Goal: Task Accomplishment & Management: Complete application form

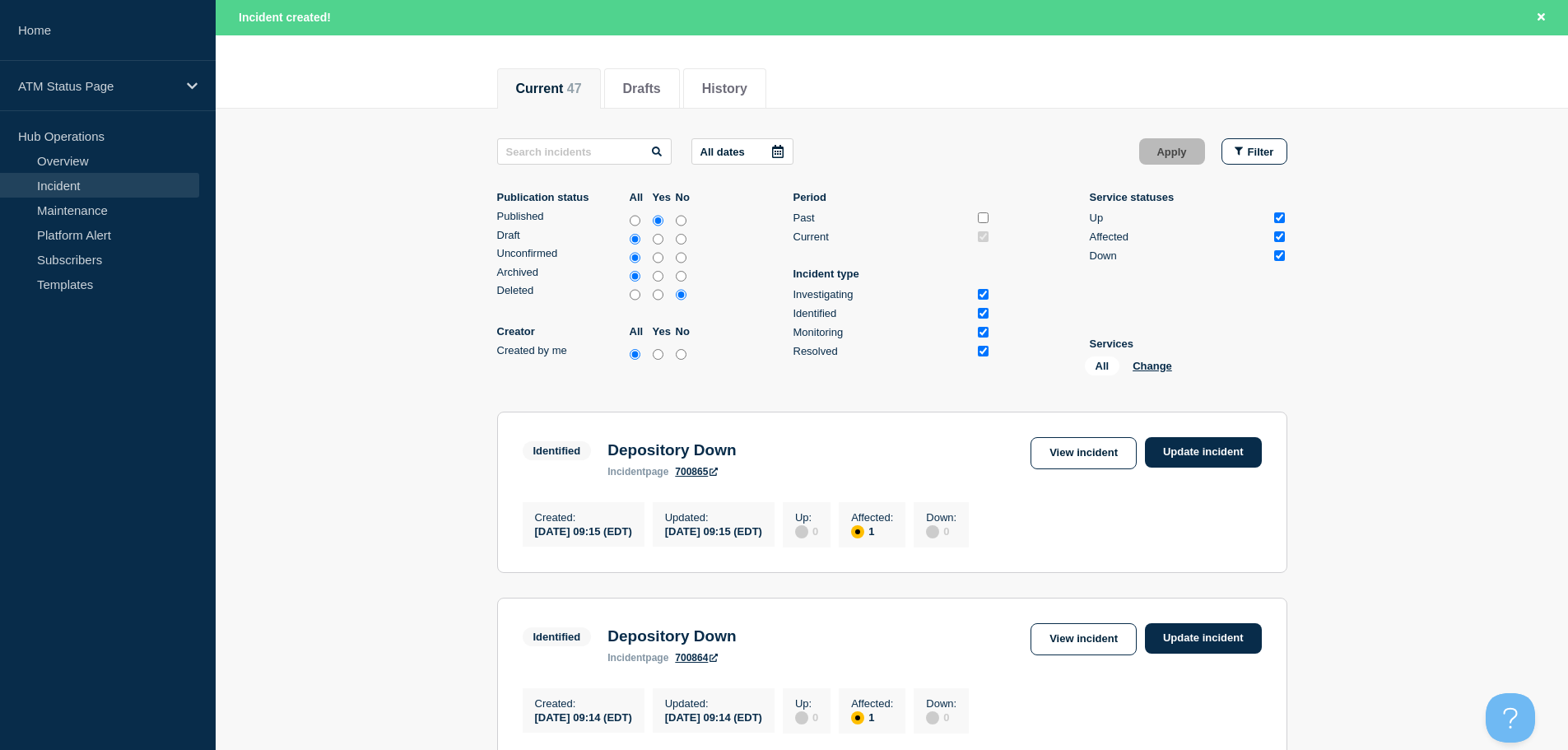
scroll to position [164, 0]
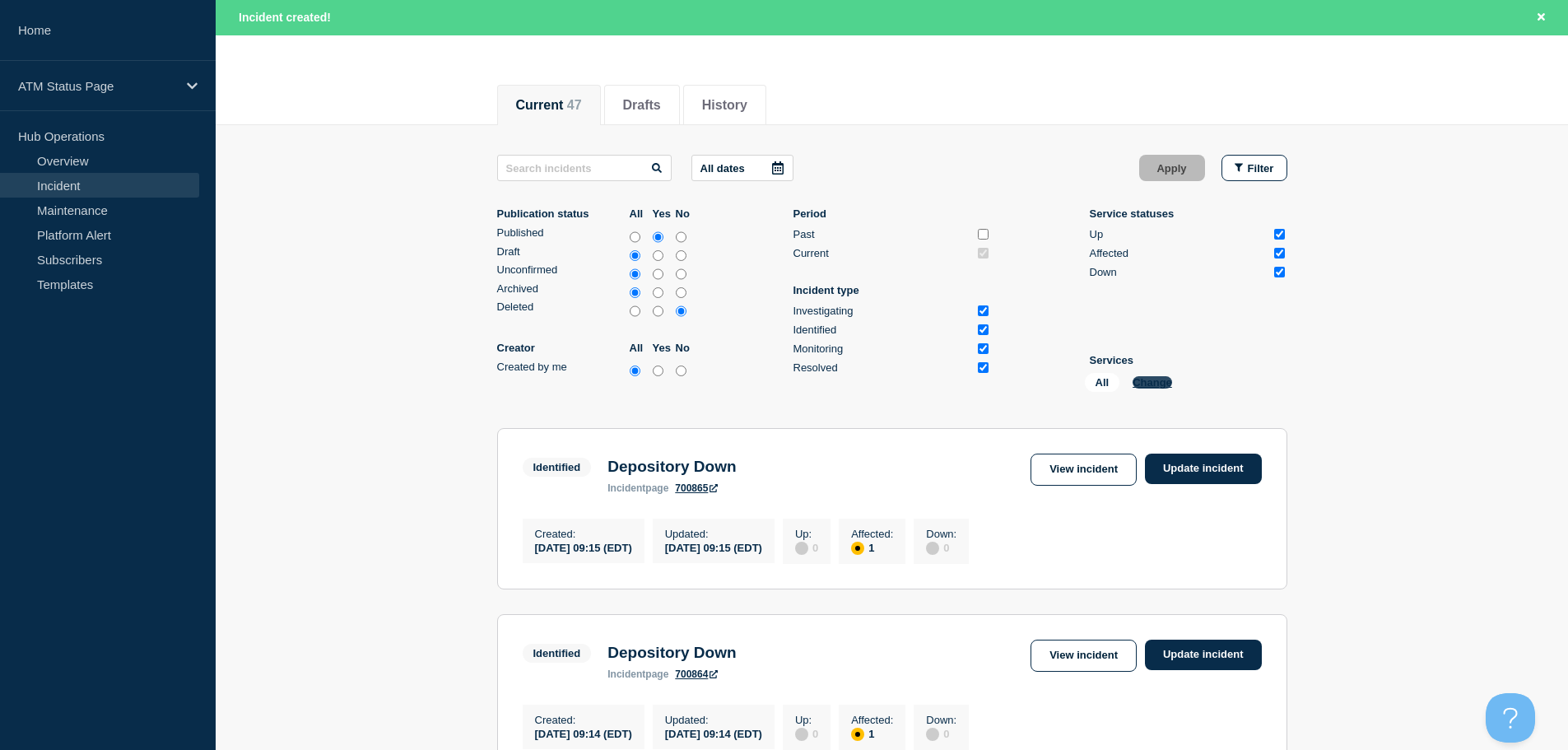
click at [1142, 380] on button "Change" at bounding box center [1152, 383] width 39 height 13
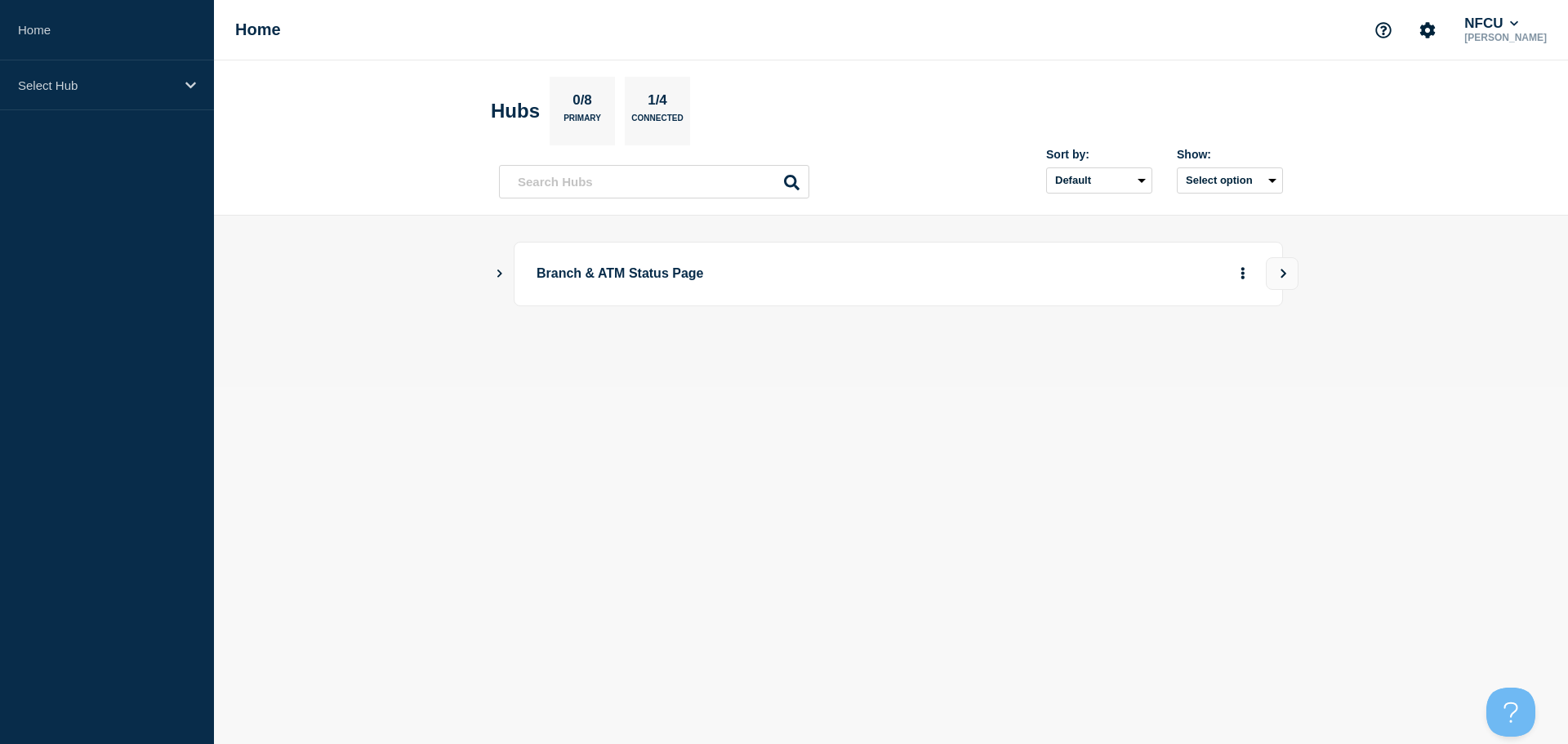
click at [495, 274] on icon "Show Connected Hubs" at bounding box center [499, 273] width 11 height 8
click at [1209, 367] on button "See overview" at bounding box center [1186, 356] width 87 height 33
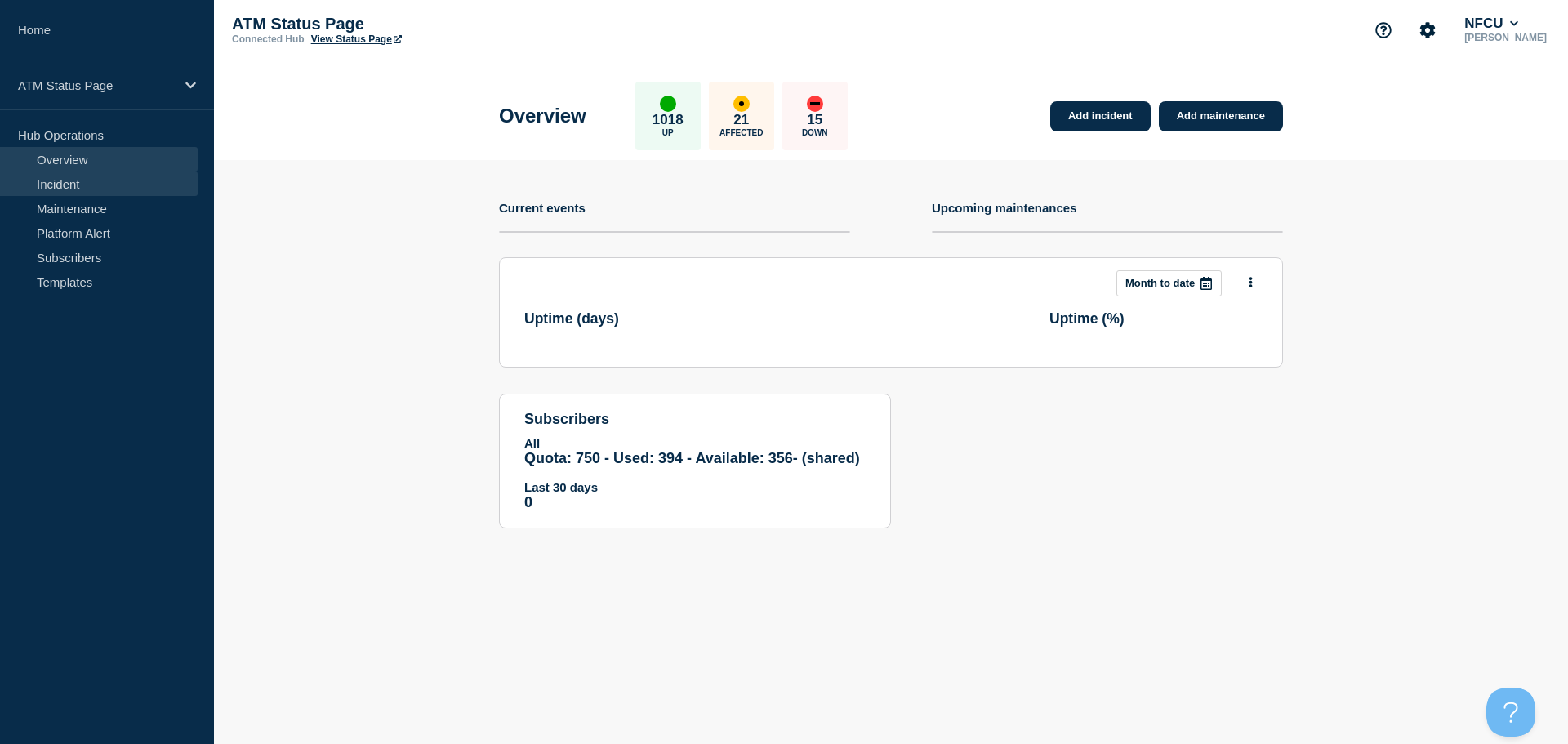
click at [89, 186] on link "Incident" at bounding box center [99, 183] width 197 height 24
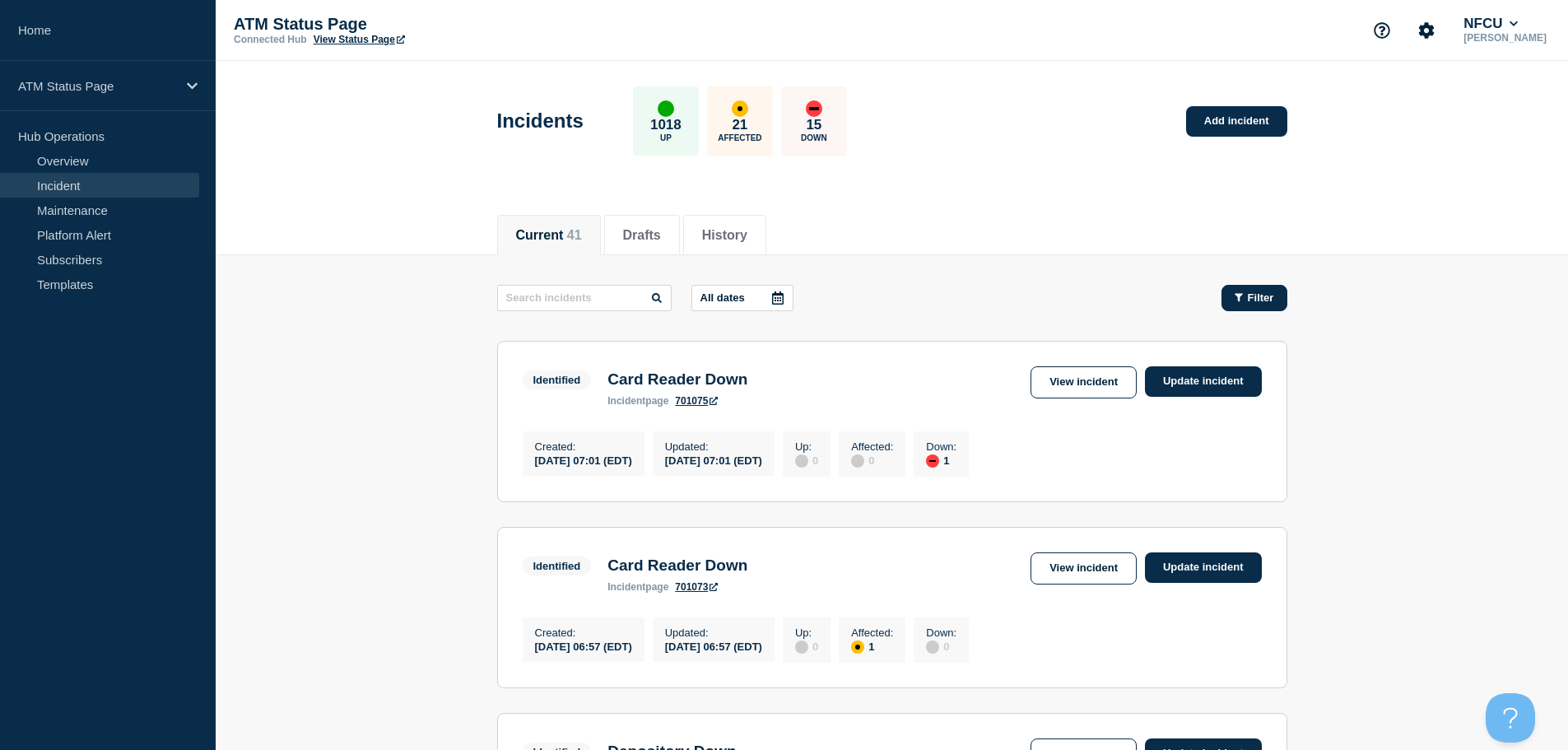
click at [1269, 292] on span "Filter" at bounding box center [1261, 298] width 26 height 13
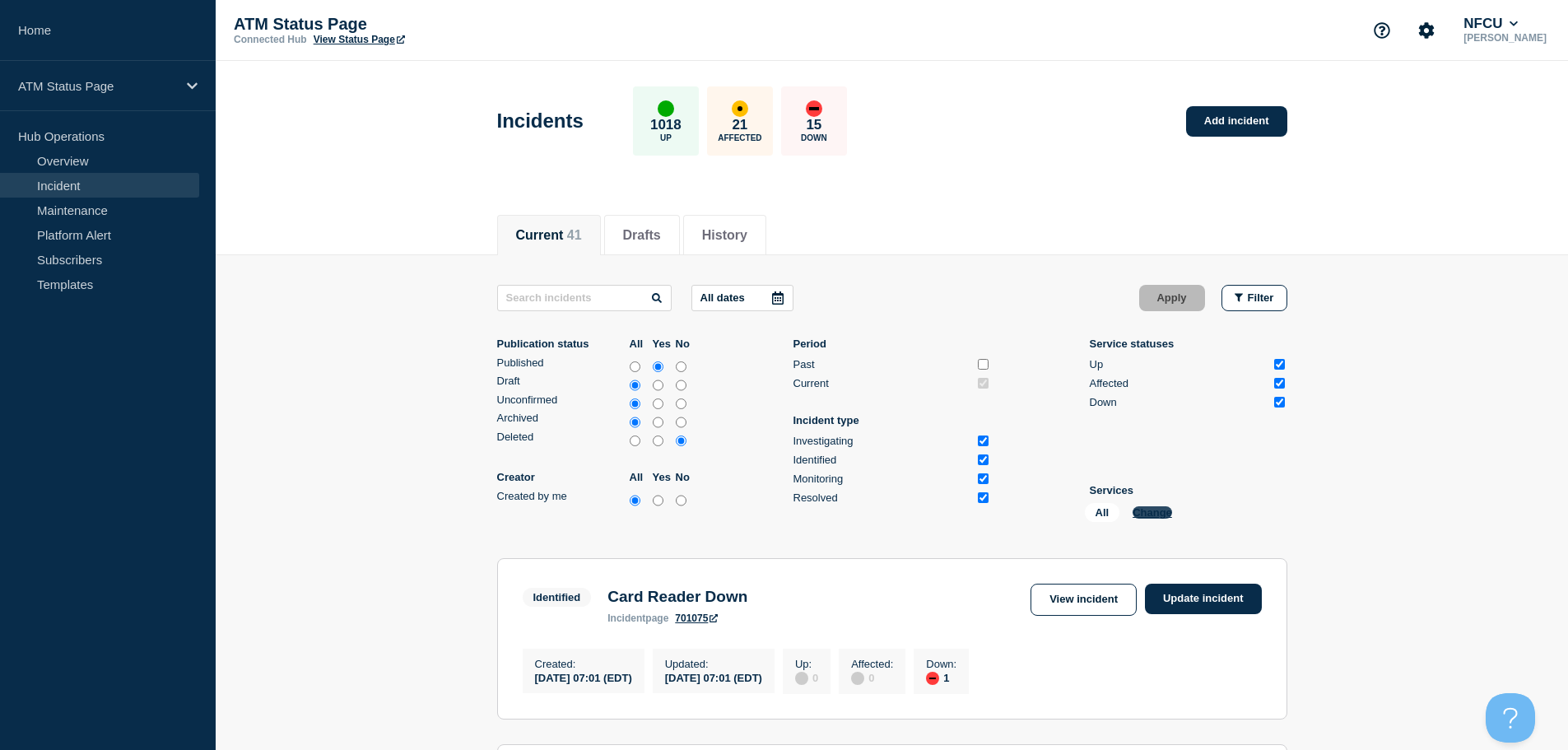
click at [1142, 513] on button "Change" at bounding box center [1152, 512] width 39 height 13
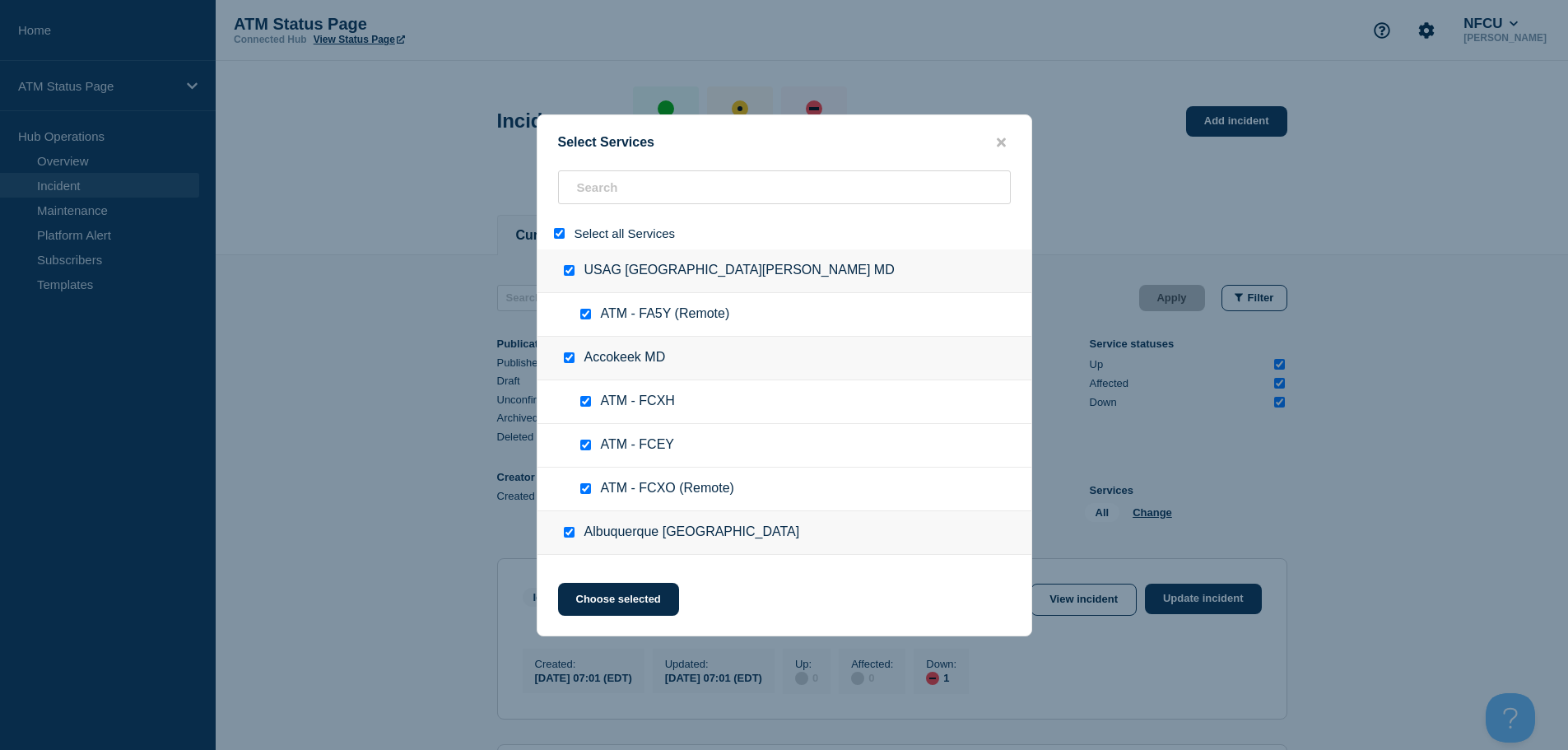
click at [556, 231] on input "select all" at bounding box center [560, 234] width 11 height 11
checkbox input "false"
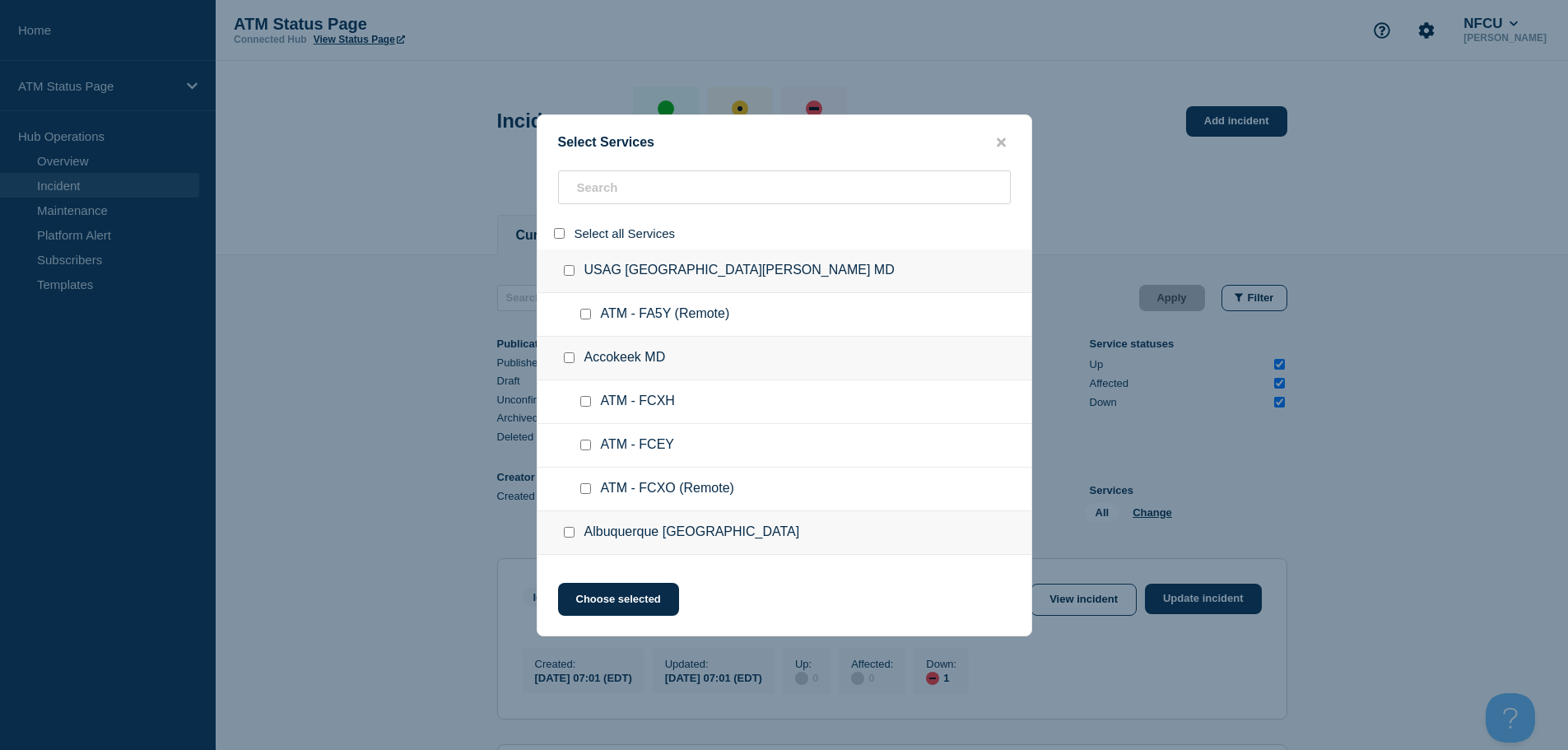
checkbox input "false"
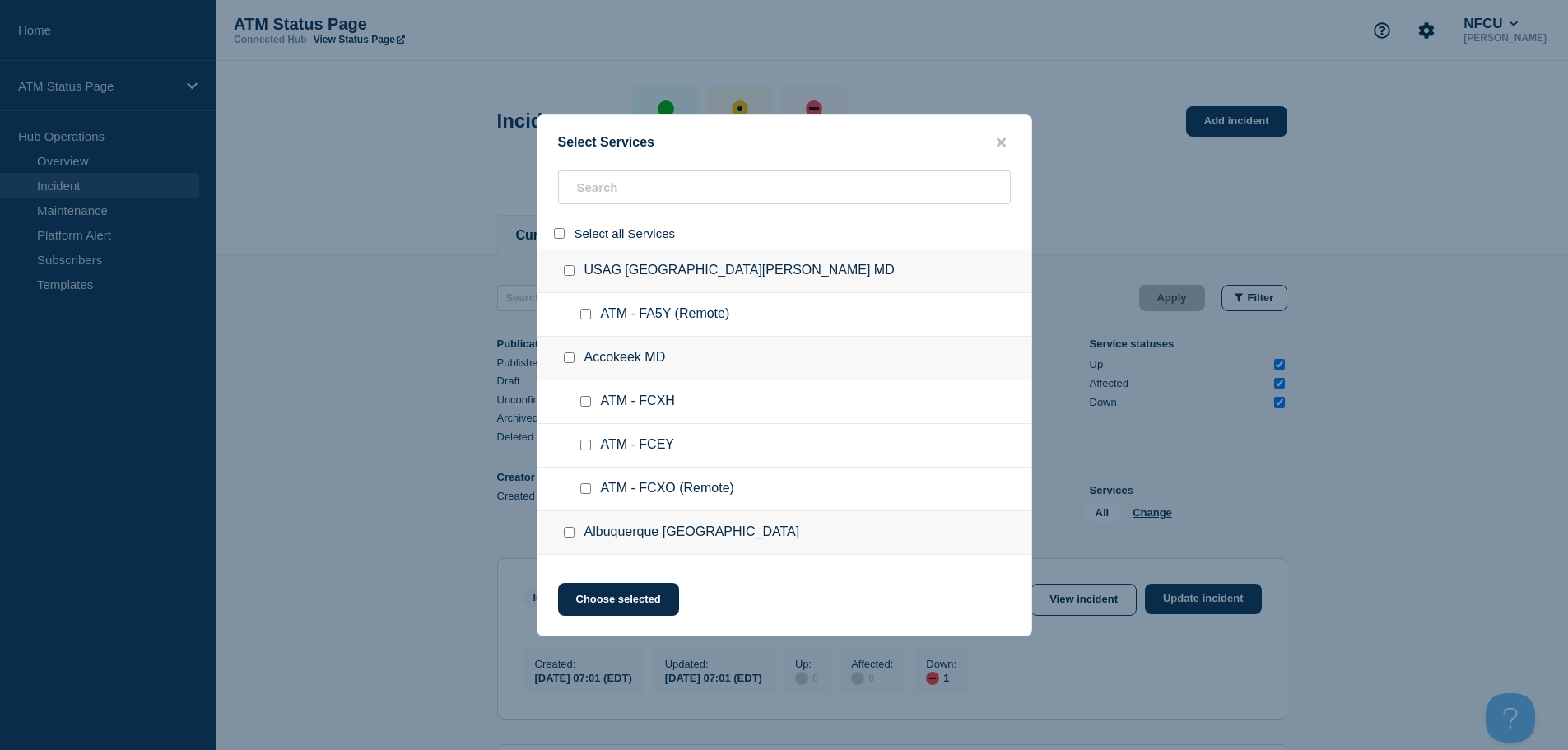
checkbox input "false"
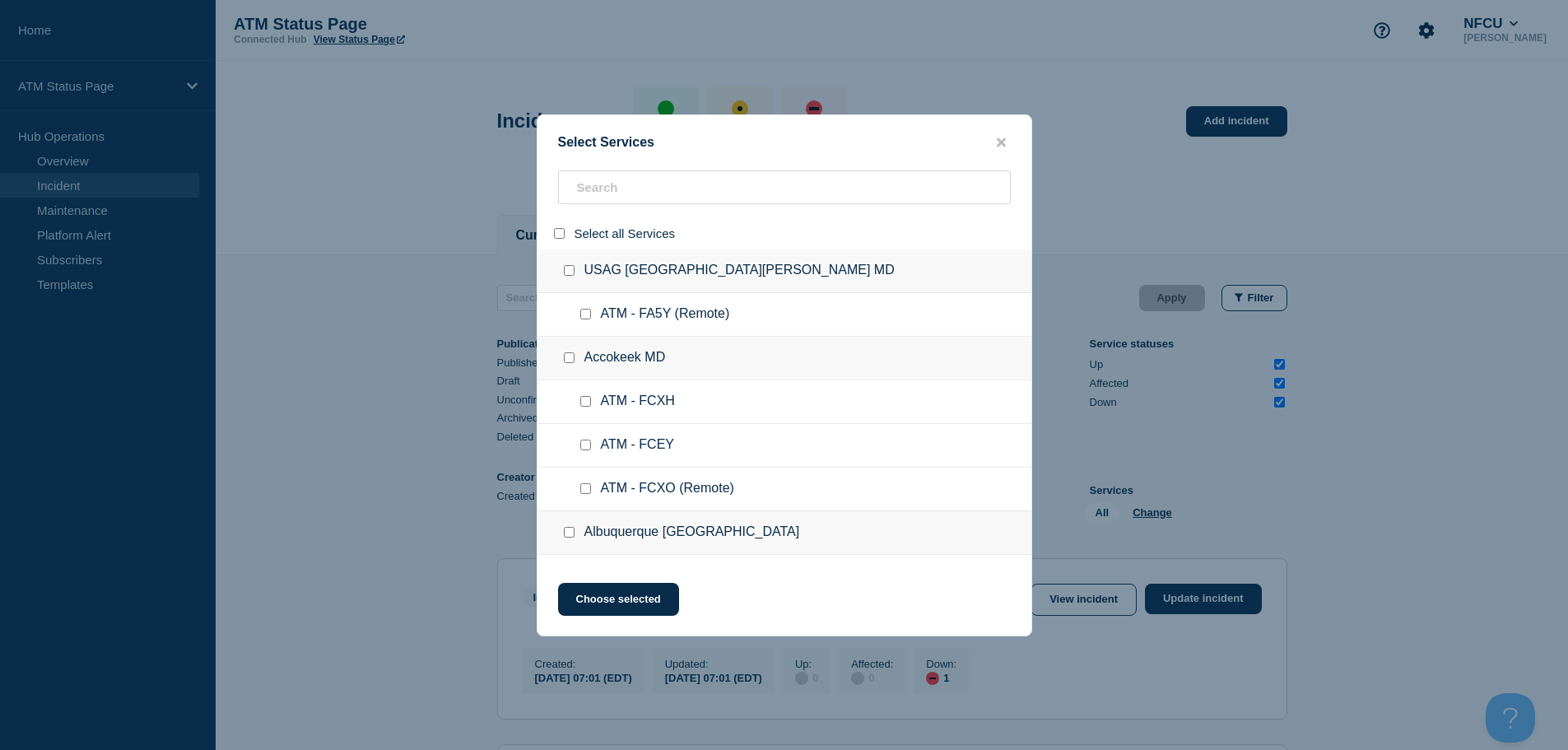
checkbox input "false"
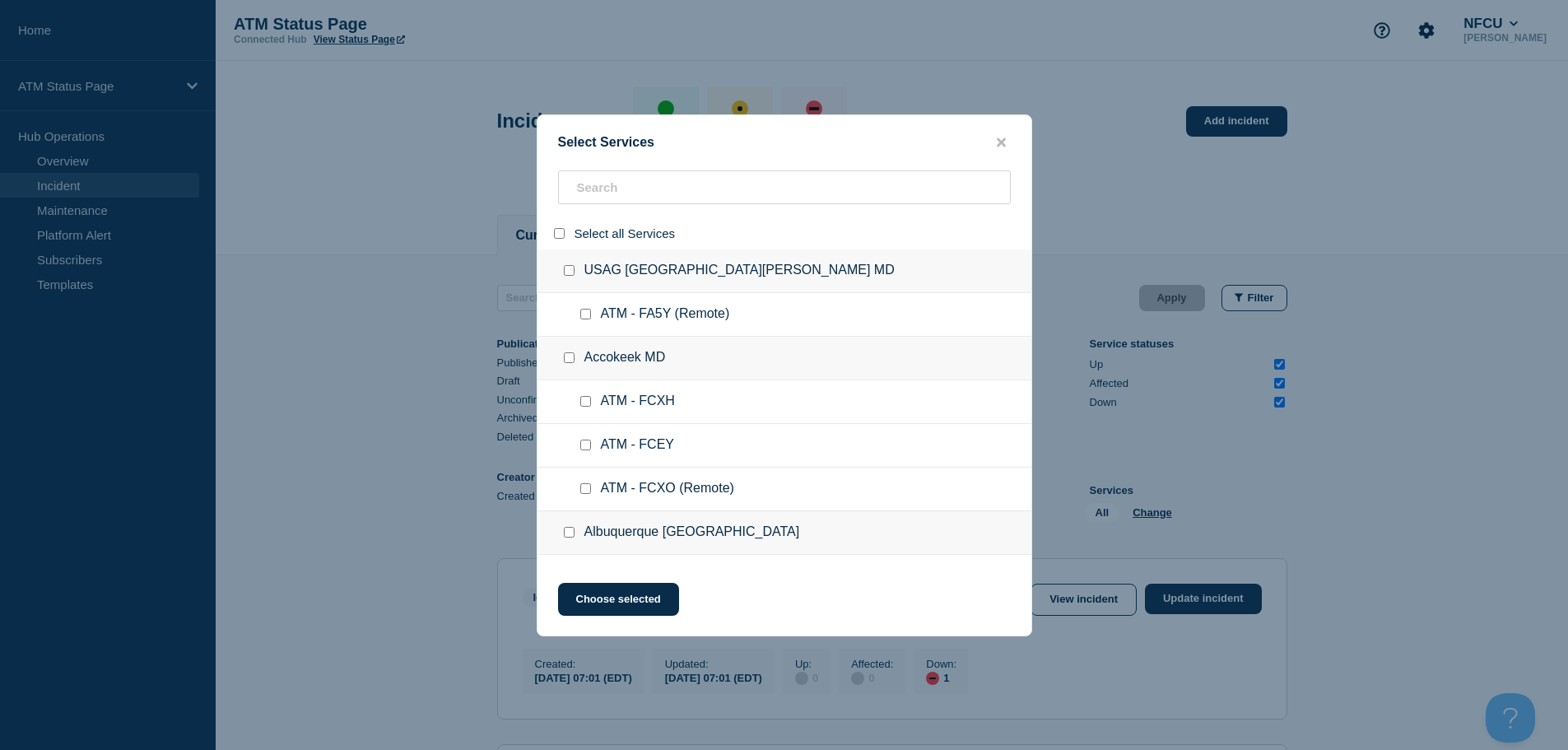
checkbox input "false"
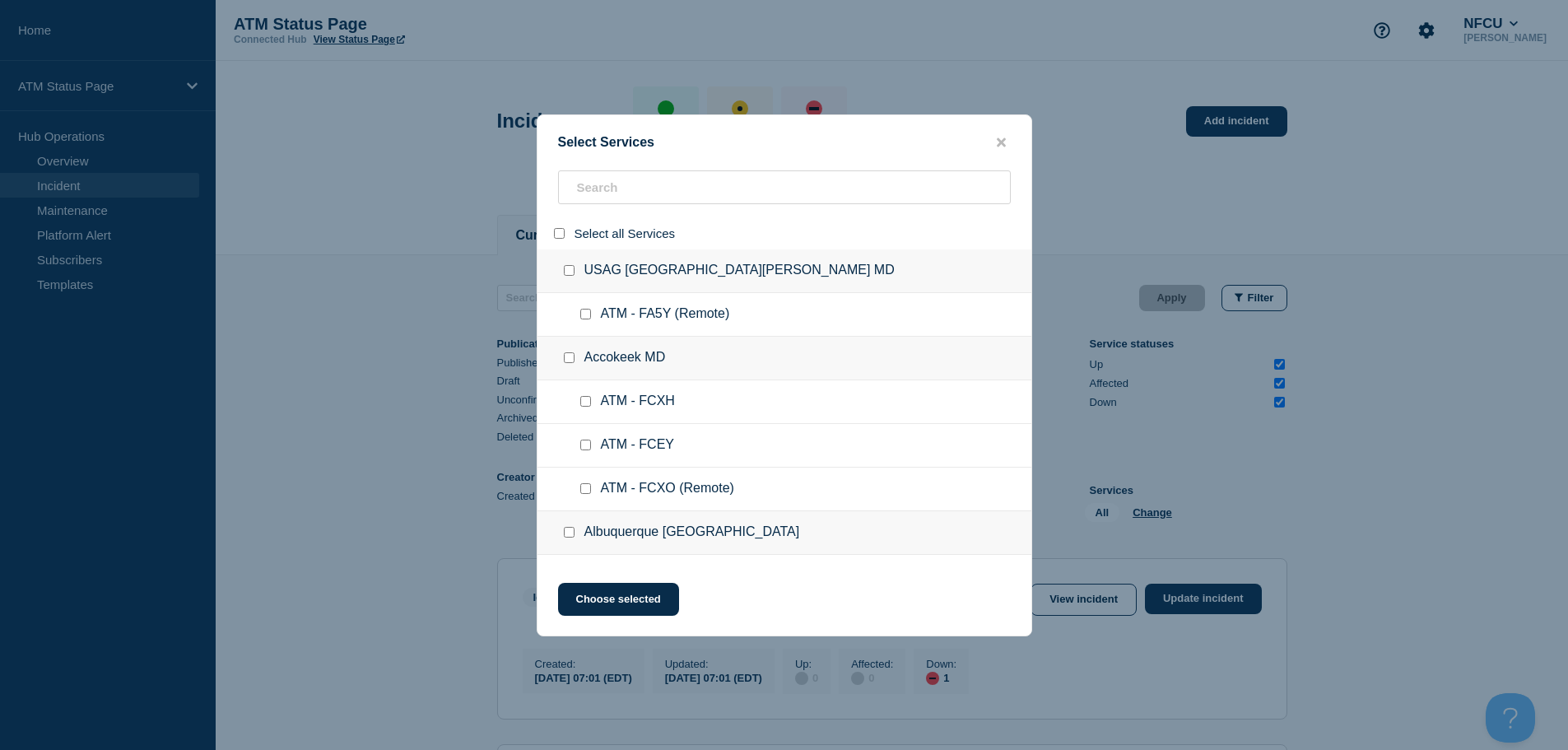
checkbox input "false"
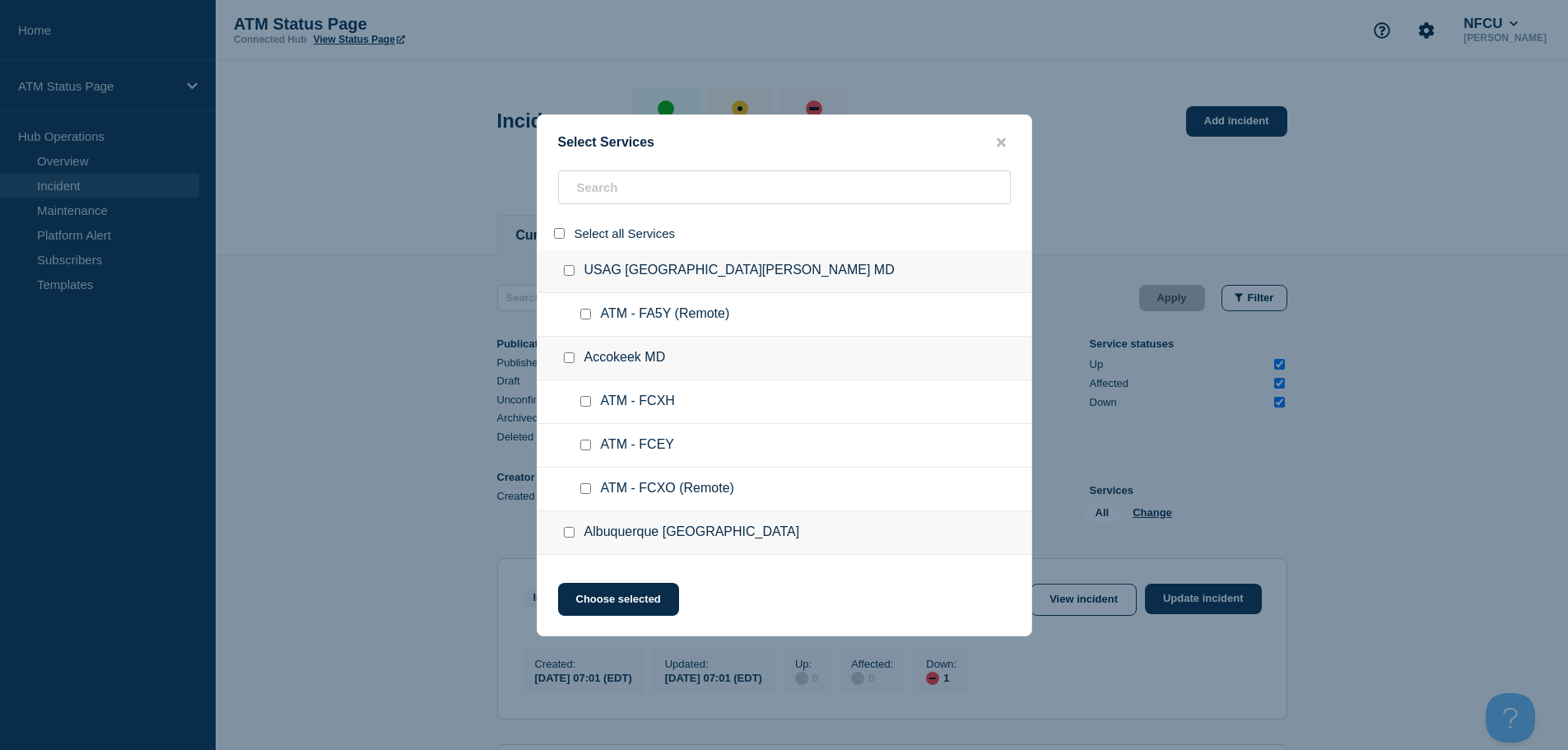
checkbox input "false"
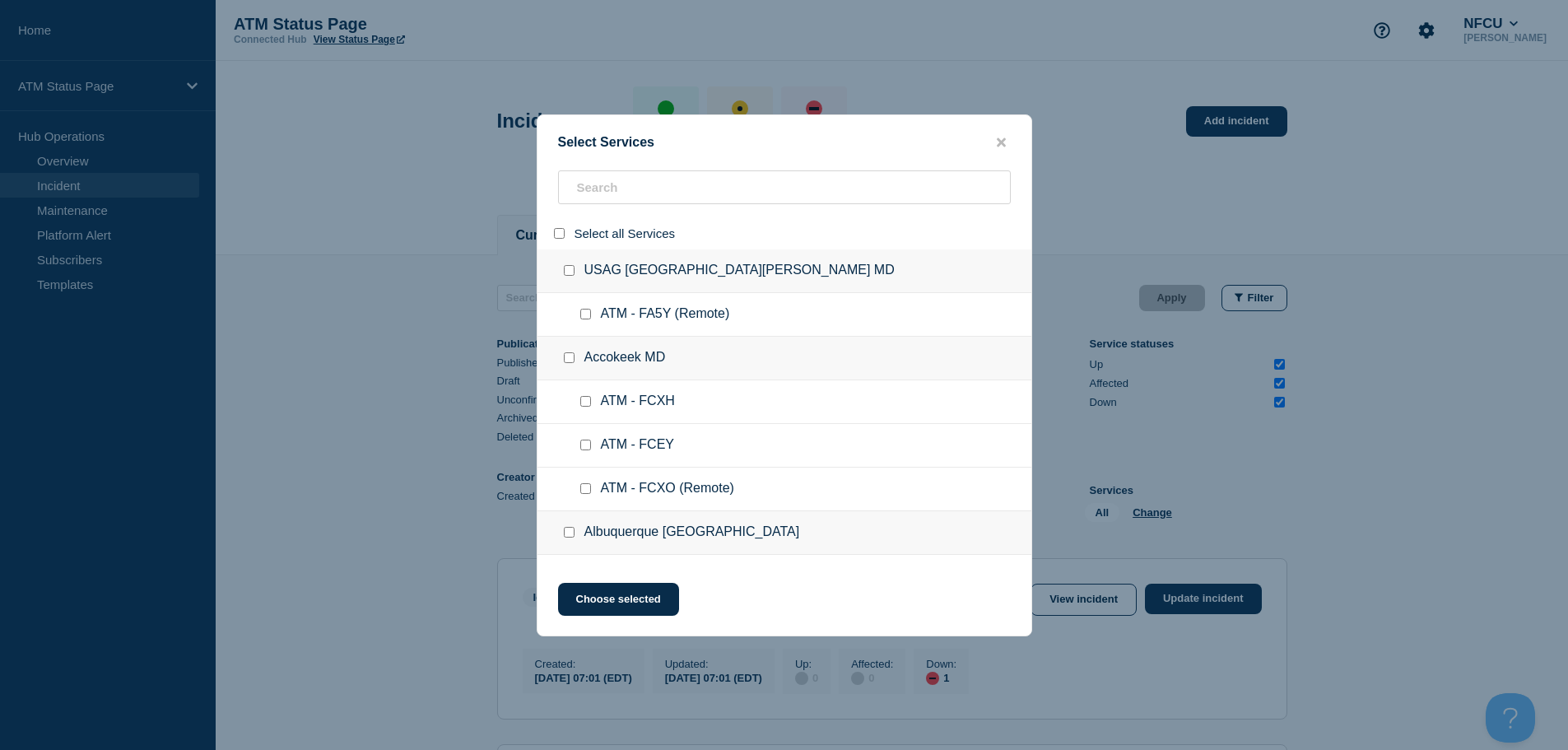
checkbox input "false"
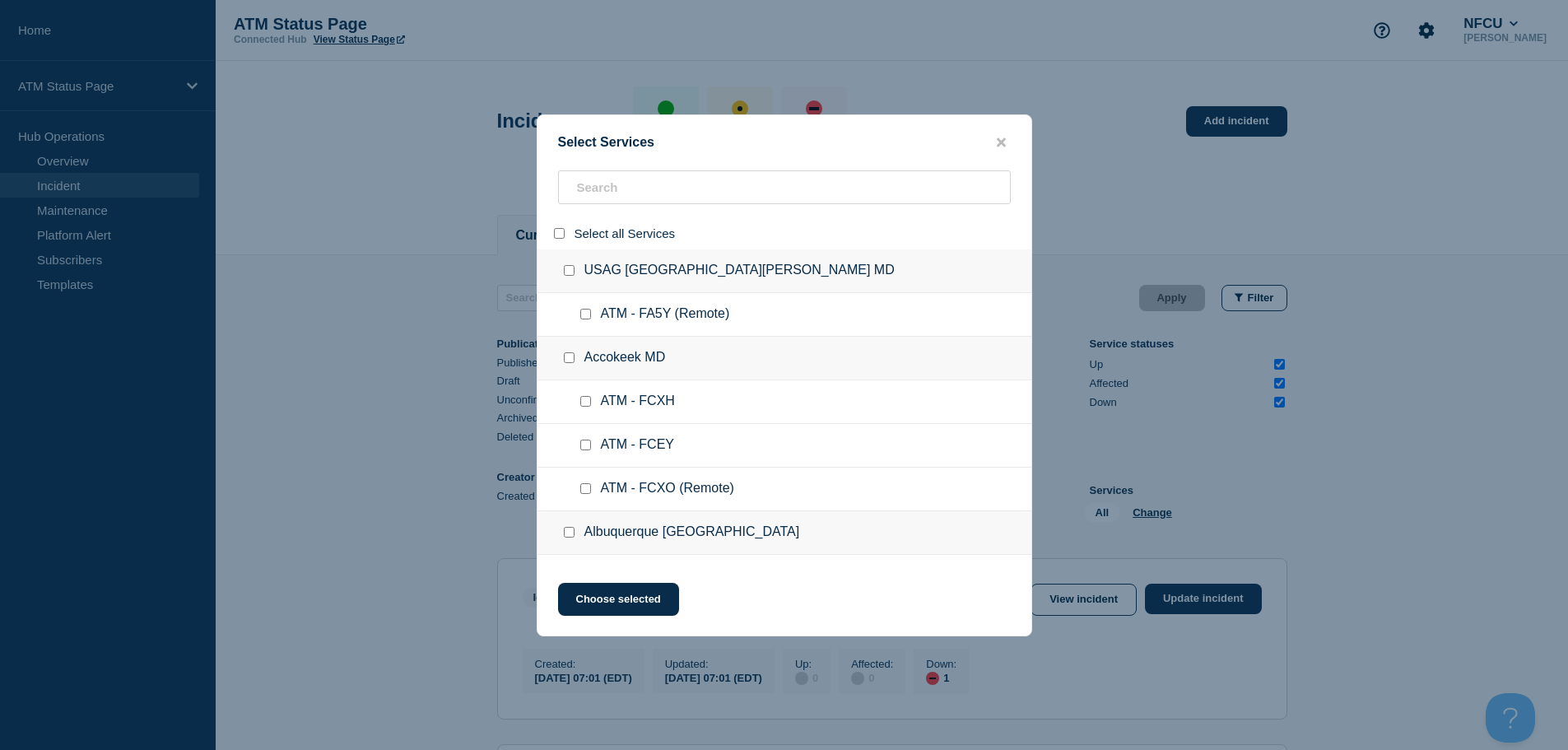
checkbox input "false"
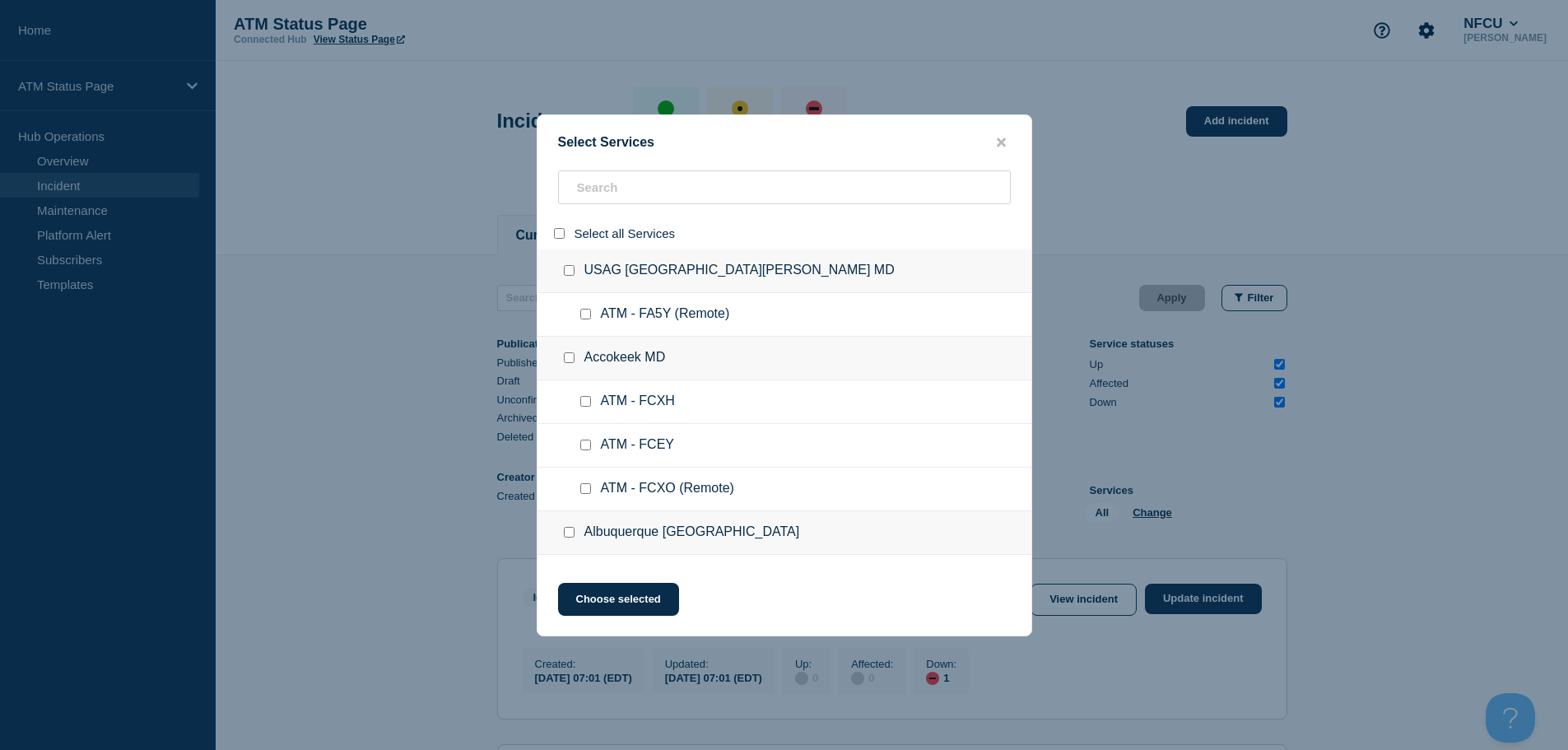
checkbox input "false"
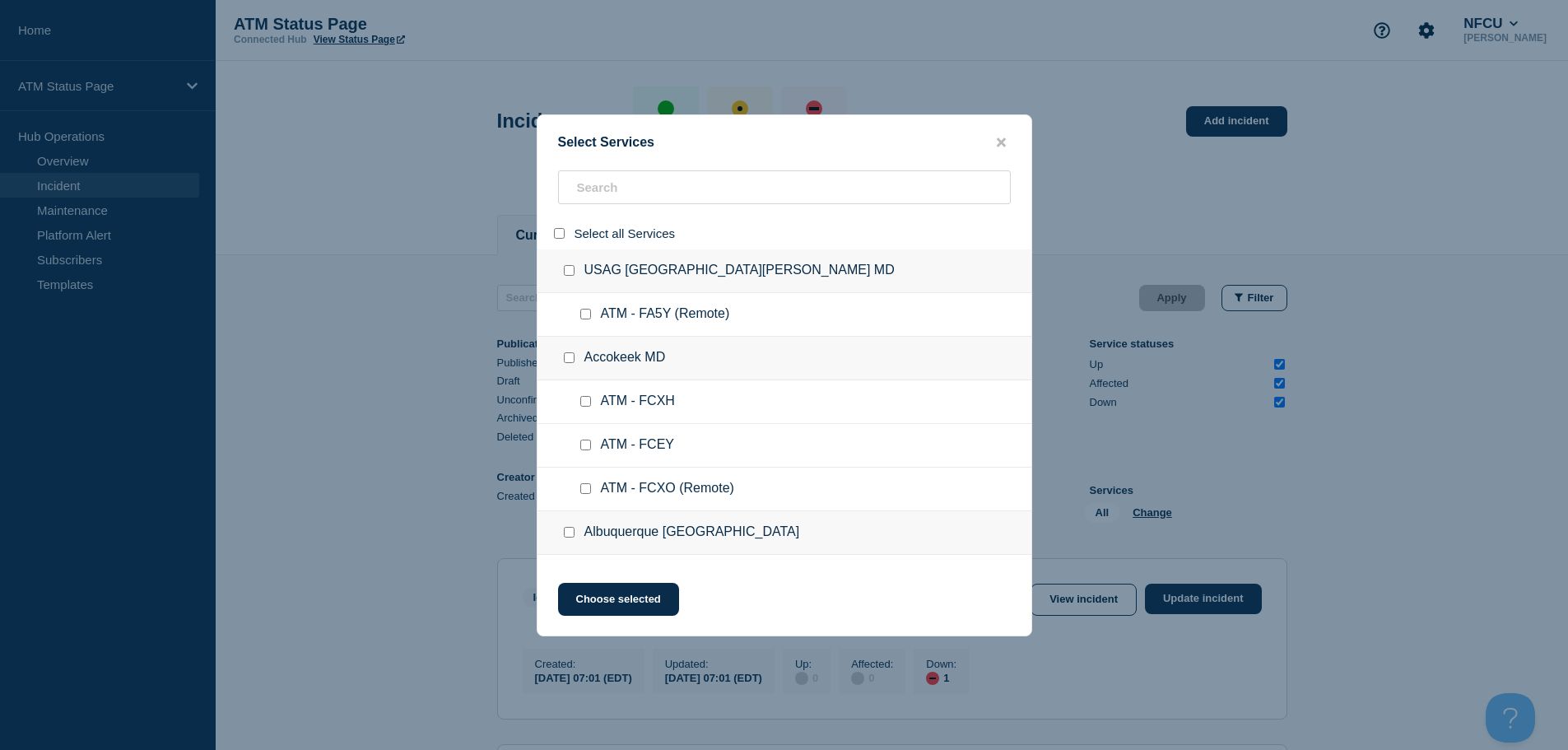
checkbox input "false"
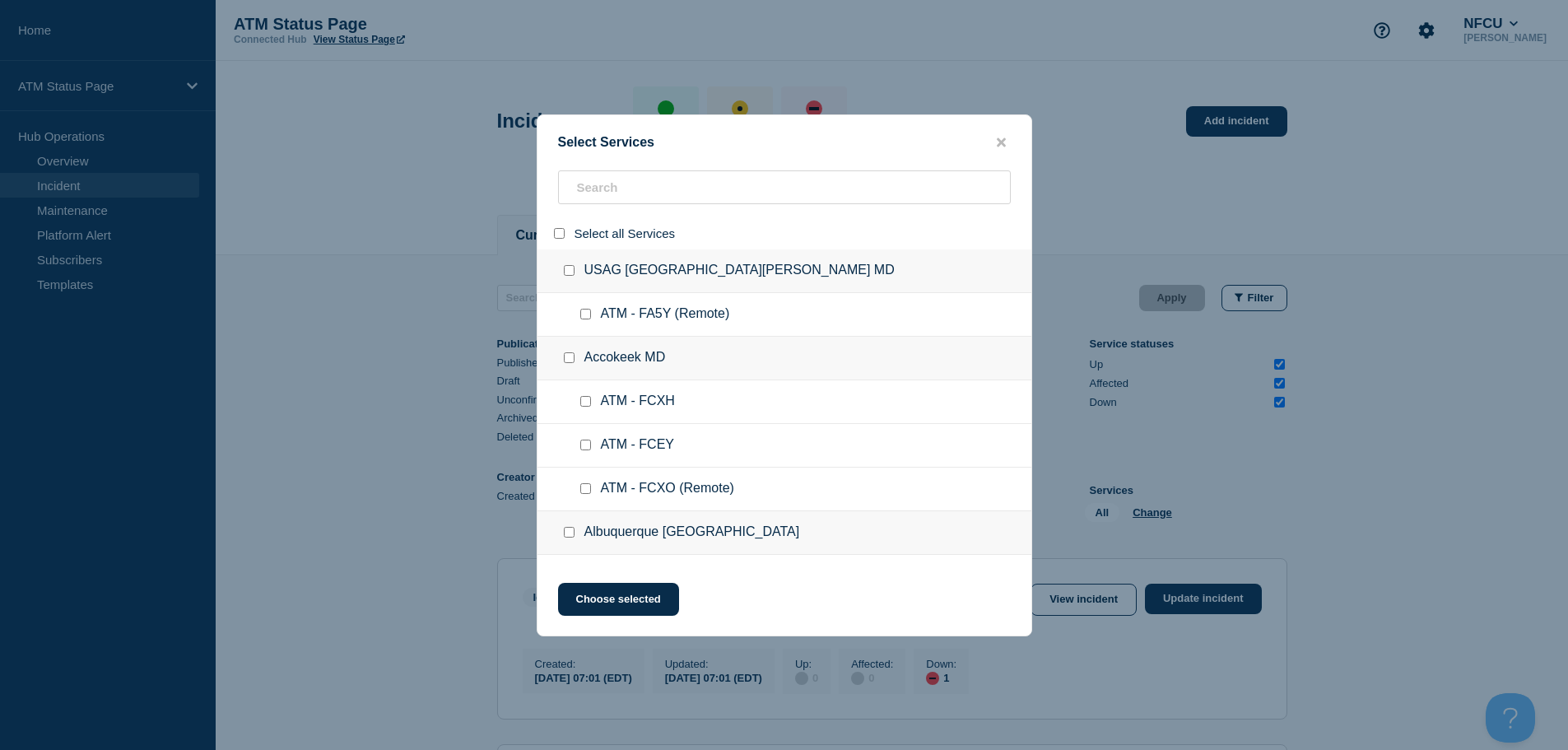
checkbox input "false"
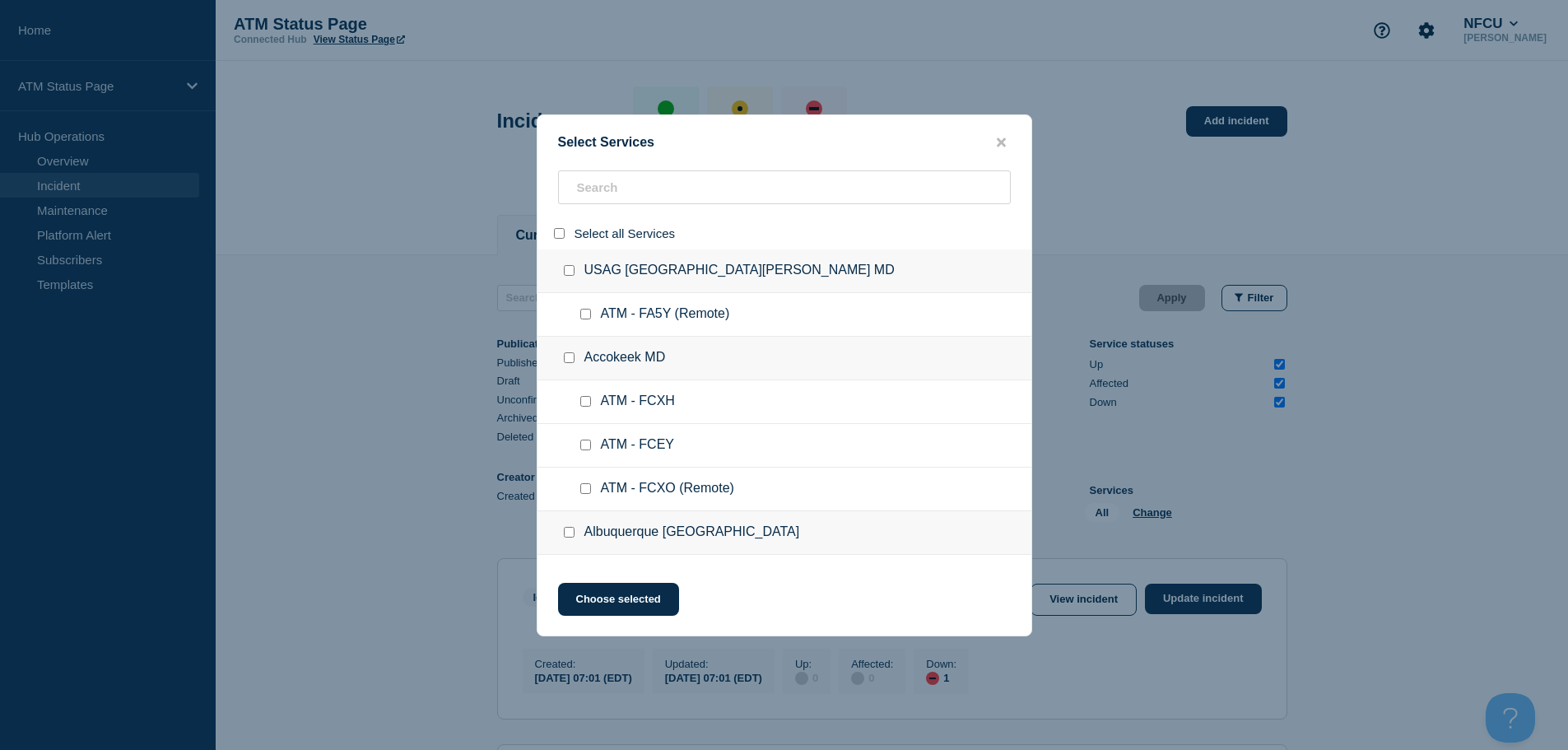
checkbox input "false"
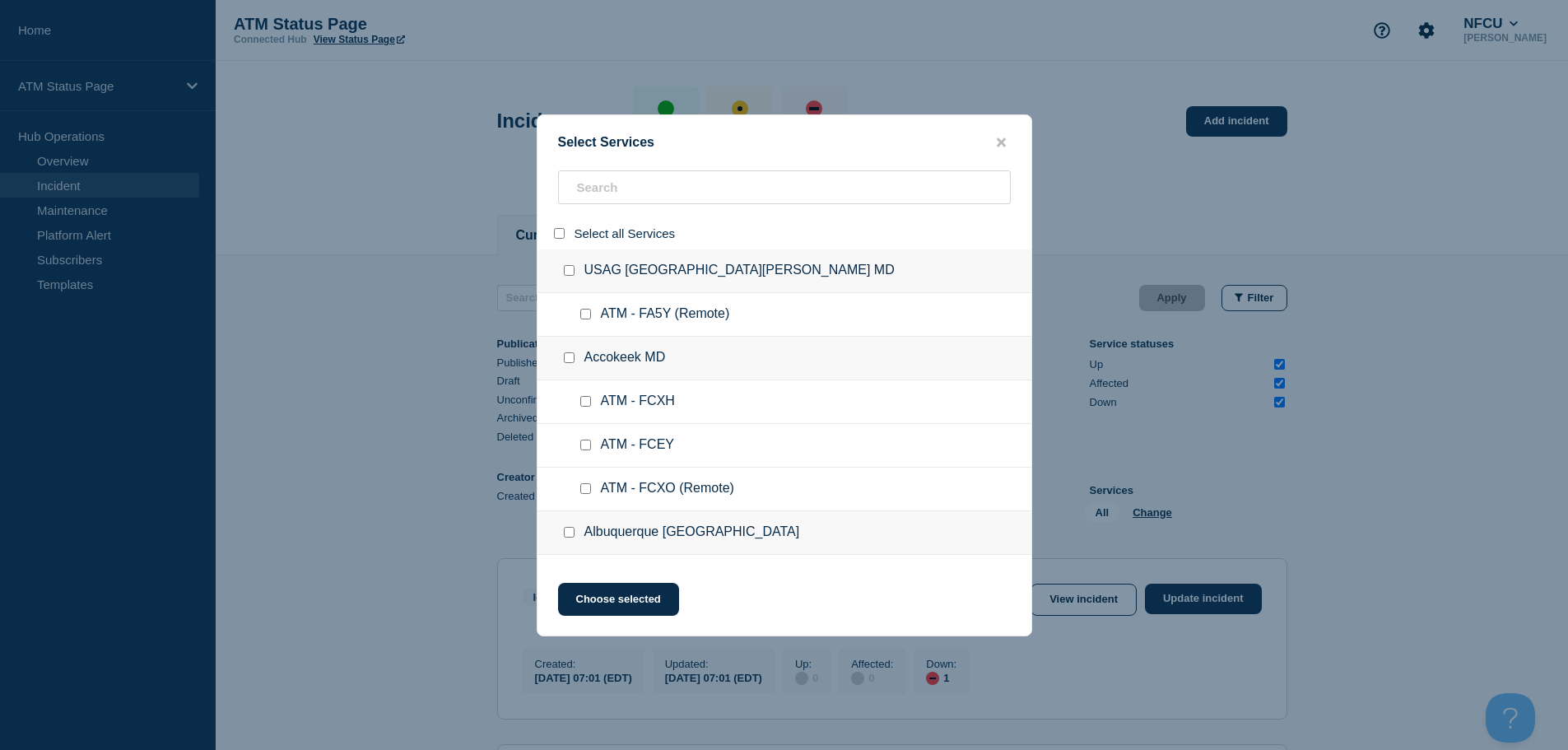
checkbox input "false"
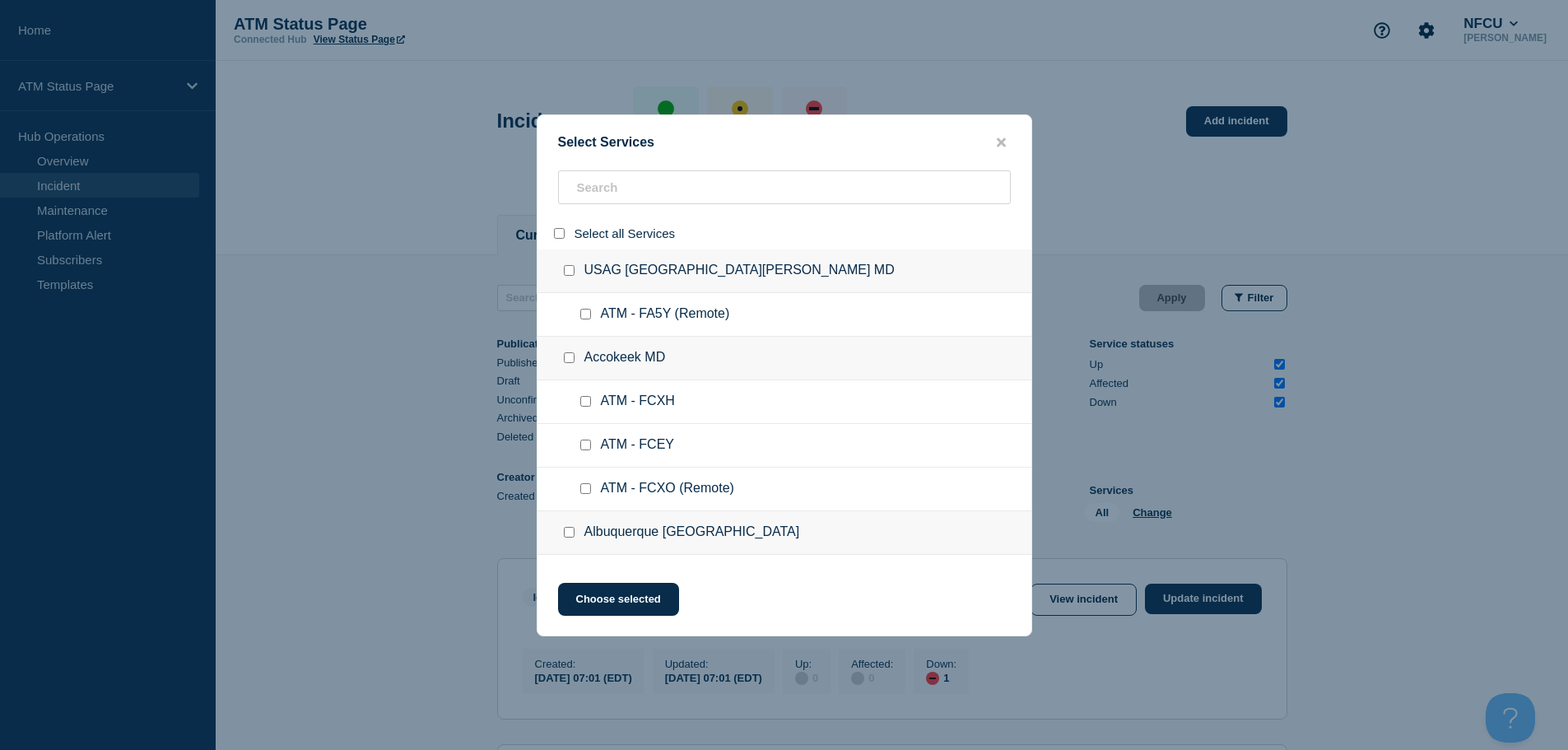
checkbox input "false"
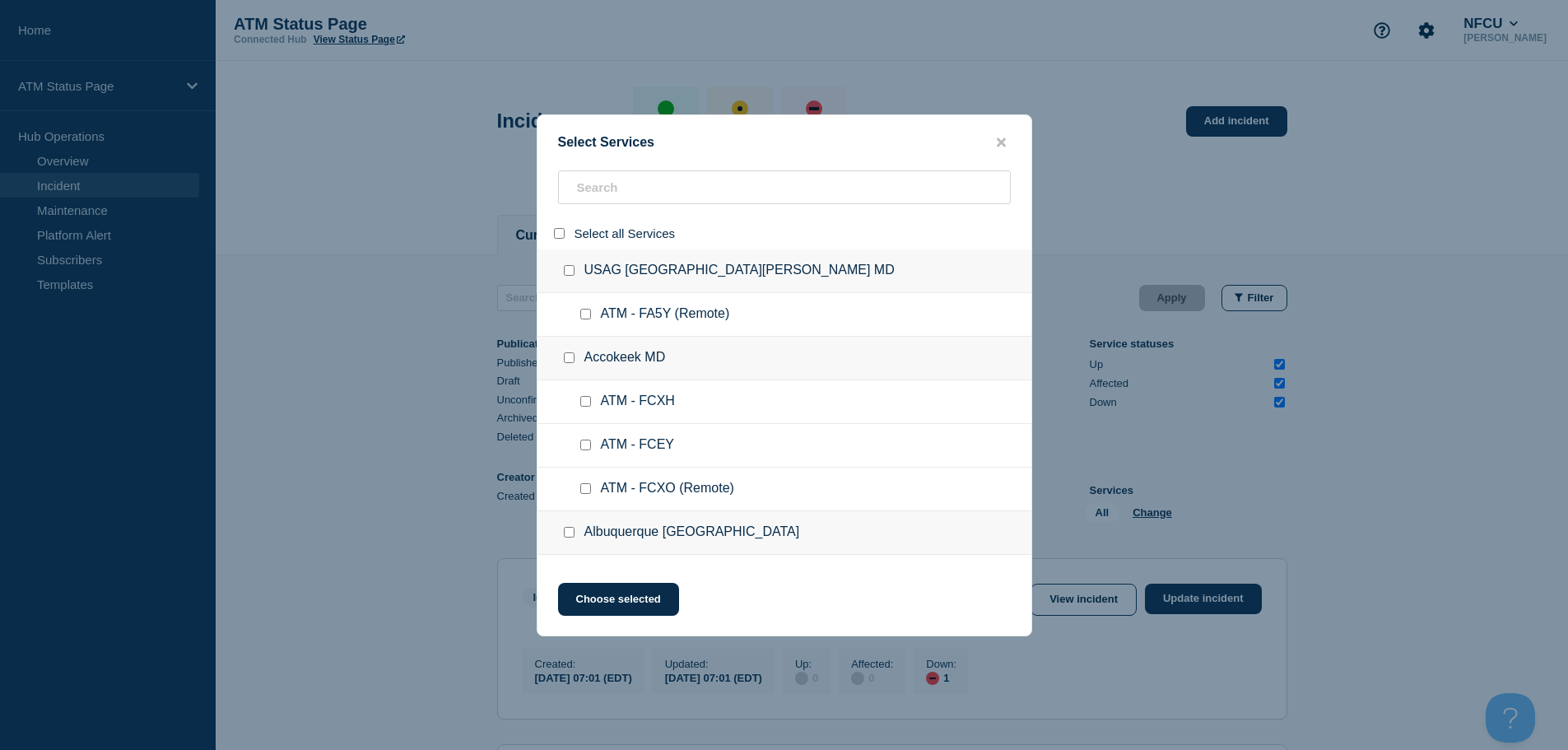
checkbox input "false"
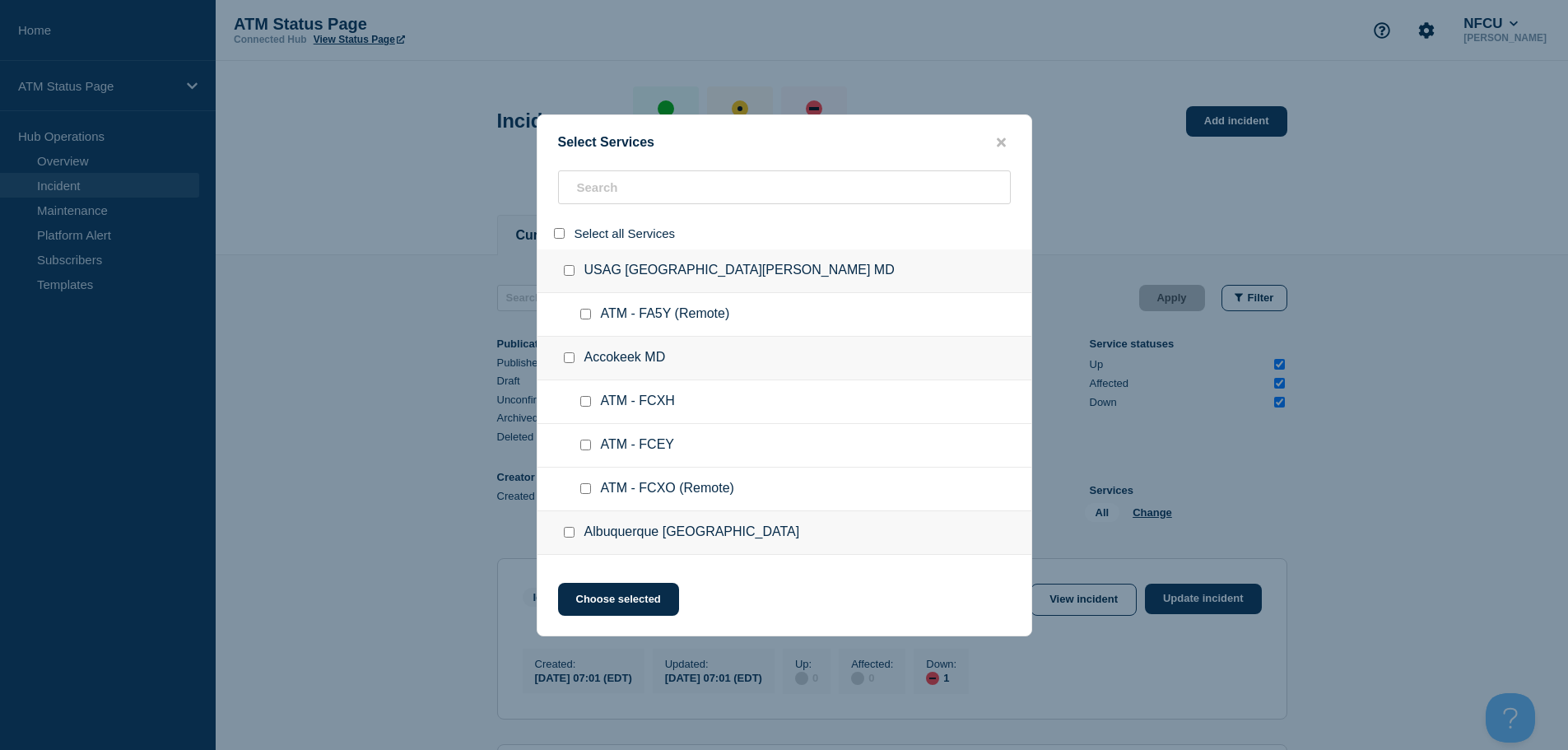
checkbox input "false"
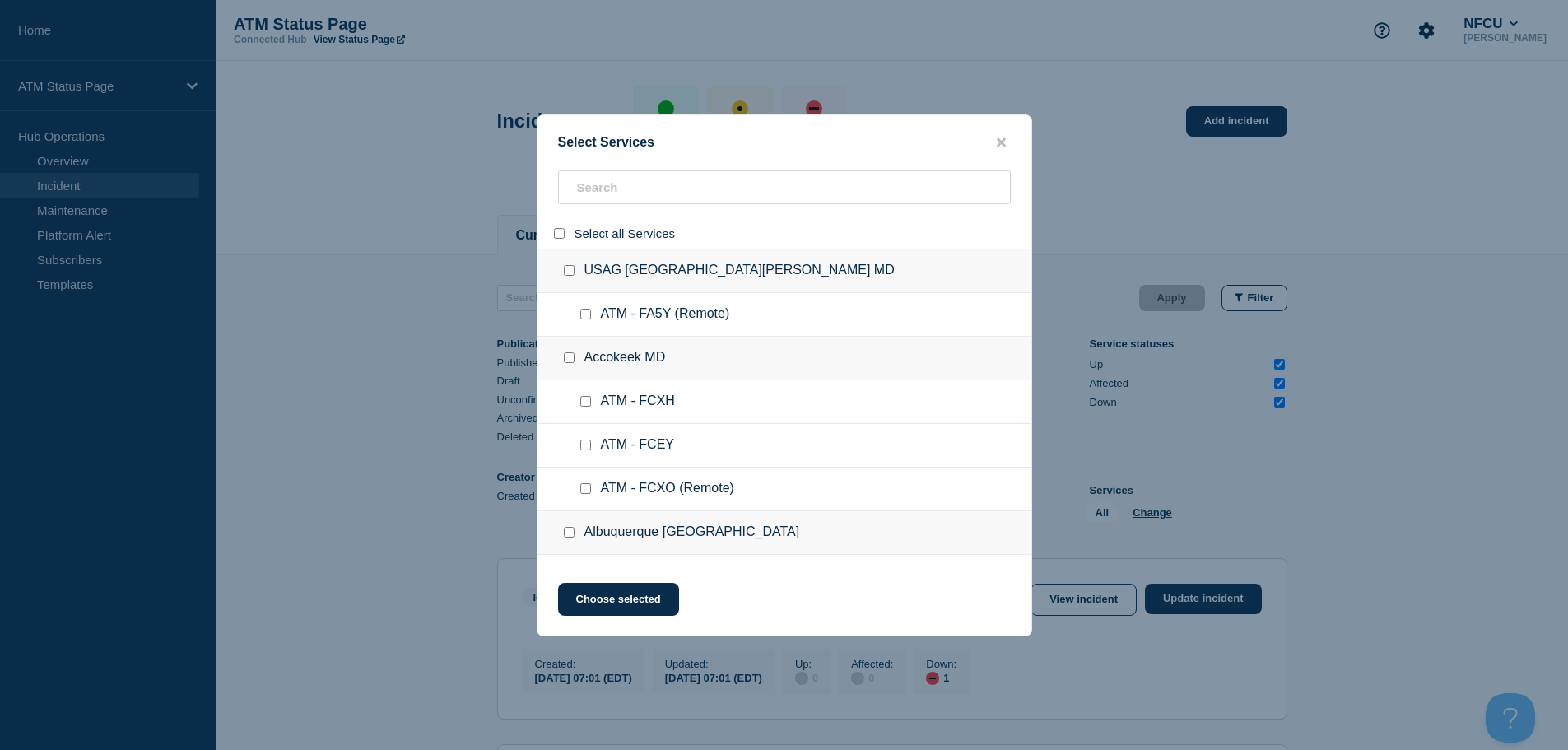
checkbox input "false"
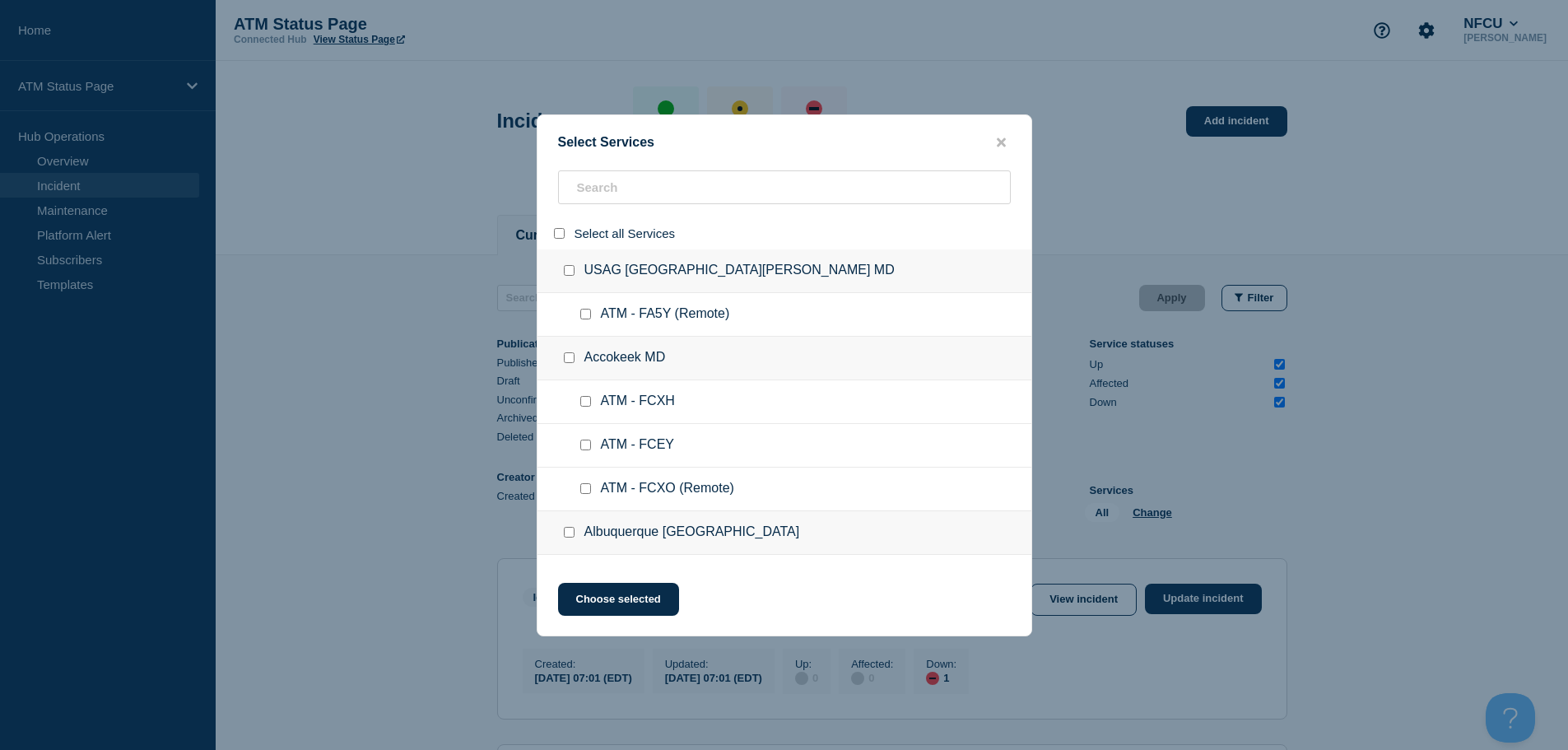
checkbox input "false"
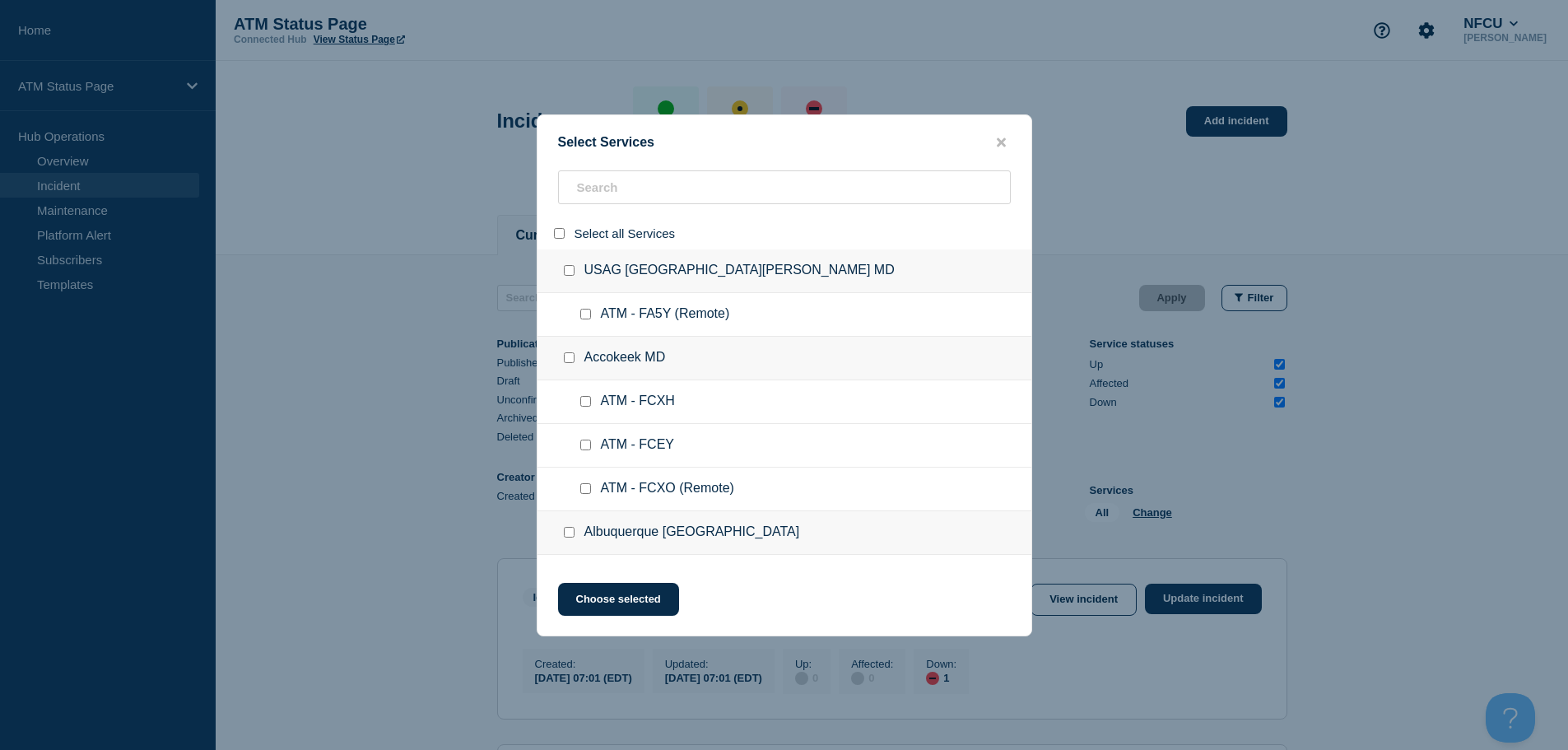
checkbox input "false"
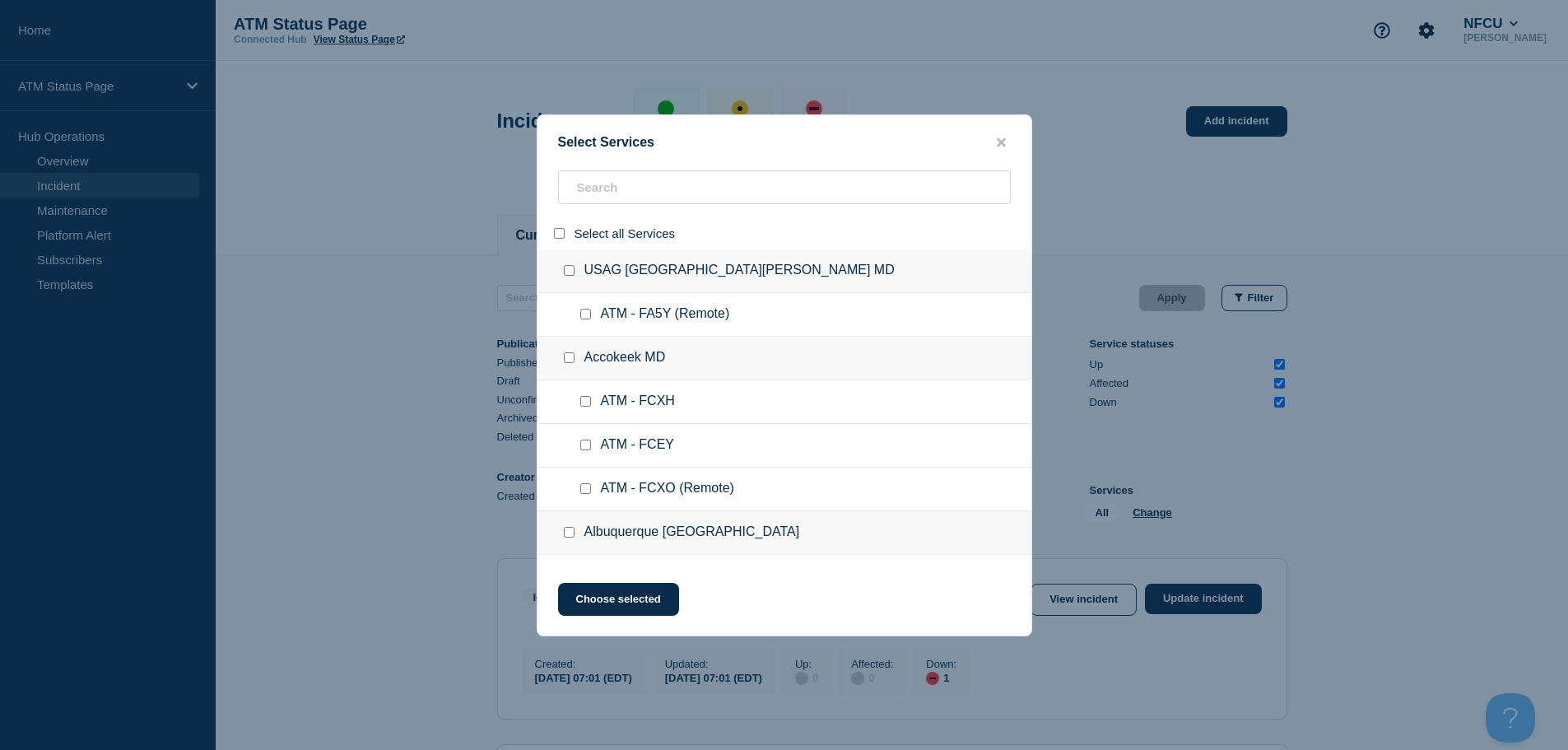
checkbox input "false"
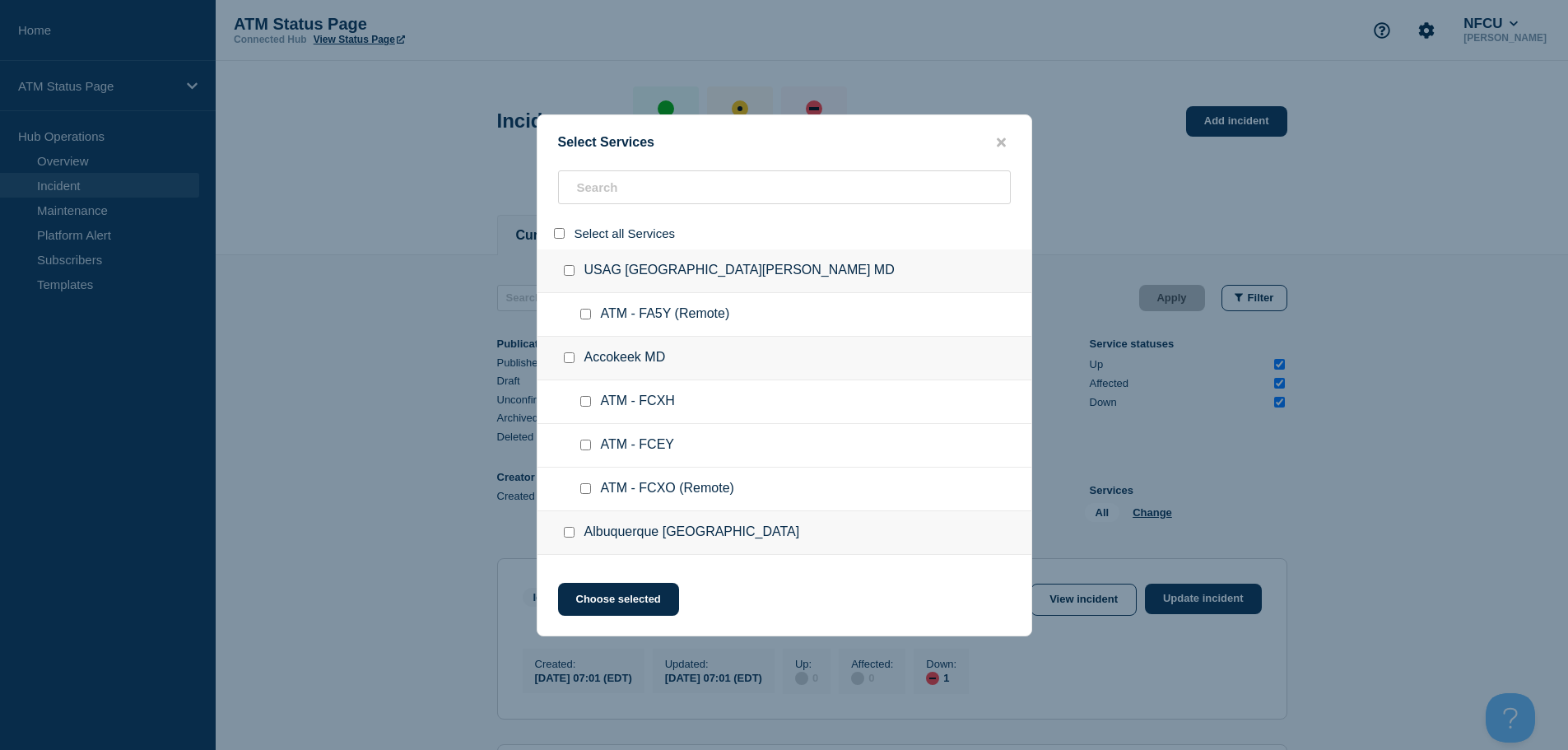
checkbox input "false"
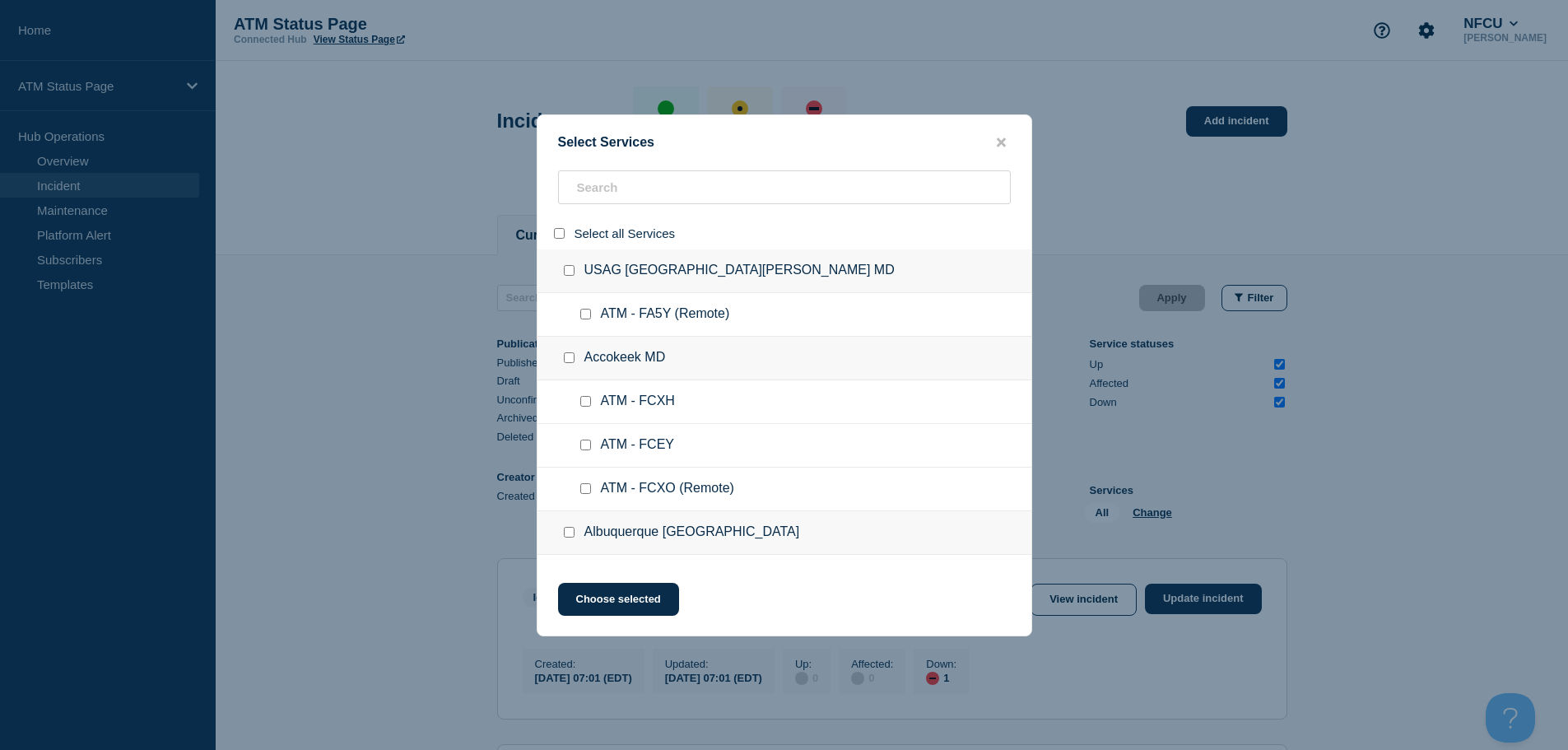
checkbox input "false"
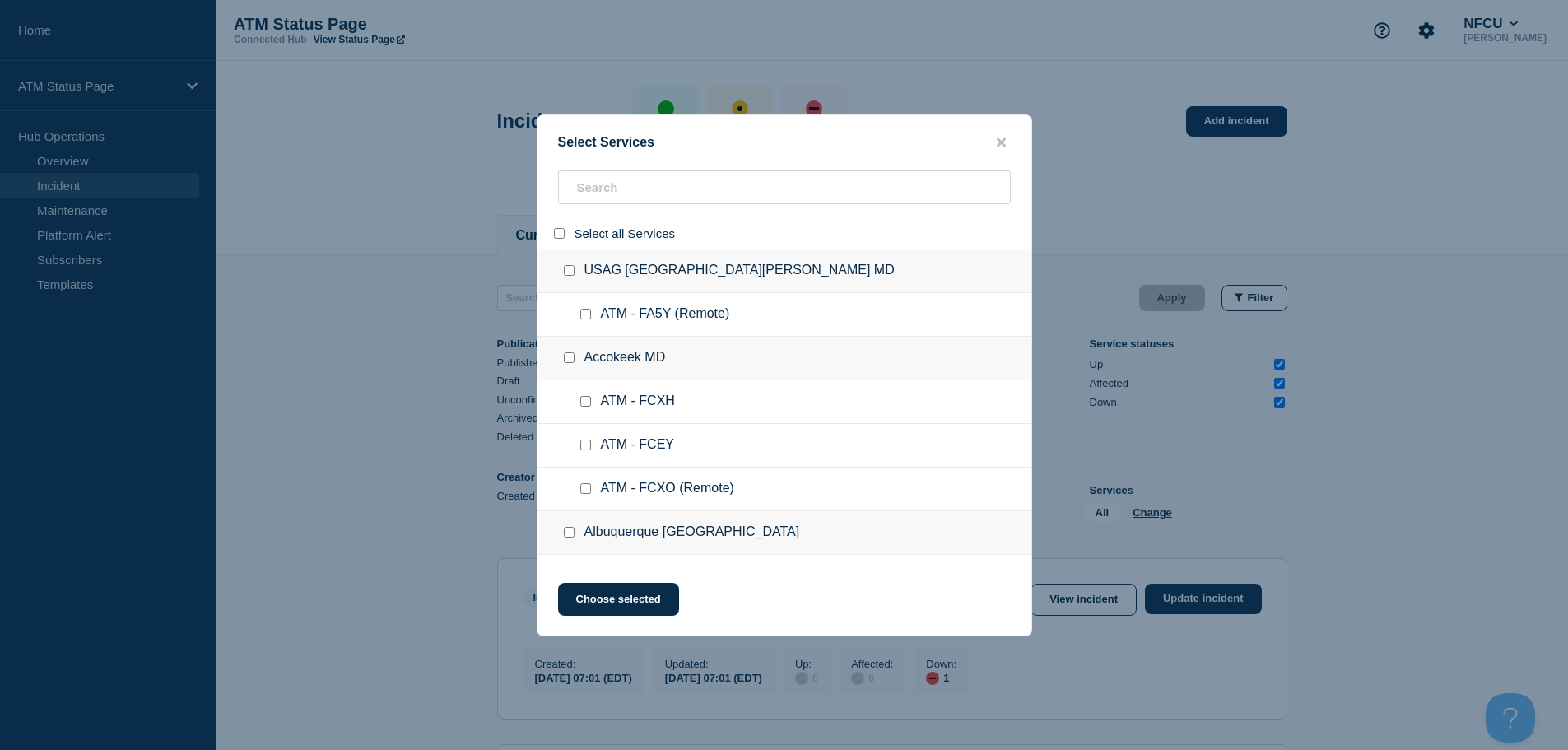
checkbox input "false"
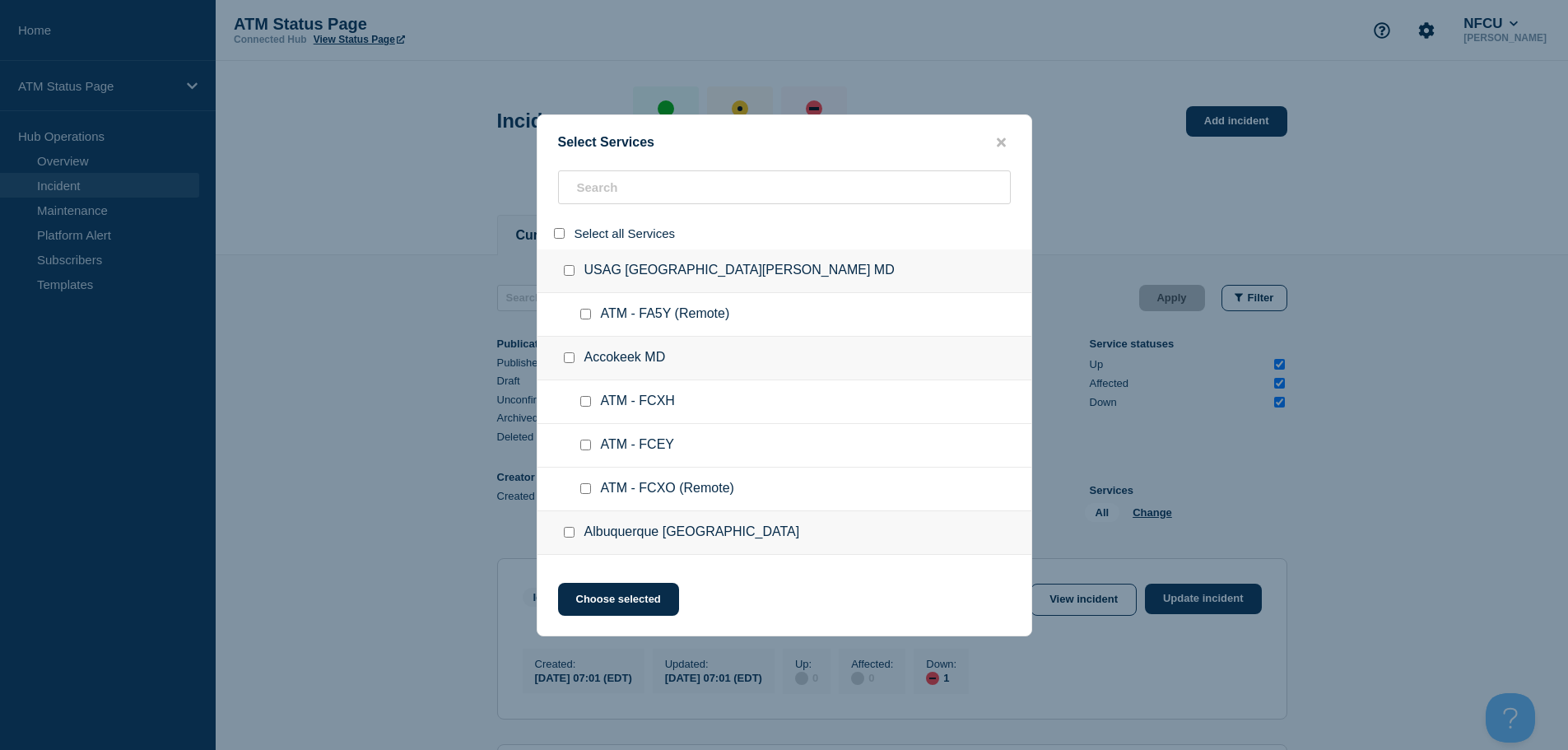
checkbox input "false"
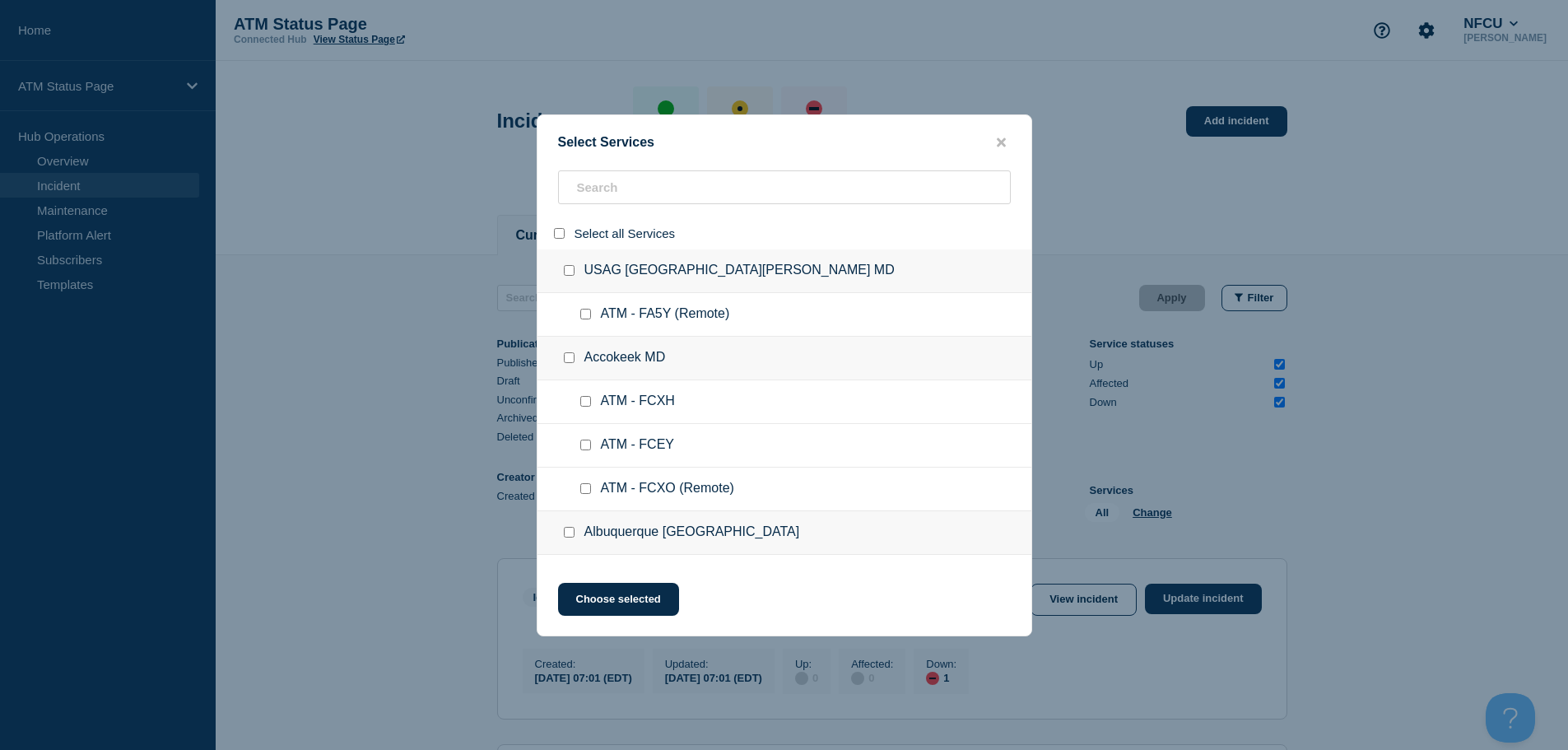
checkbox input "false"
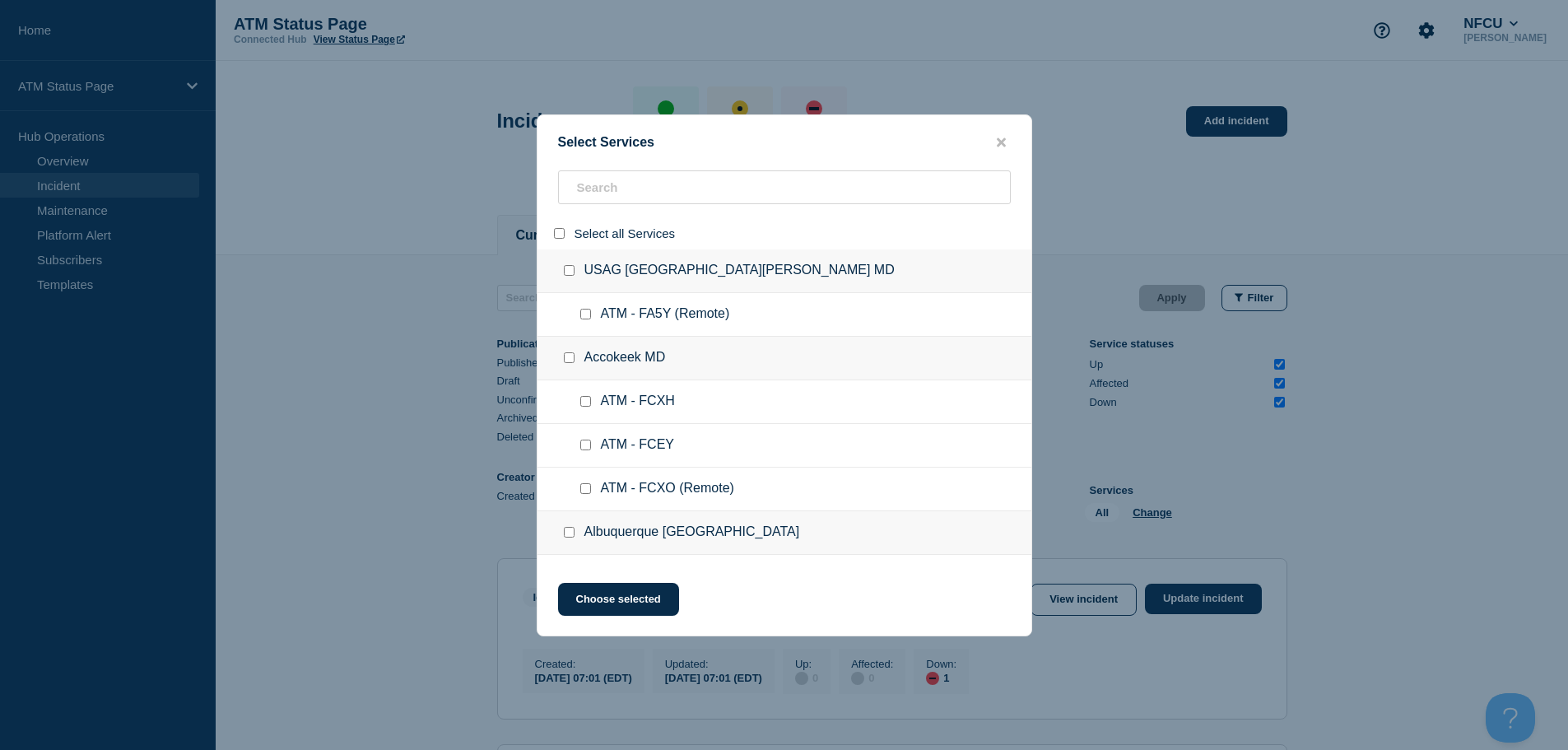
checkbox input "false"
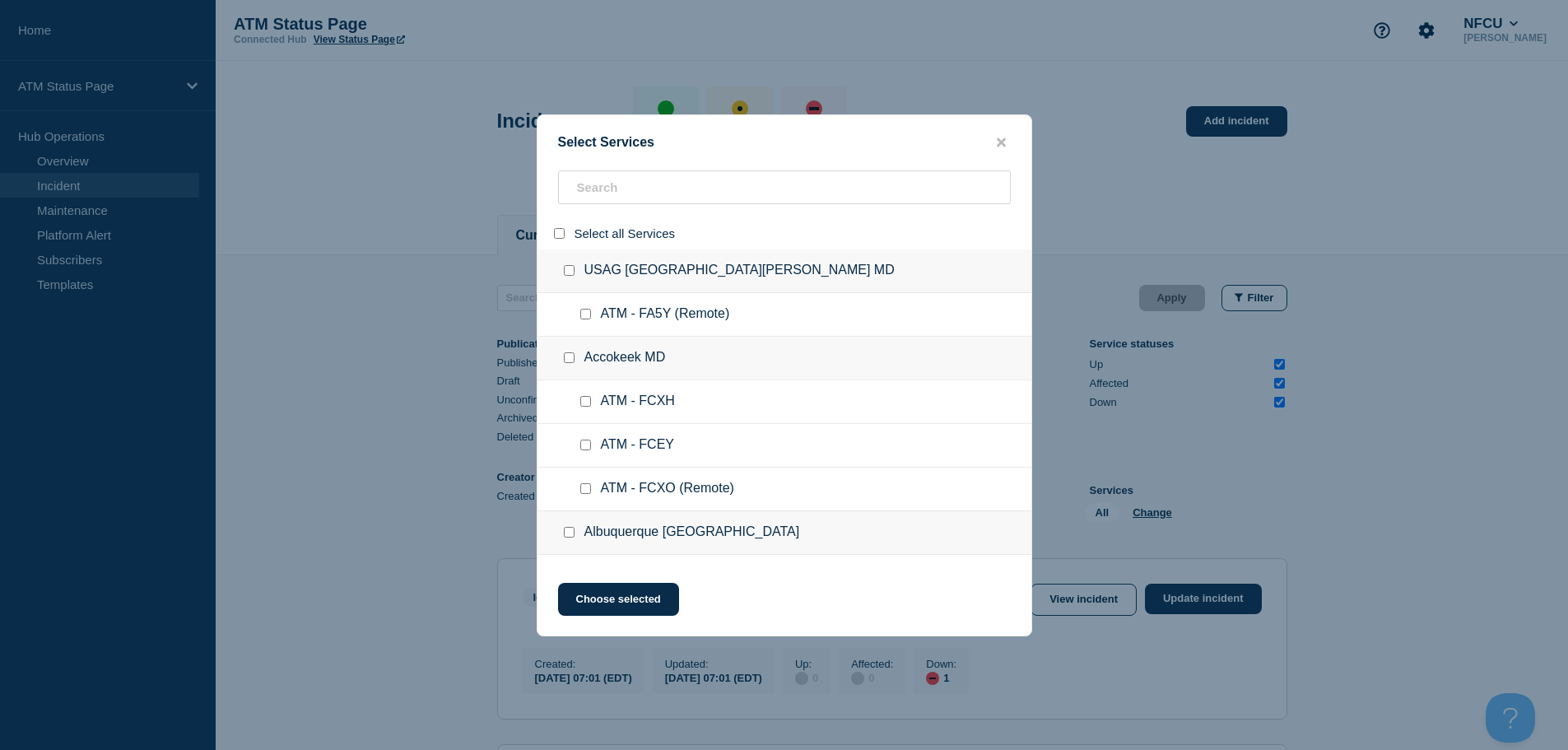
checkbox input "false"
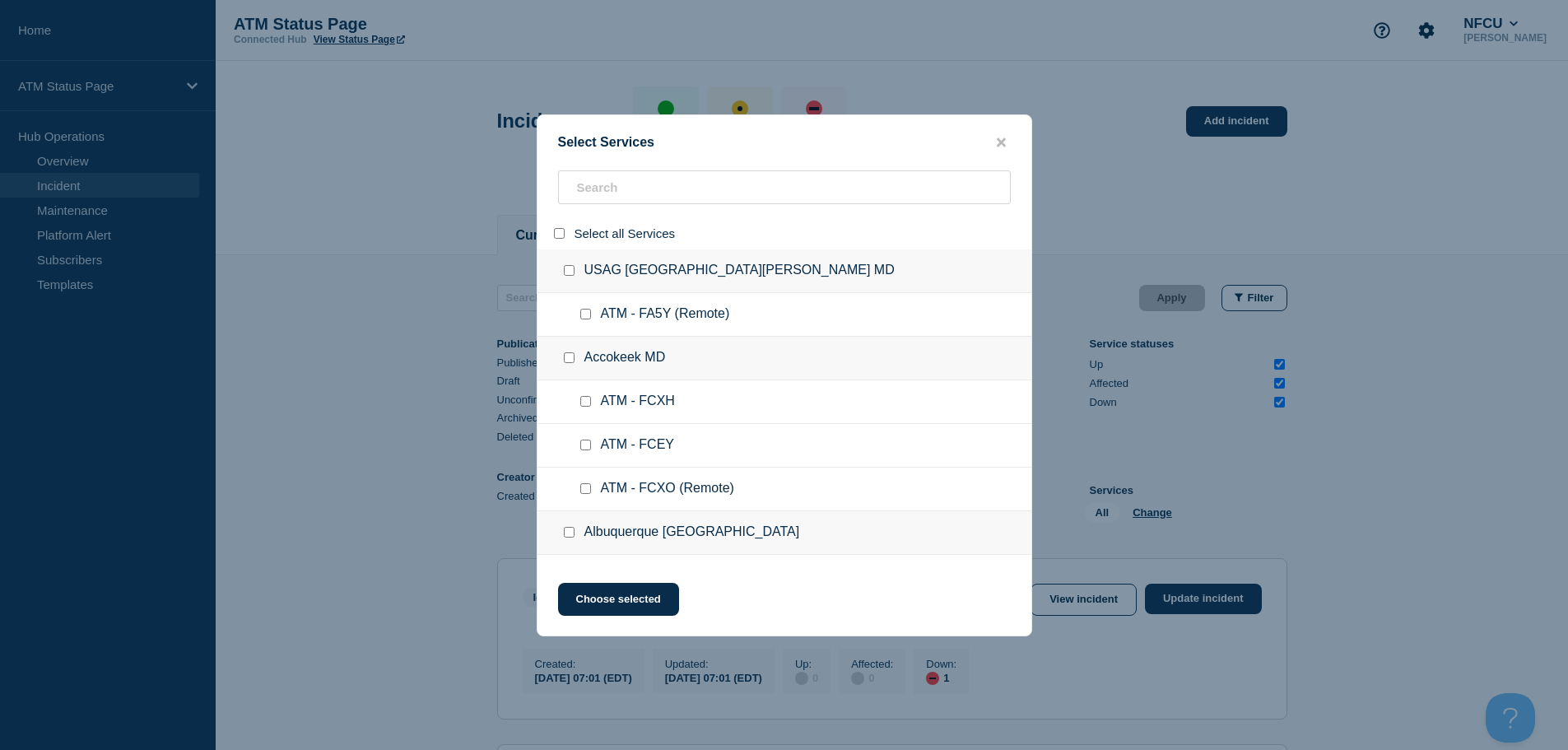
checkbox input "false"
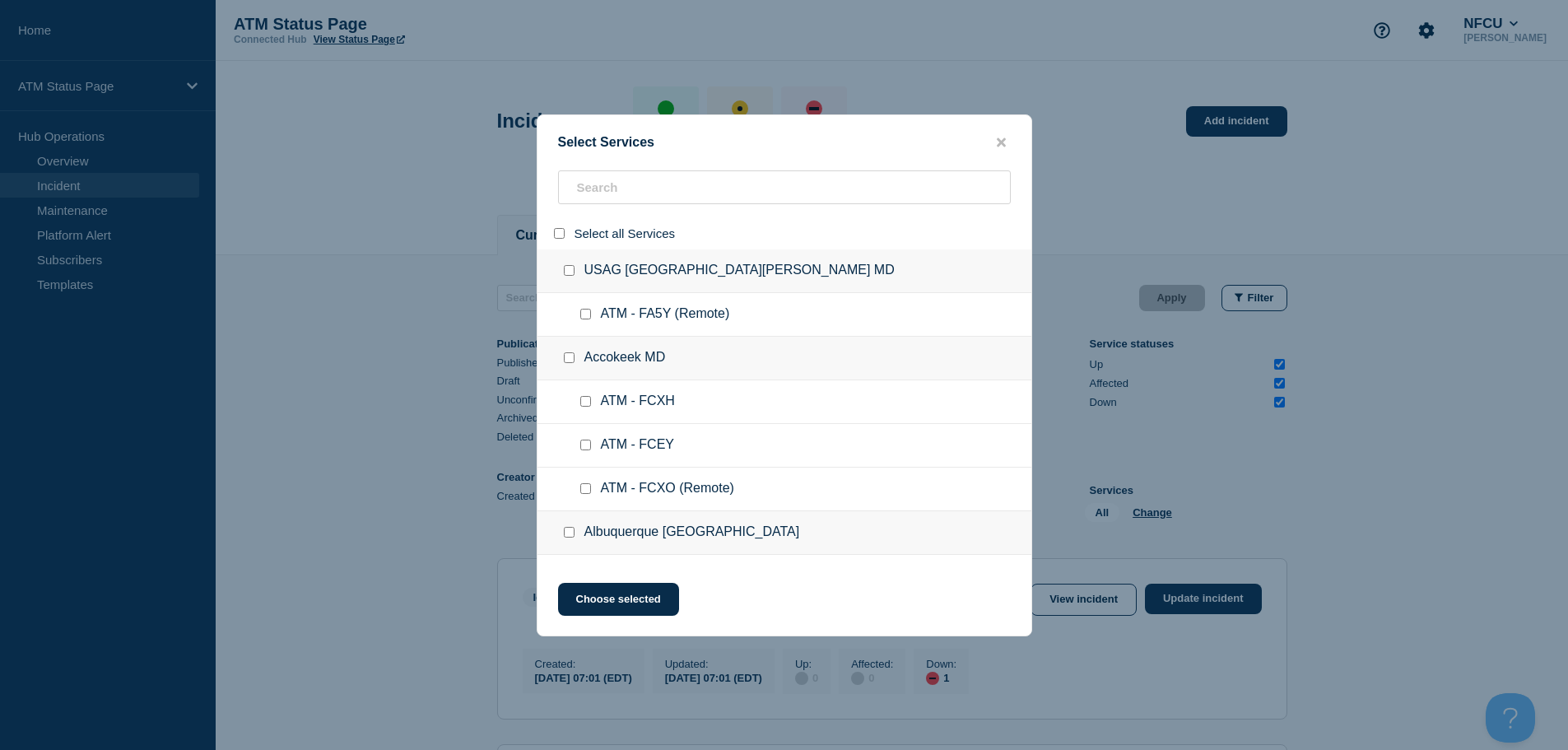
checkbox input "false"
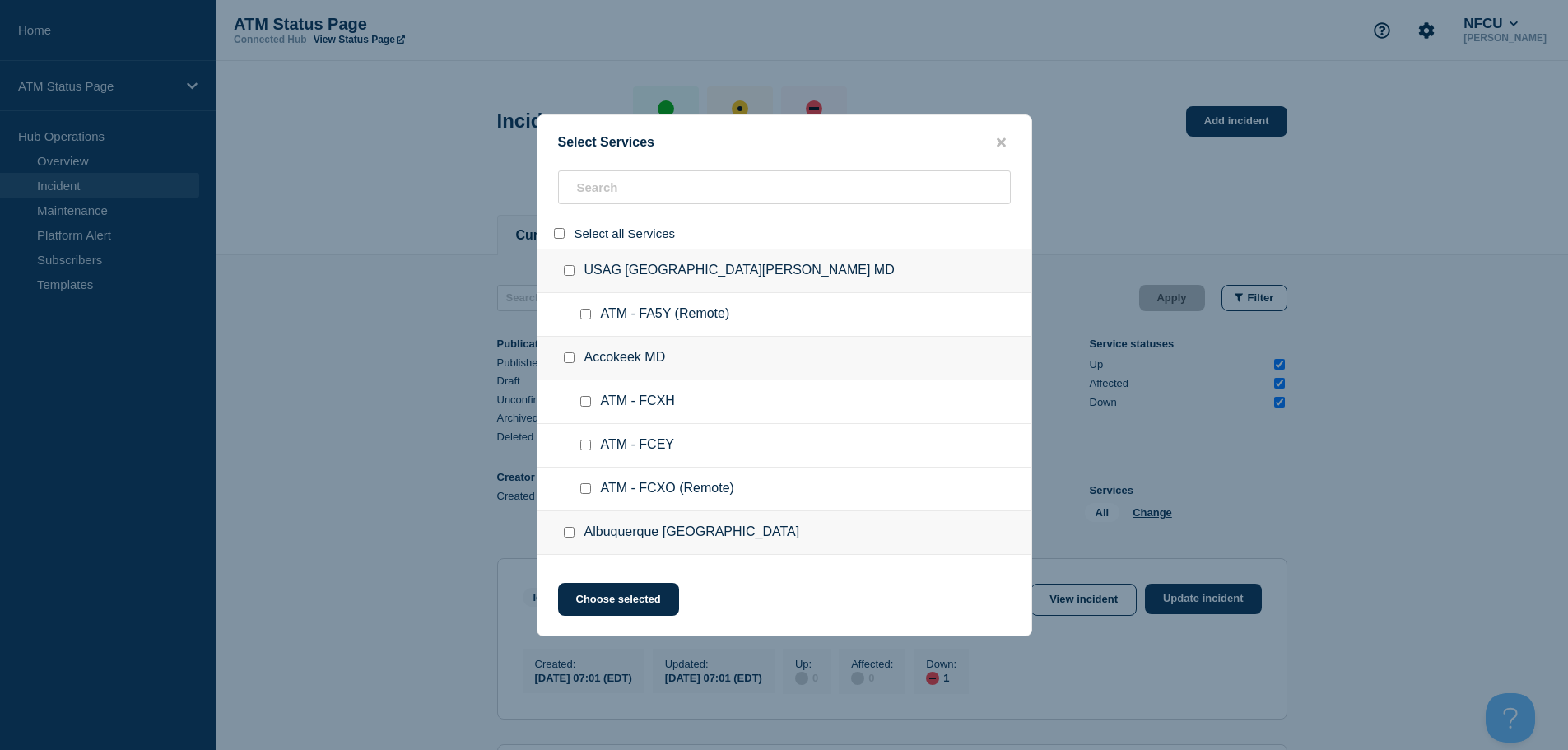
checkbox input "false"
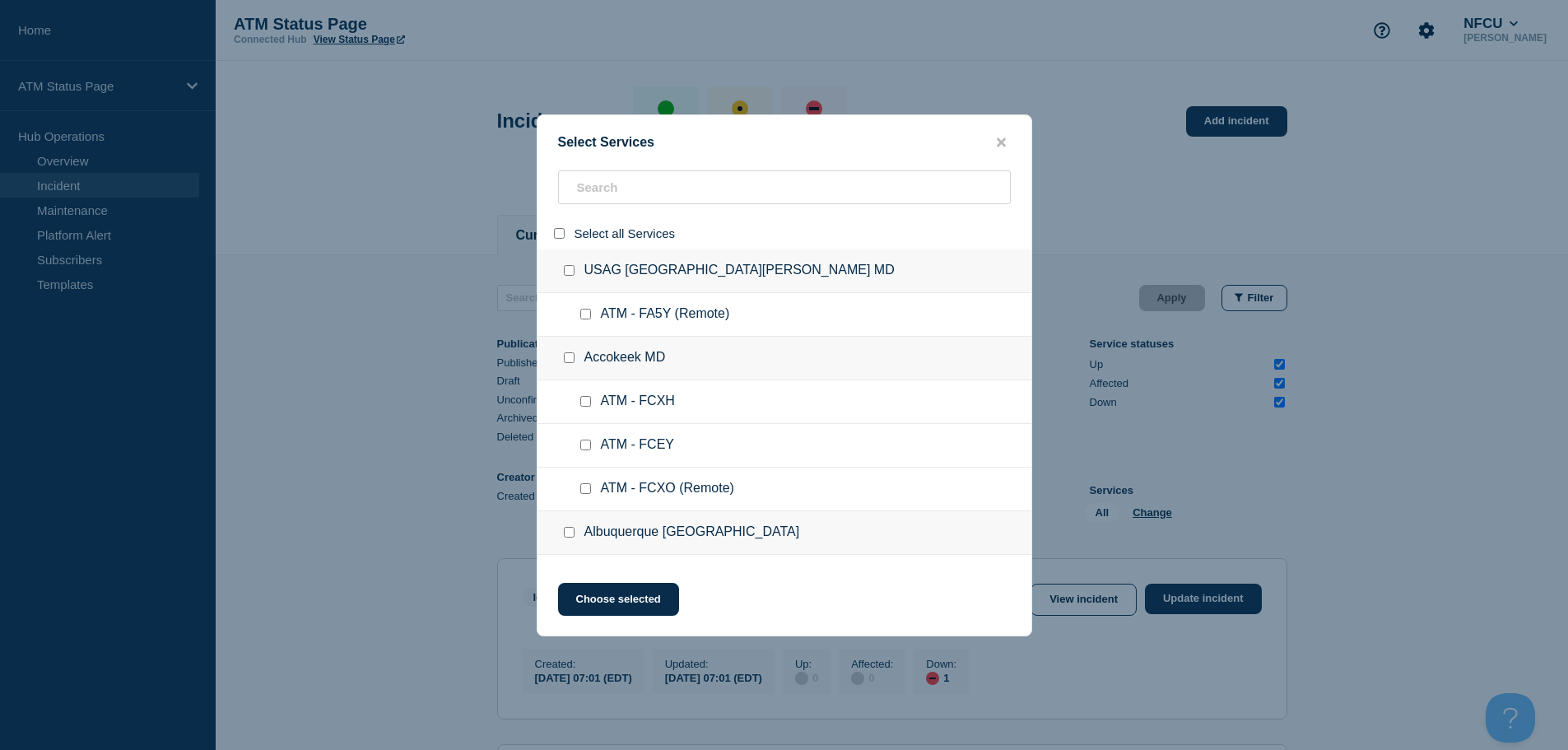
checkbox input "false"
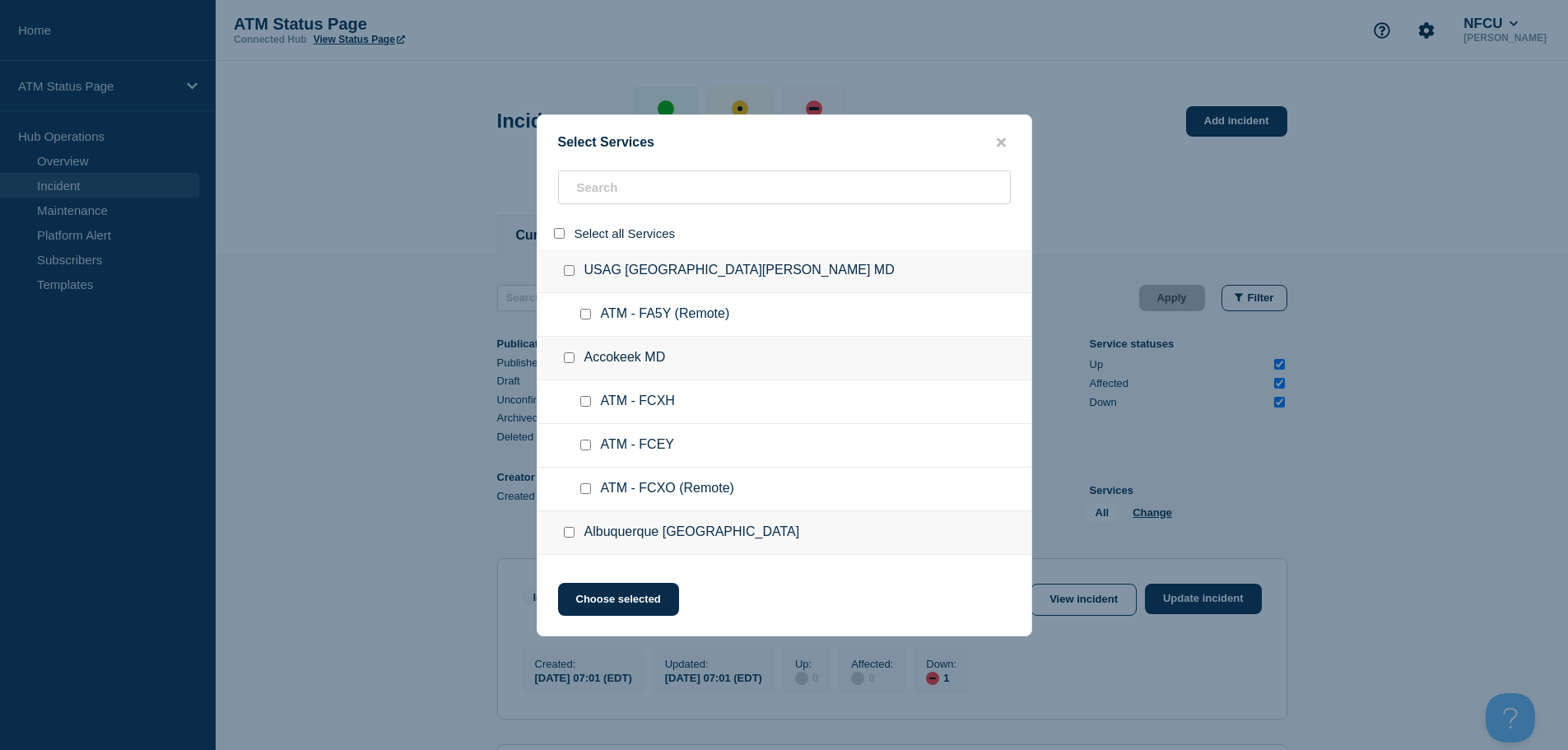
checkbox input "false"
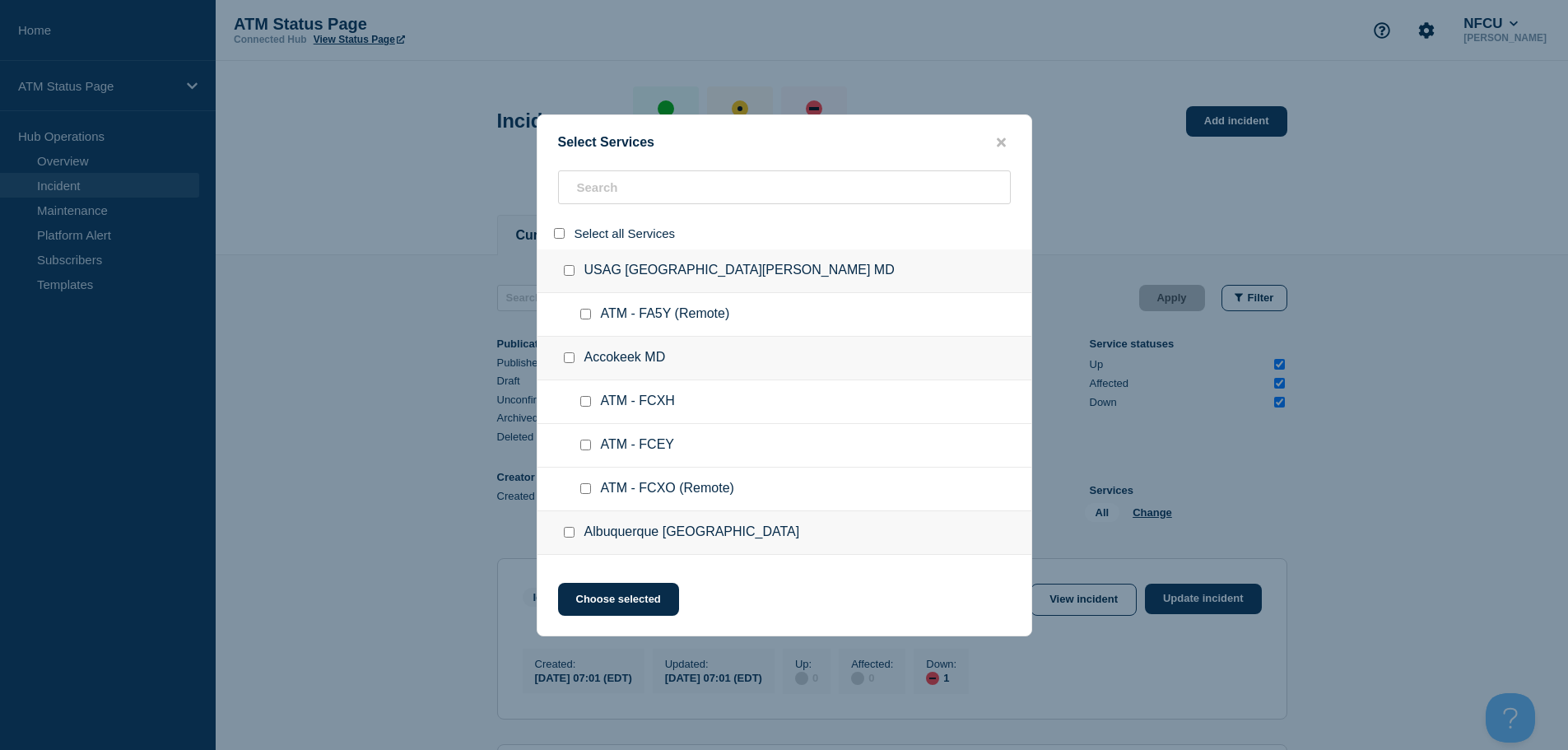
checkbox input "false"
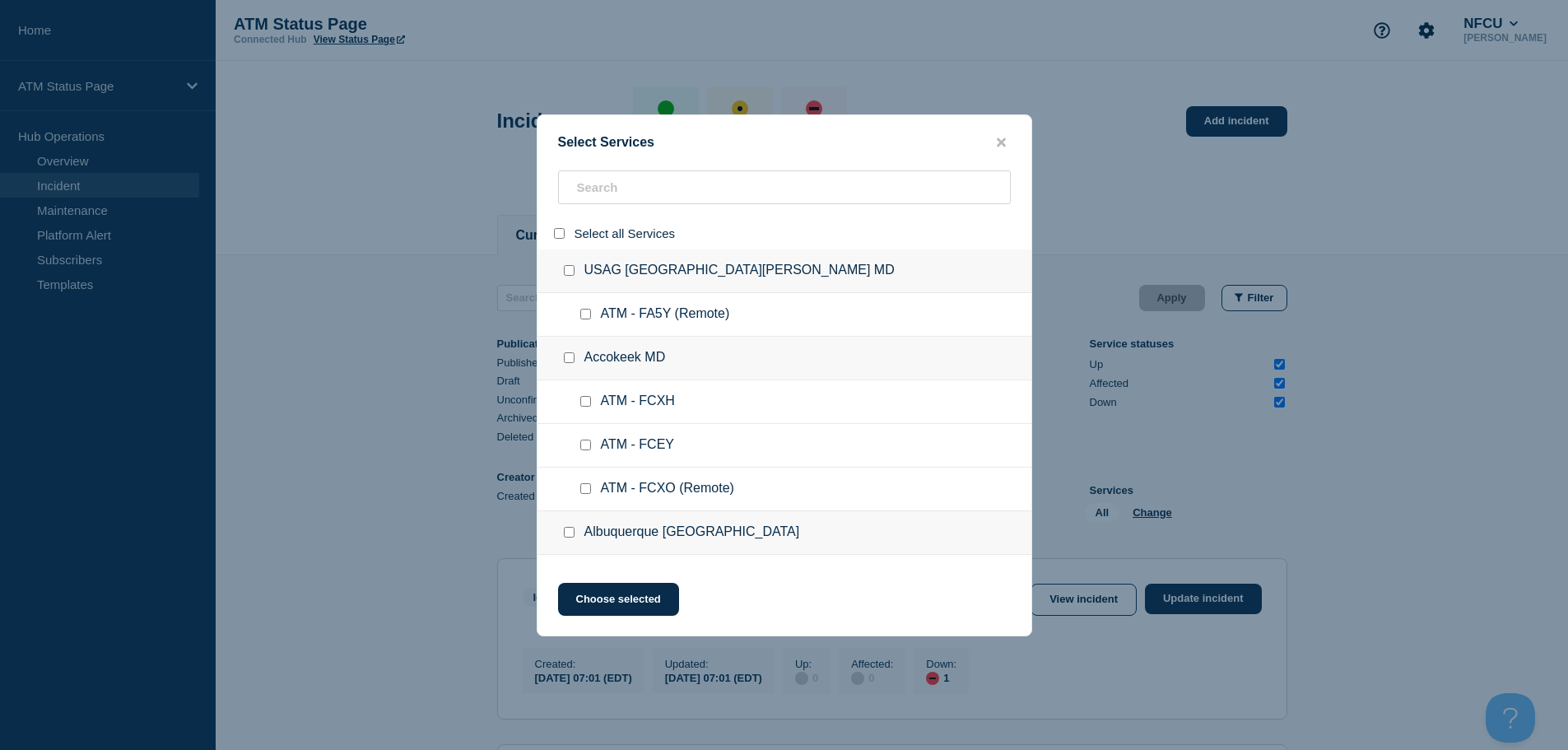
checkbox input "false"
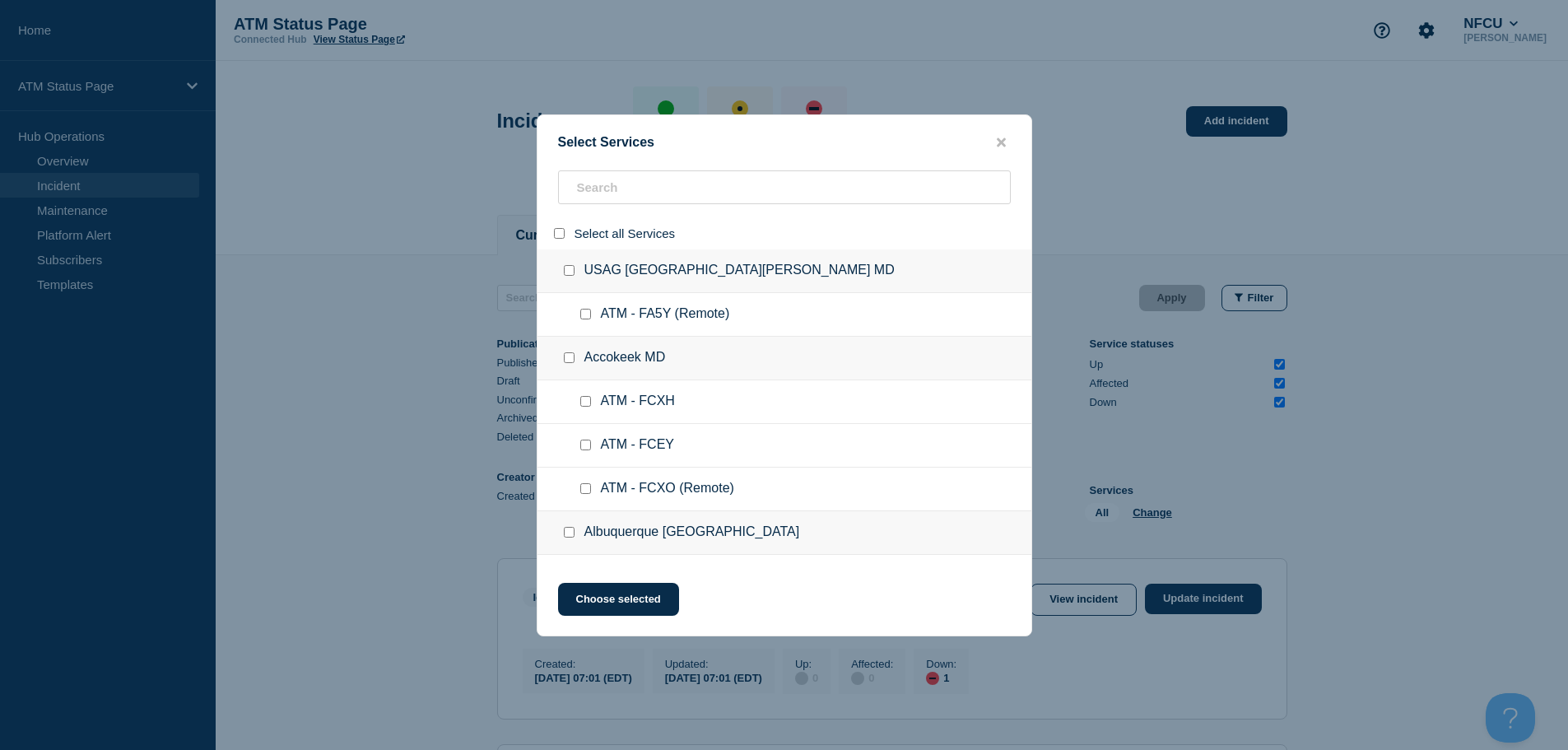
checkbox input "false"
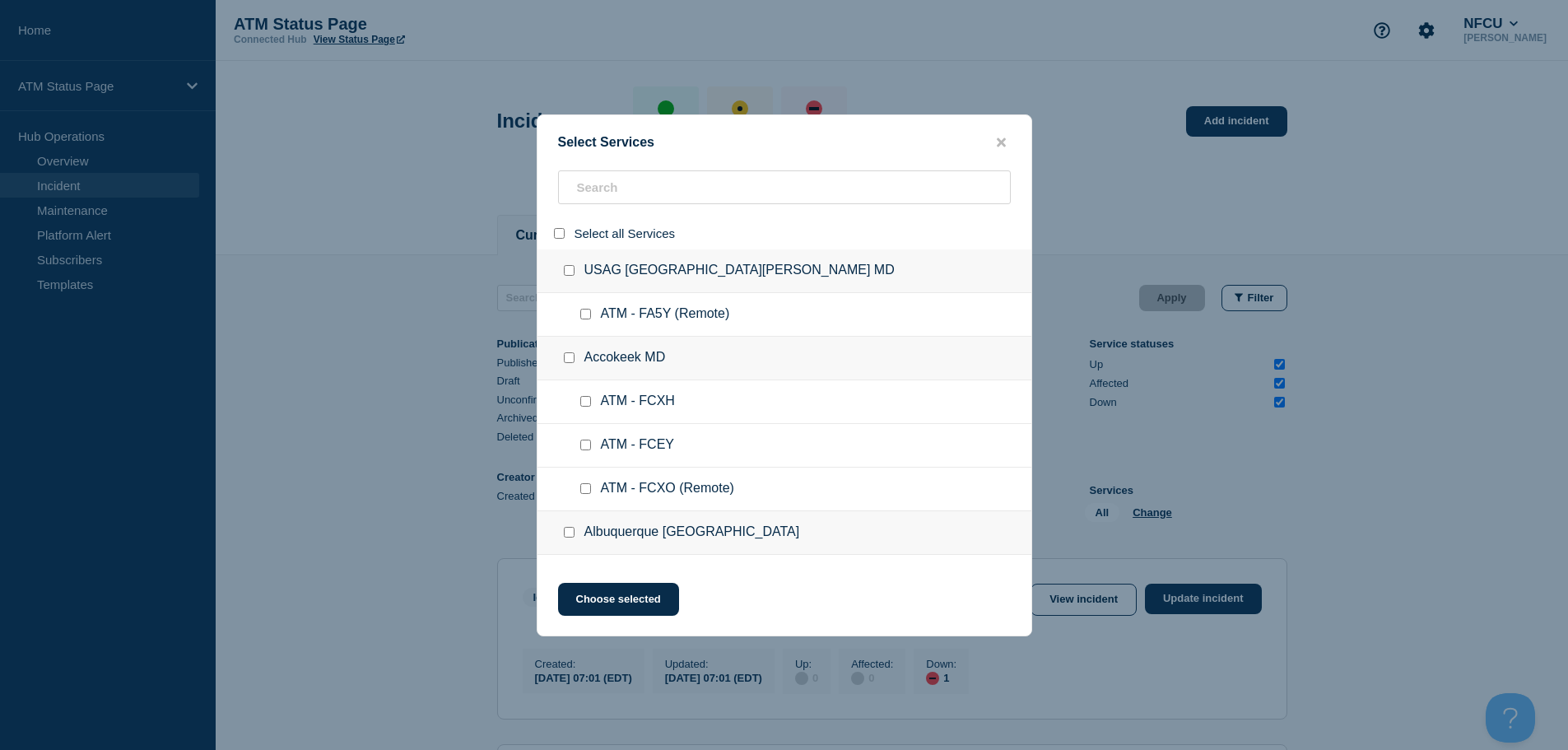
checkbox input "false"
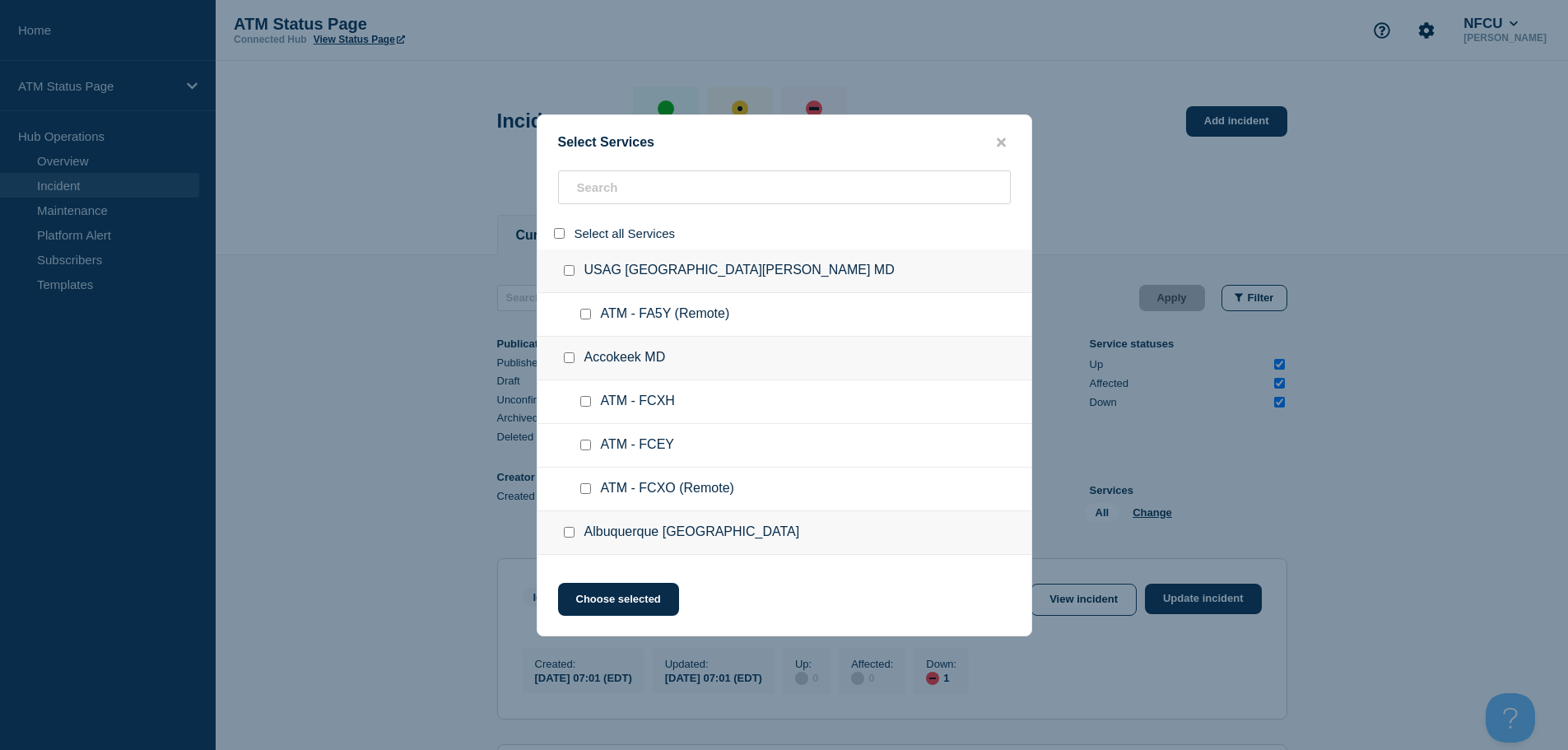
checkbox input "false"
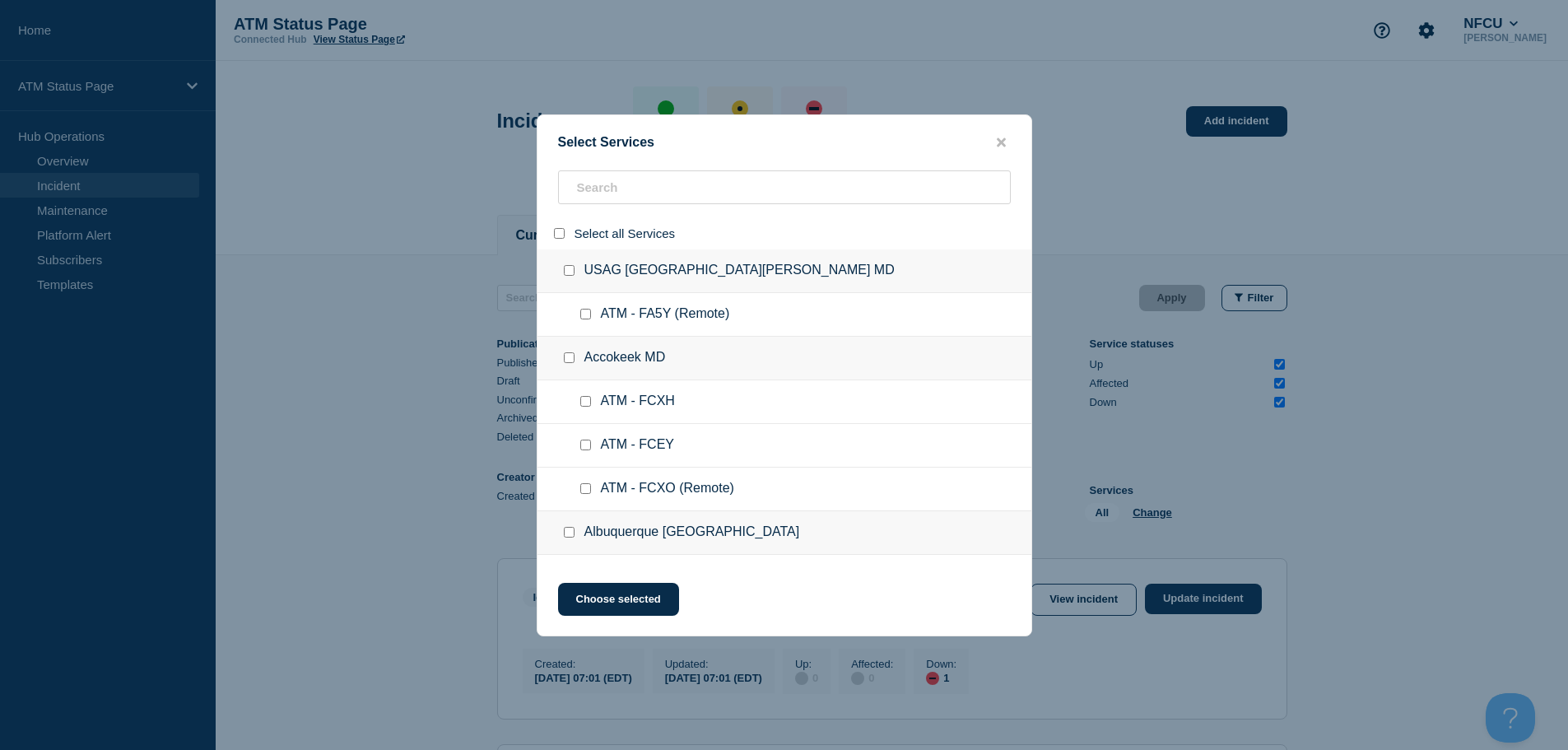
checkbox input "false"
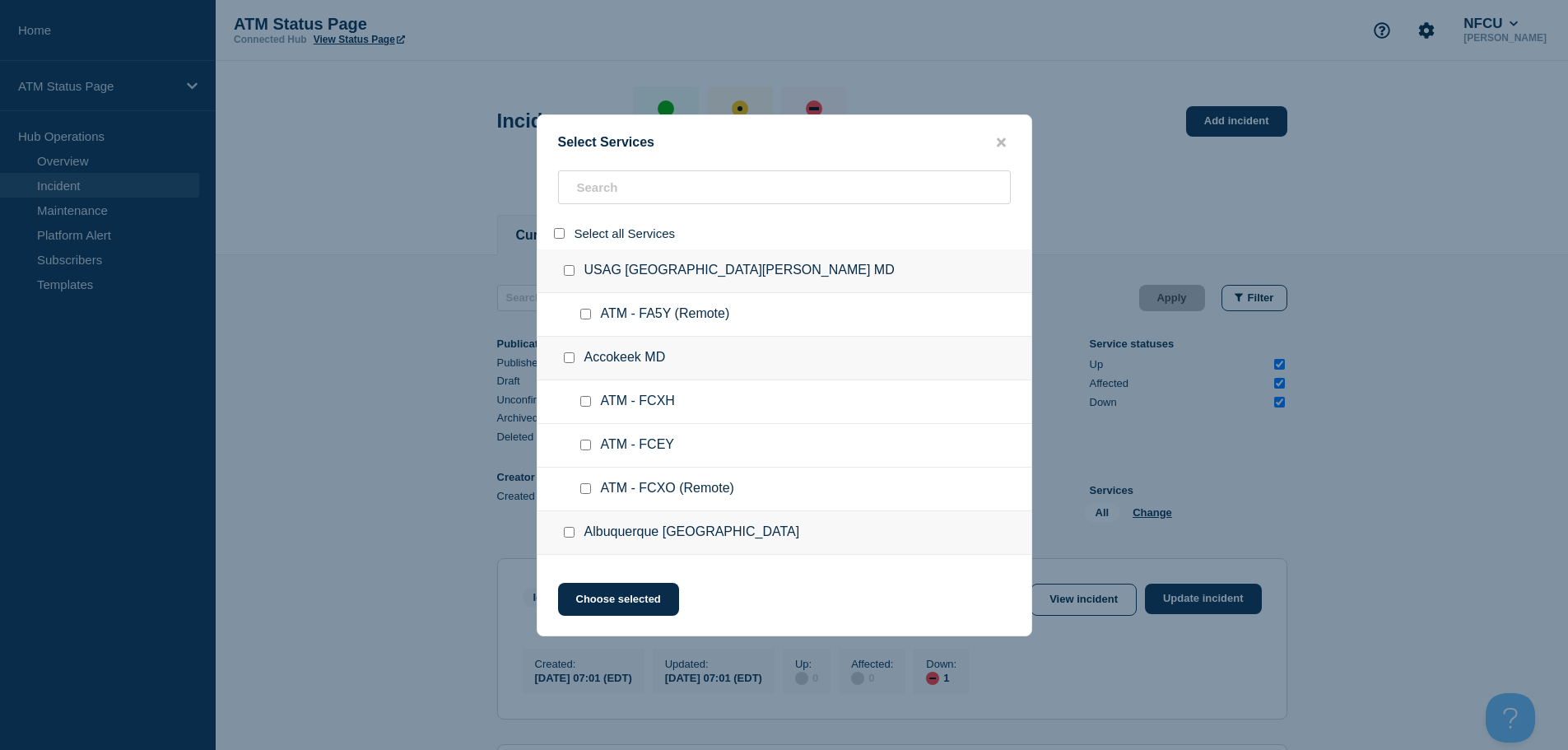
checkbox input "false"
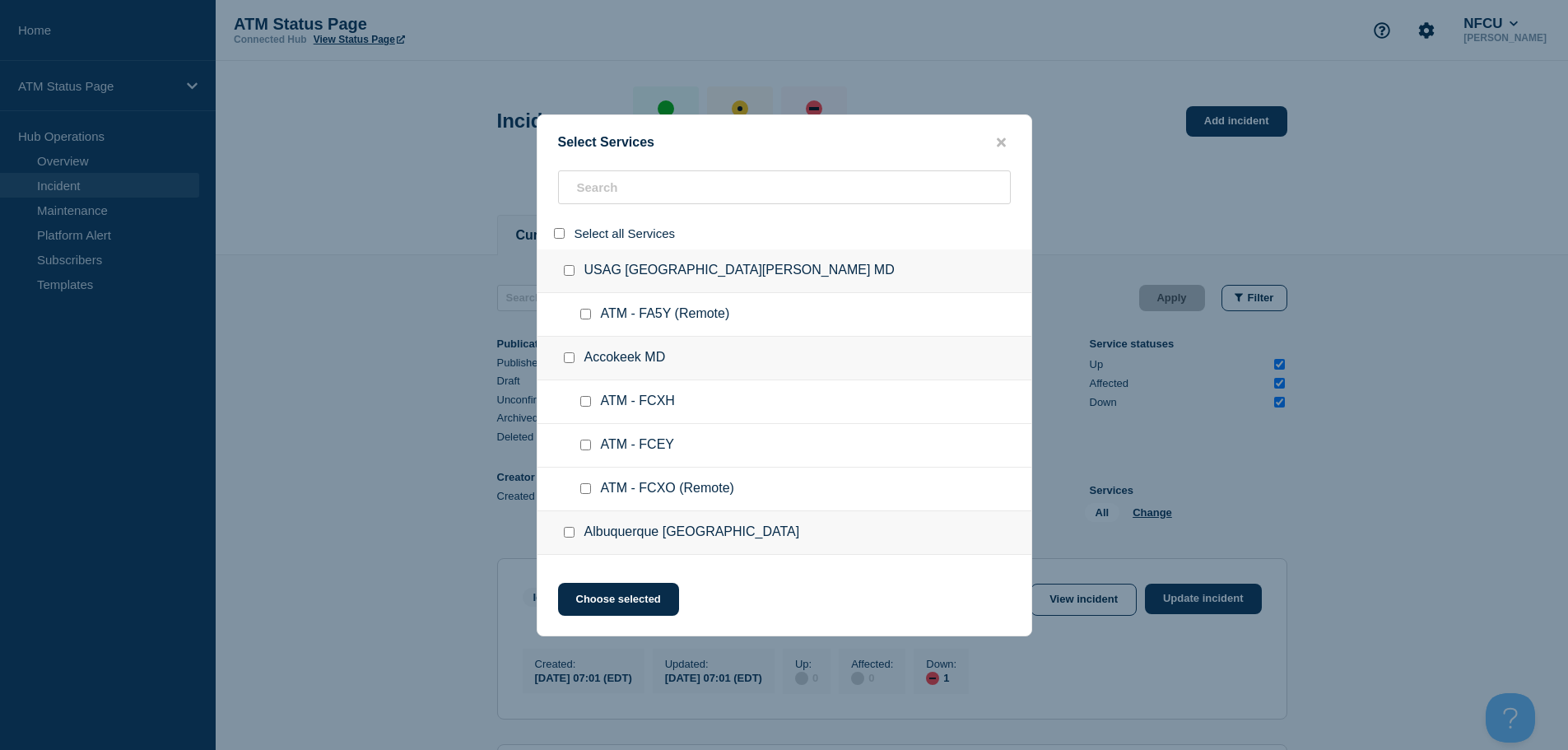
checkbox input "false"
click at [630, 189] on input "search" at bounding box center [784, 187] width 453 height 34
click at [655, 192] on input "search" at bounding box center [784, 187] width 453 height 34
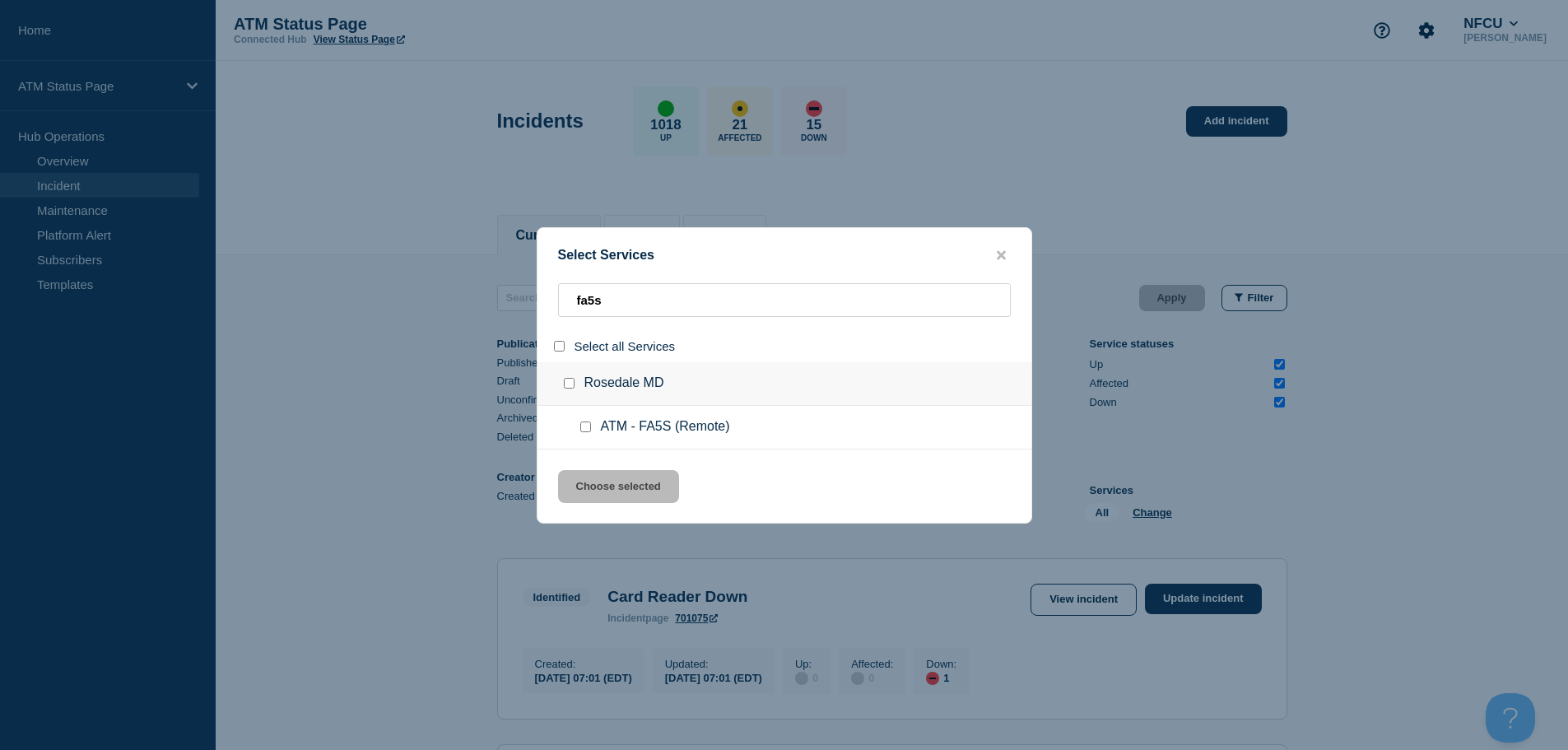
click at [589, 424] on input "service: ATM - FA5S (Remote)" at bounding box center [586, 428] width 11 height 11
click at [607, 497] on button "Choose selected" at bounding box center [618, 487] width 121 height 33
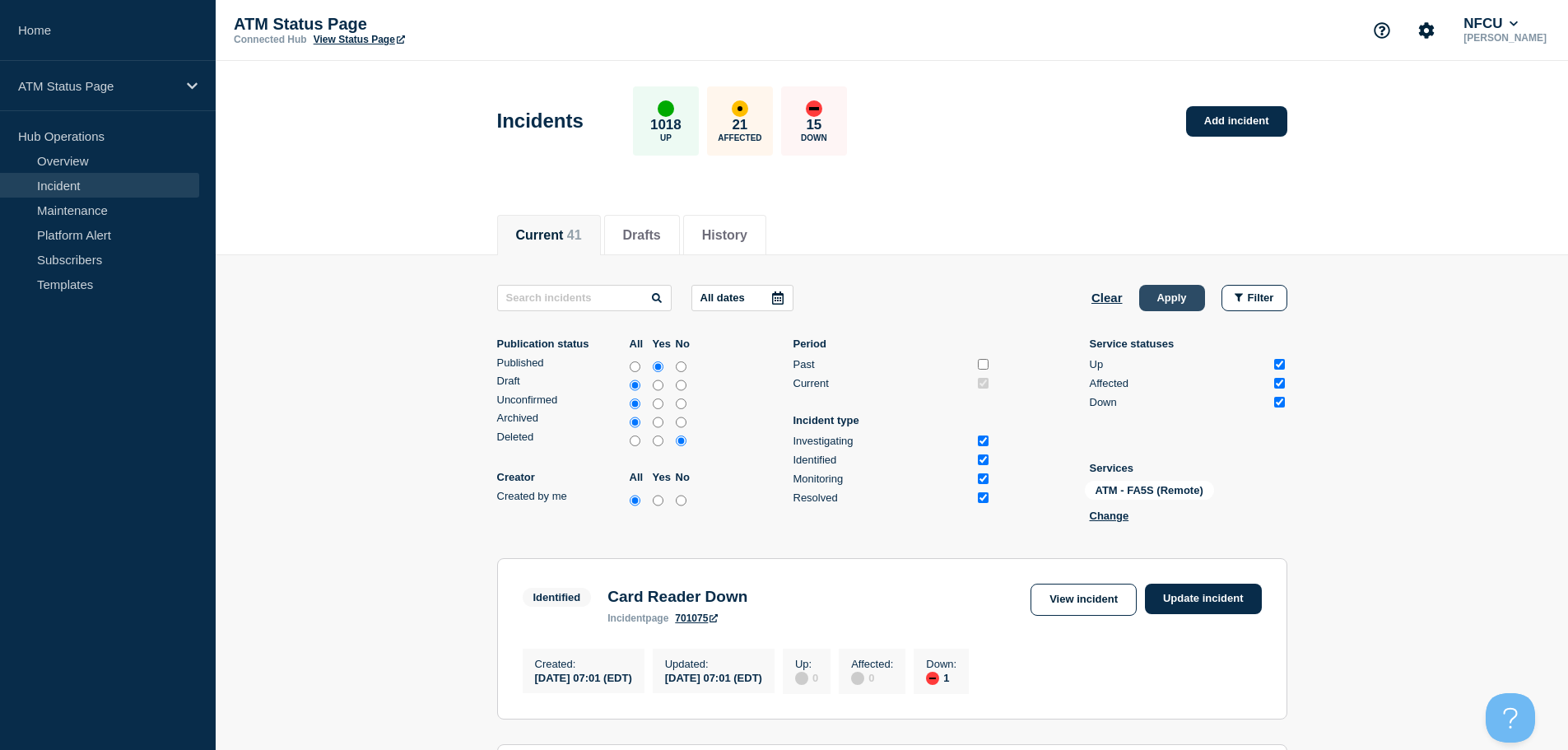
click at [1147, 298] on button "Apply" at bounding box center [1173, 298] width 66 height 26
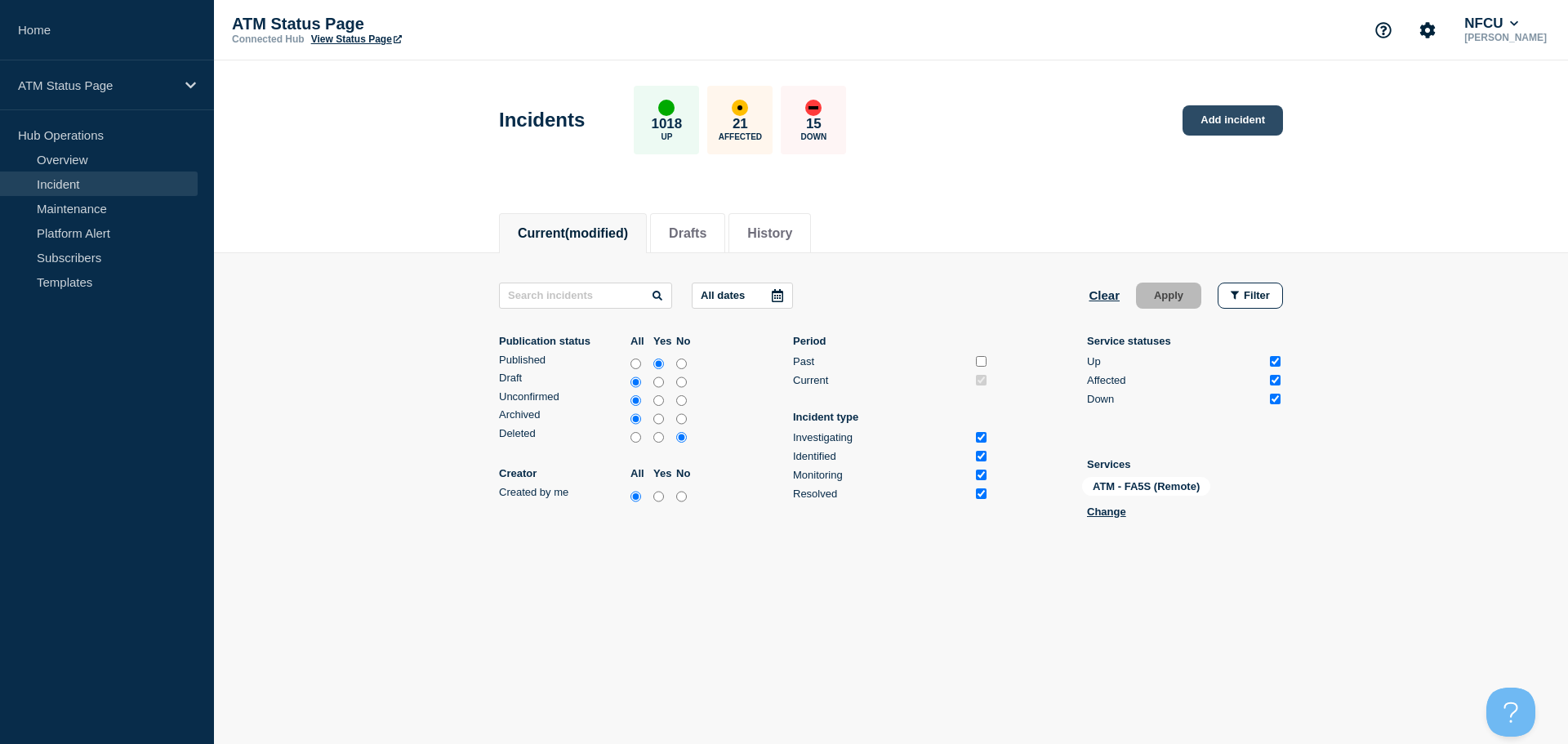
click at [1265, 111] on link "Add incident" at bounding box center [1232, 120] width 101 height 30
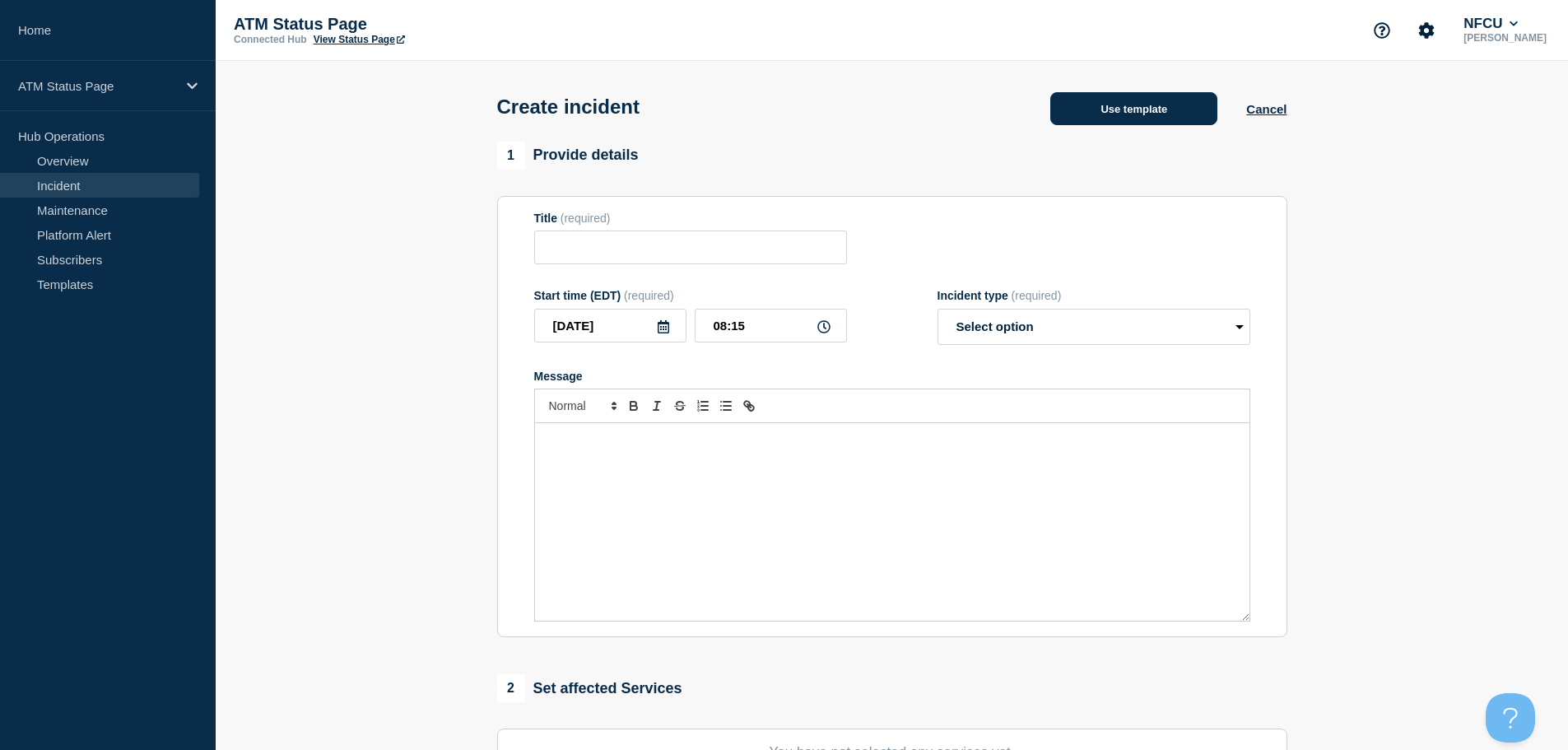
click at [1177, 105] on button "Use template" at bounding box center [1133, 109] width 167 height 33
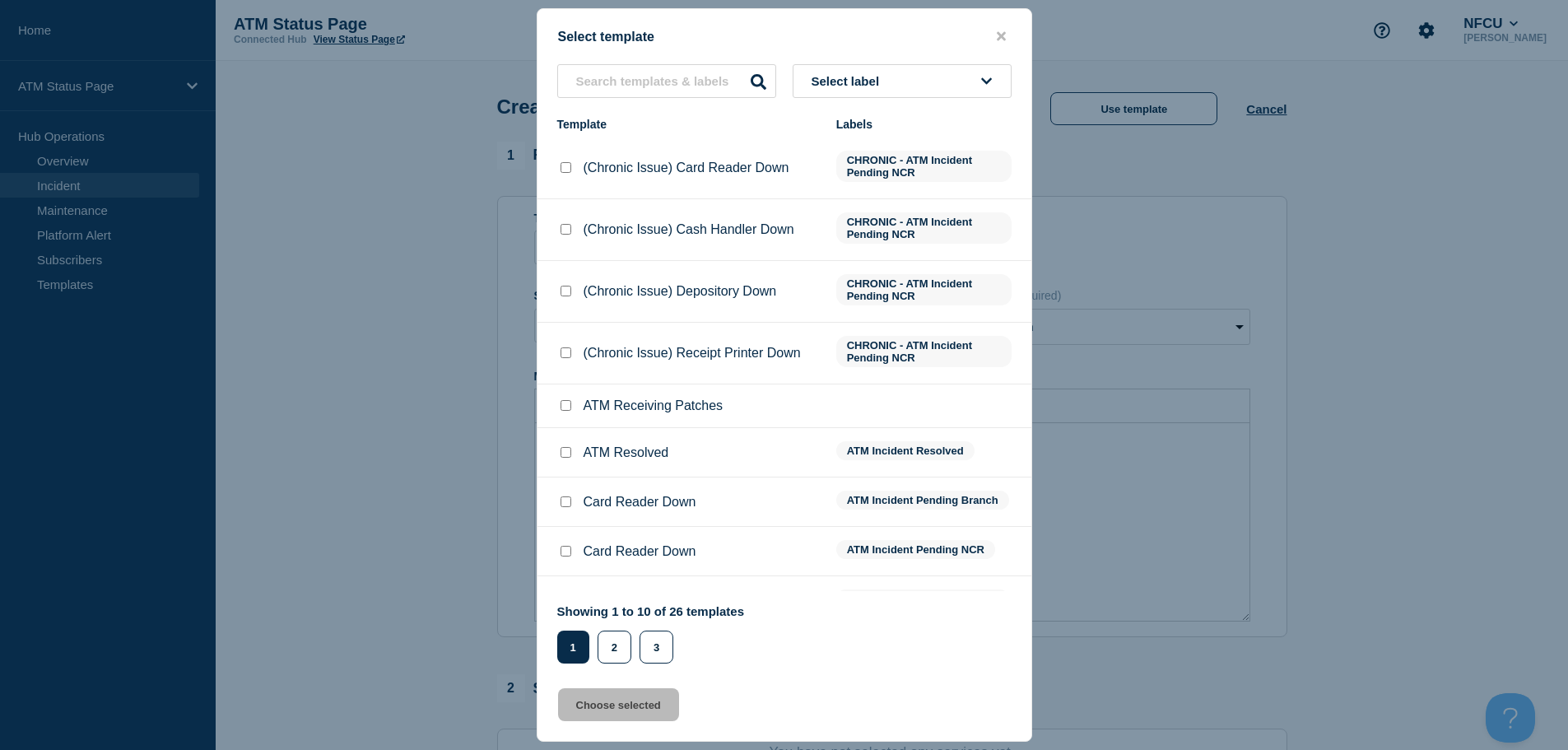
click at [937, 69] on button "Select label" at bounding box center [902, 80] width 219 height 34
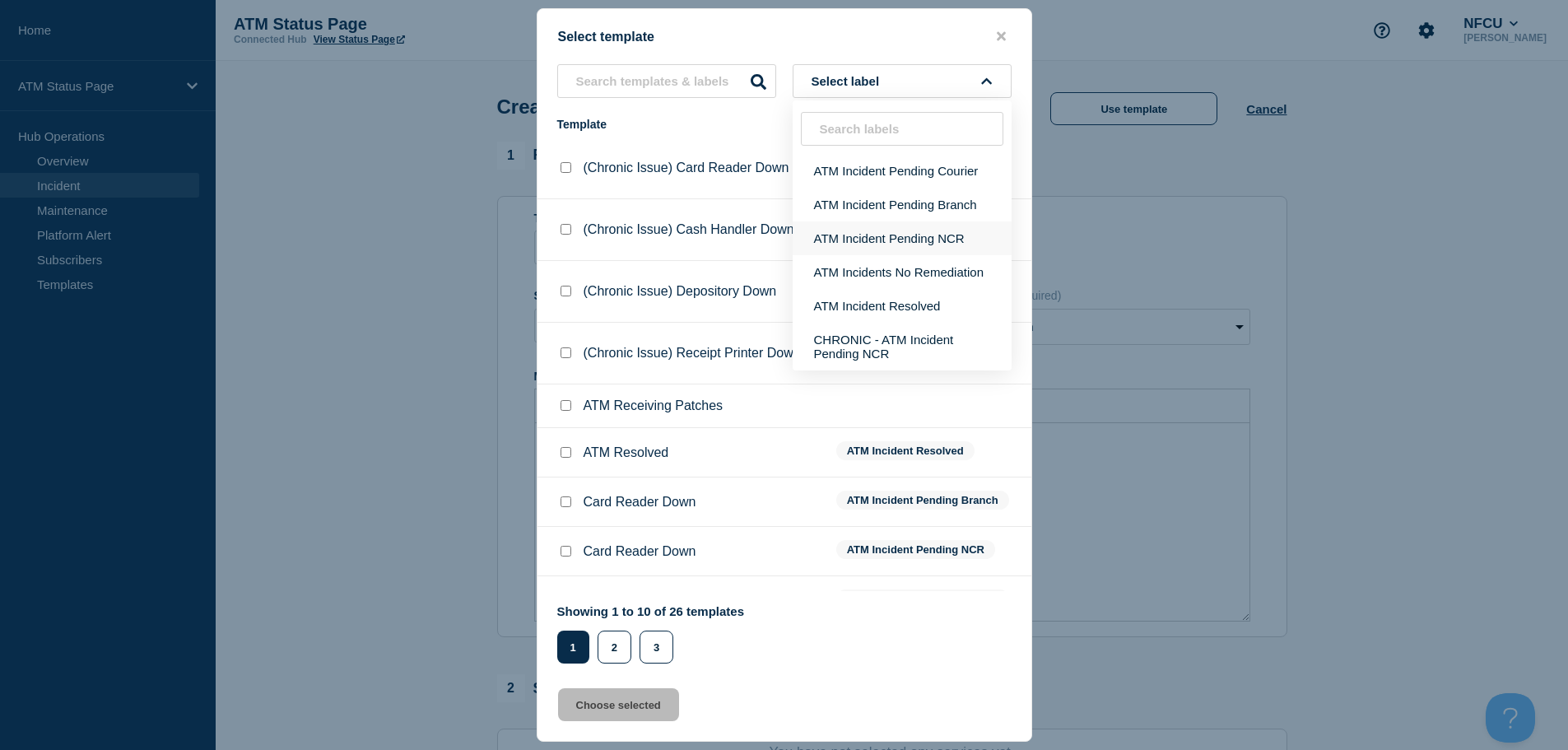
click at [912, 236] on button "ATM Incident Pending NCR" at bounding box center [902, 238] width 219 height 34
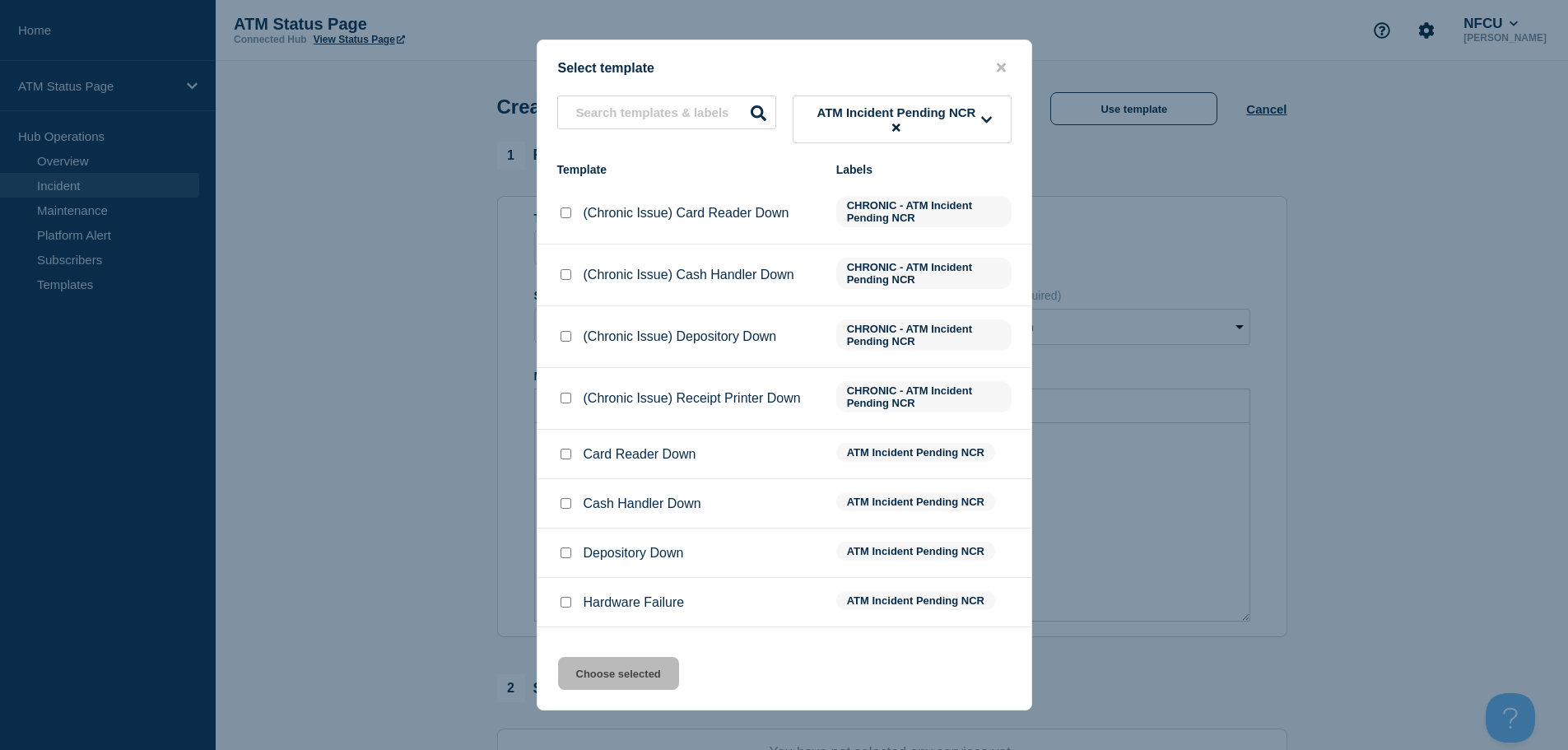
click at [563, 507] on input "Cash Handler Down checkbox" at bounding box center [566, 503] width 11 height 11
click at [626, 689] on button "Choose selected" at bounding box center [618, 673] width 121 height 33
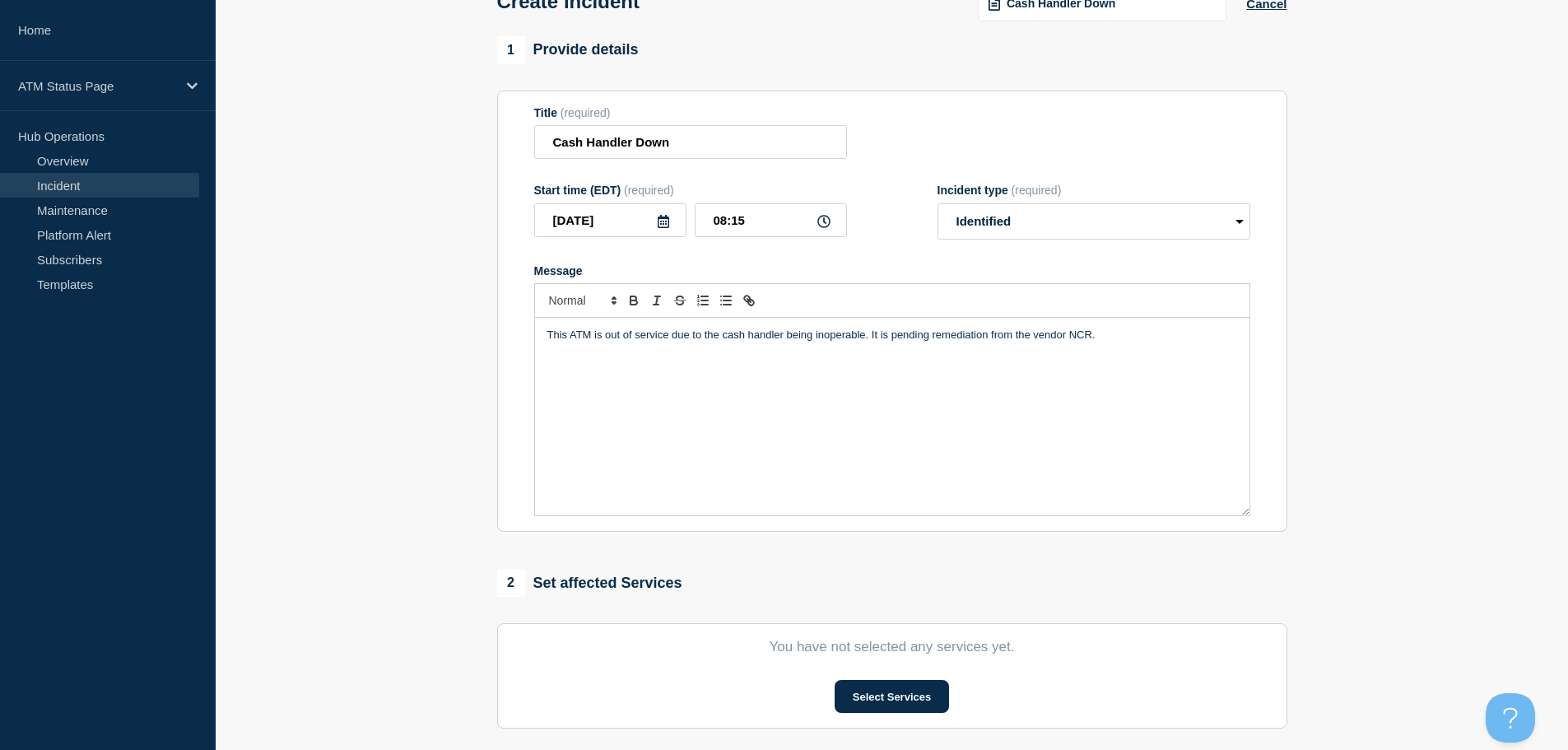
scroll to position [404, 0]
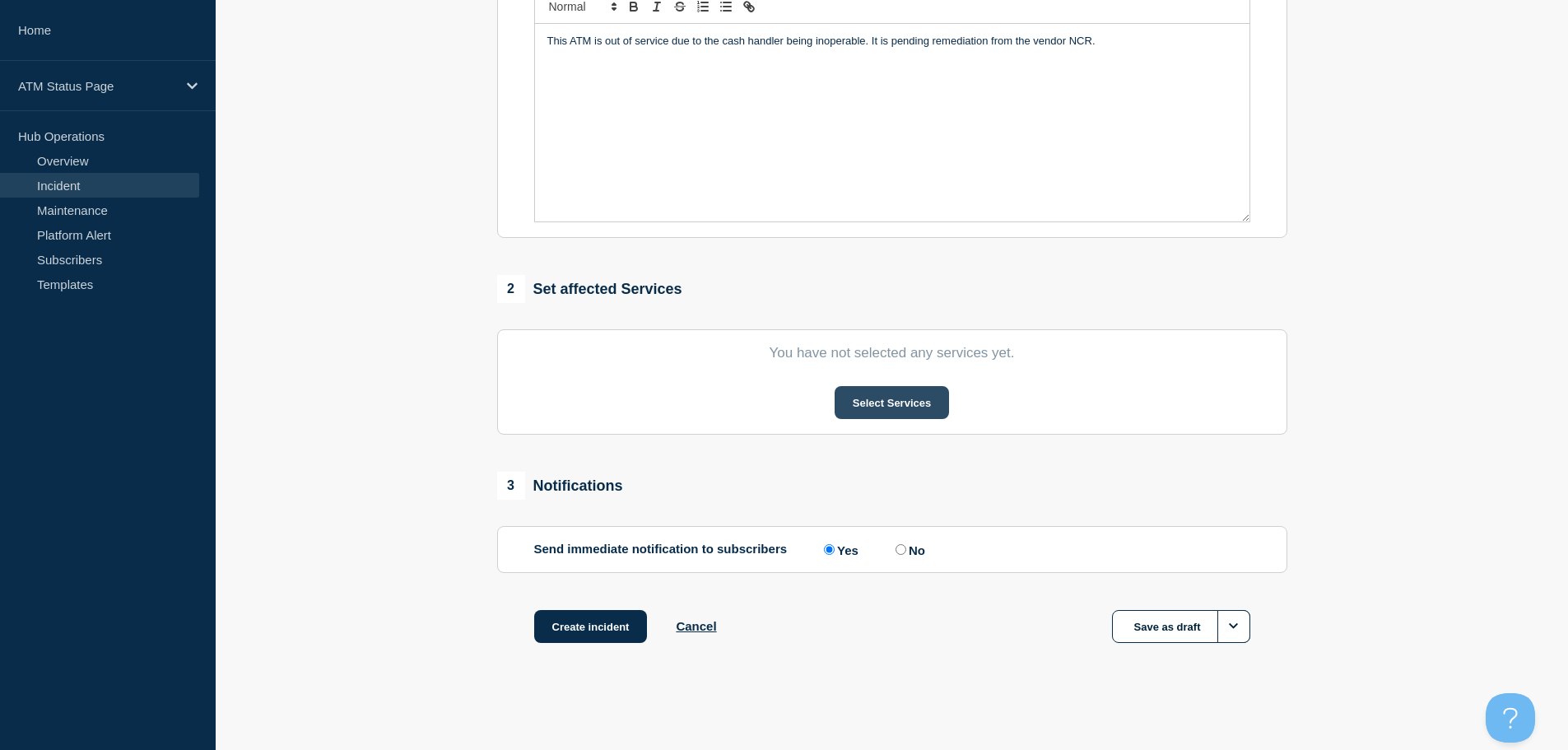
click at [887, 411] on button "Select Services" at bounding box center [891, 403] width 114 height 33
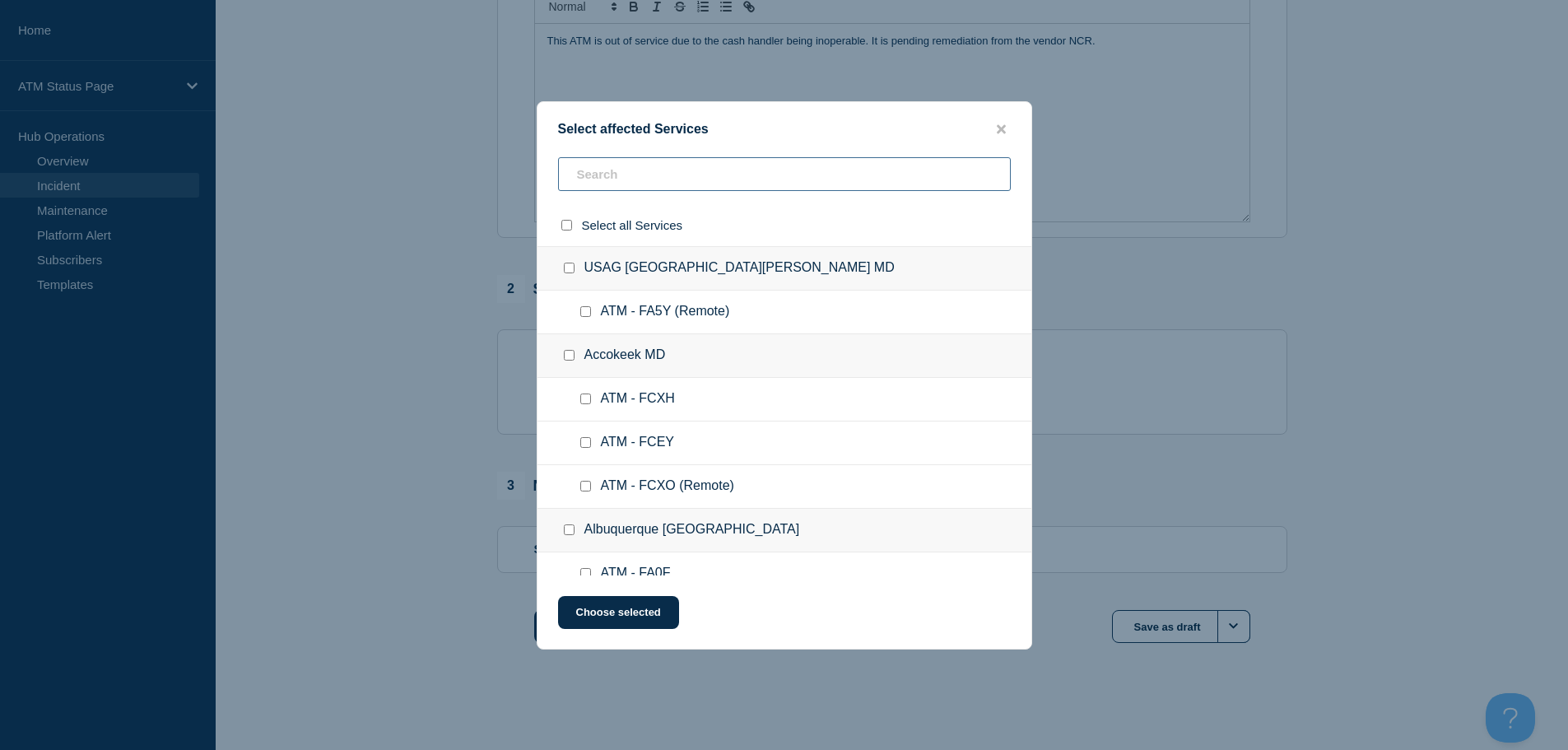
click at [861, 176] on input "text" at bounding box center [784, 174] width 453 height 34
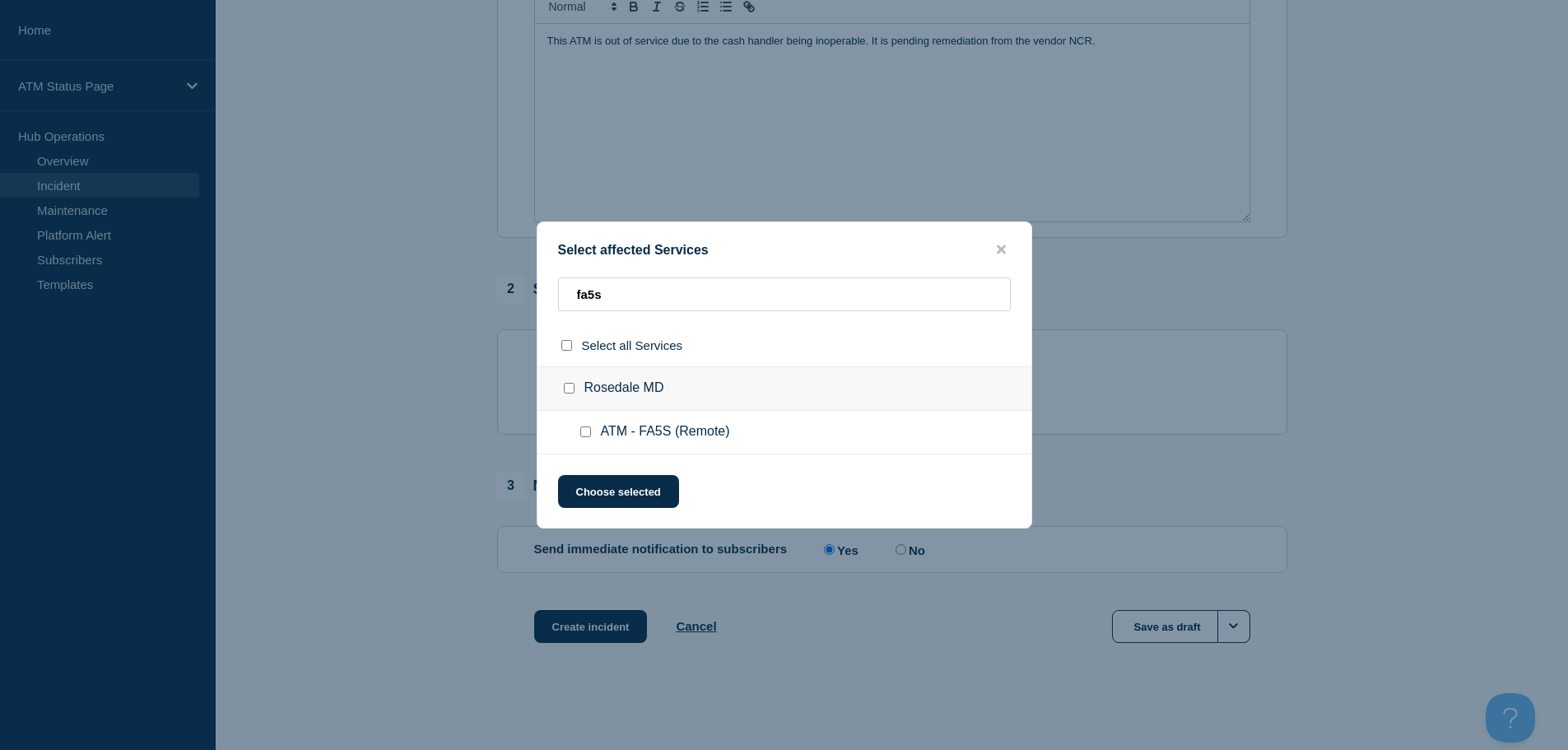
click at [582, 428] on input "ATM - FA5S (Remote) checkbox" at bounding box center [586, 432] width 11 height 11
click at [595, 485] on button "Choose selected" at bounding box center [618, 491] width 121 height 33
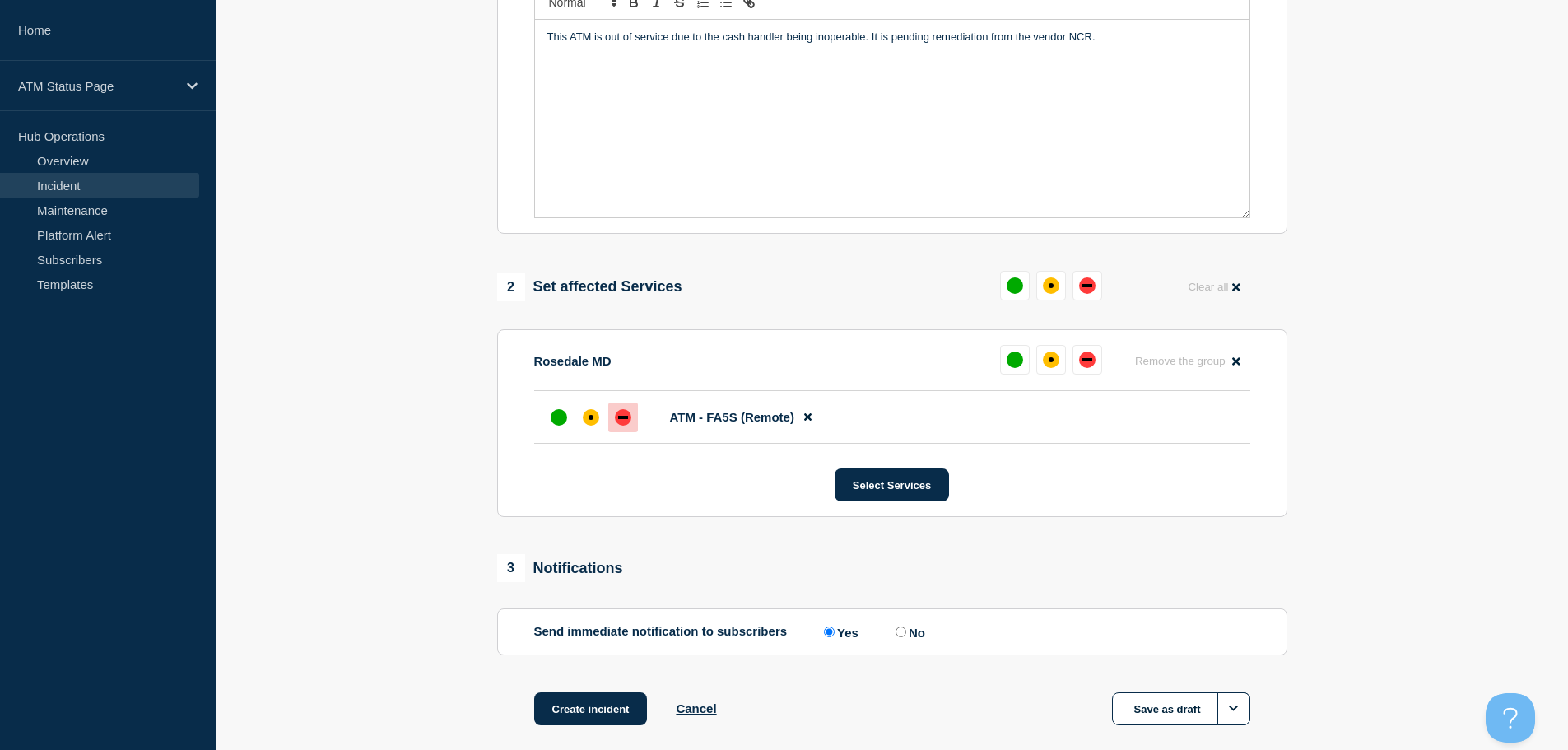
click at [616, 430] on div at bounding box center [623, 417] width 29 height 29
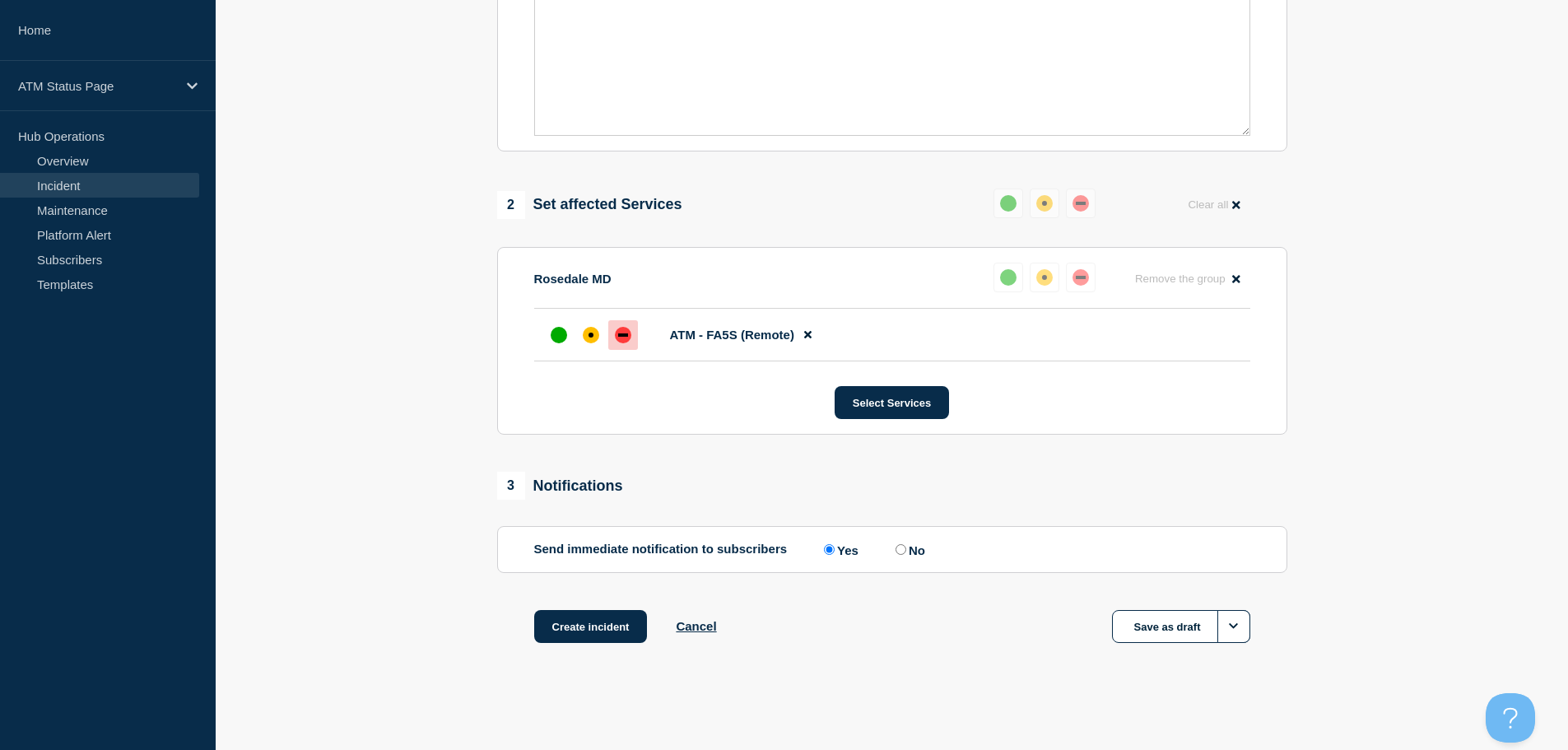
scroll to position [490, 0]
click at [585, 629] on button "Create incident" at bounding box center [591, 627] width 113 height 33
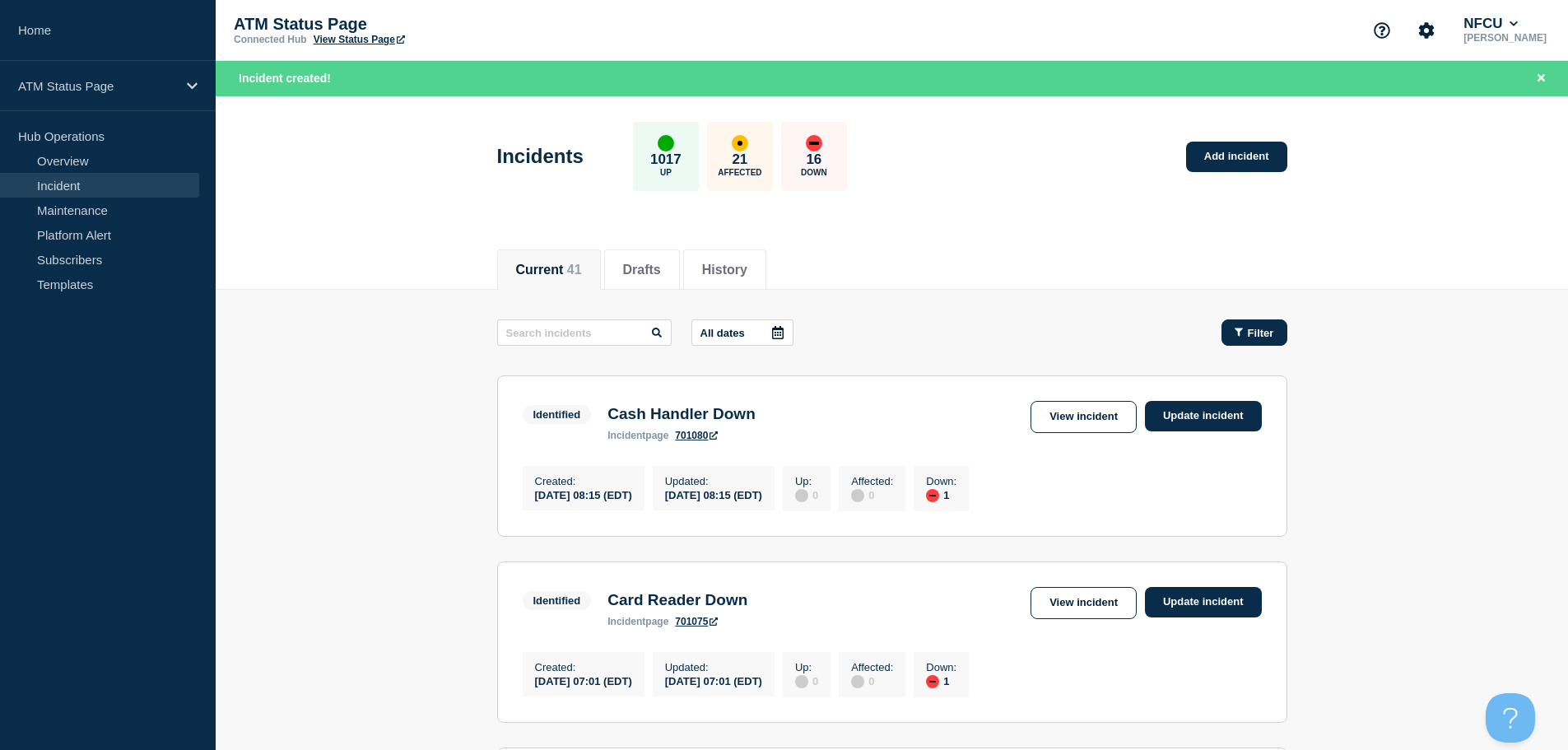
click at [1259, 338] on span "Filter" at bounding box center [1261, 333] width 26 height 13
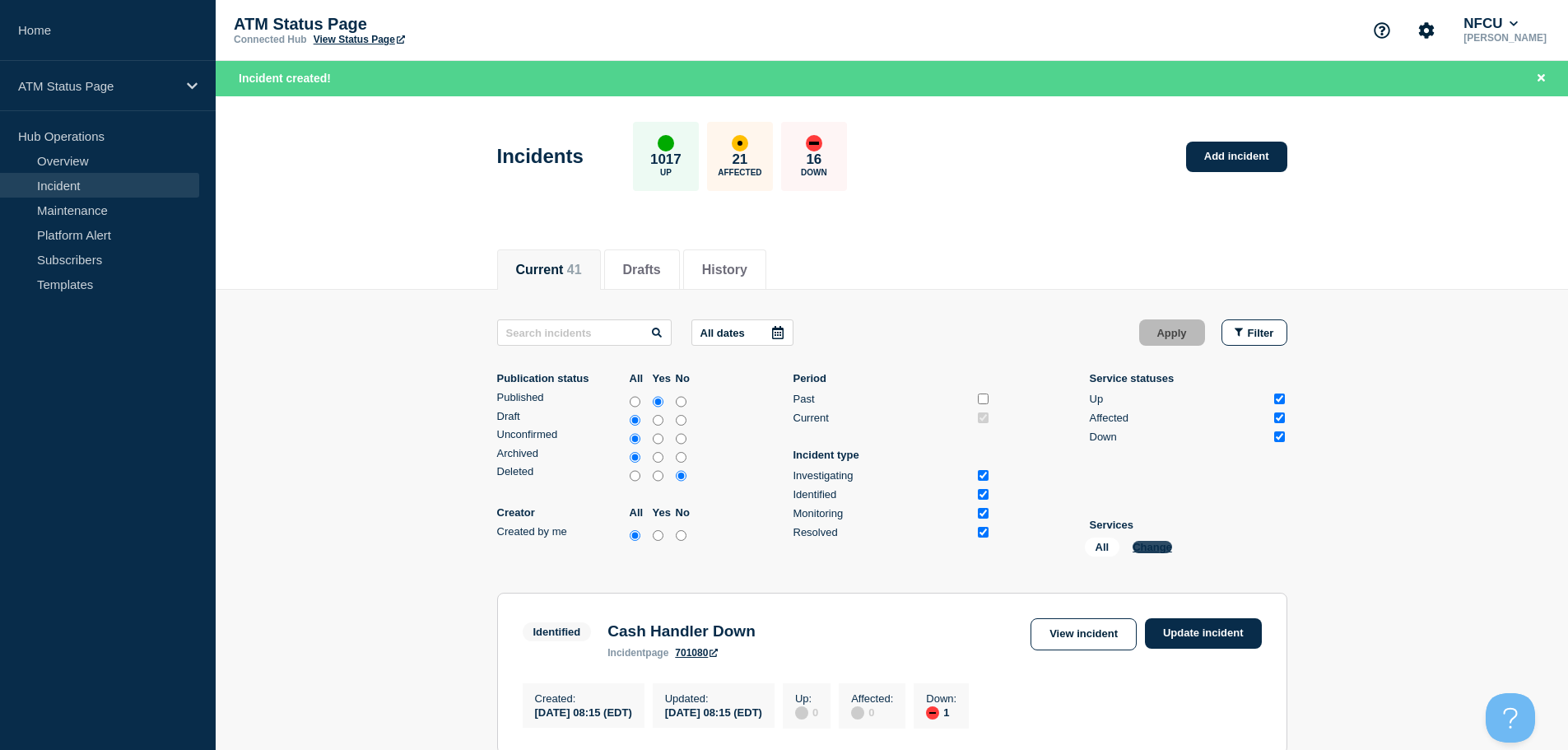
click at [1153, 544] on button "Change" at bounding box center [1152, 547] width 39 height 13
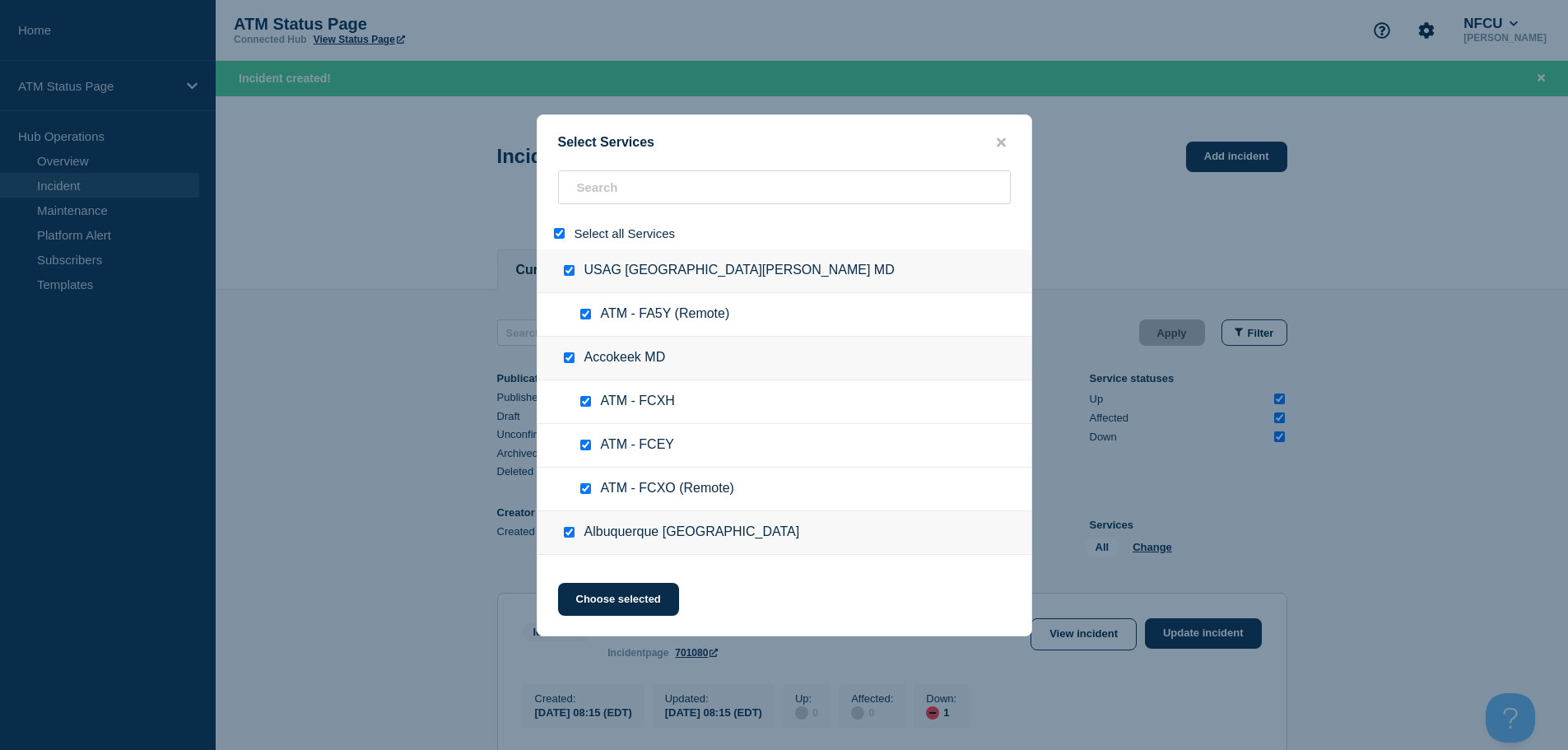
click at [561, 234] on input "select all" at bounding box center [560, 234] width 11 height 11
click at [609, 188] on input "search" at bounding box center [784, 187] width 453 height 34
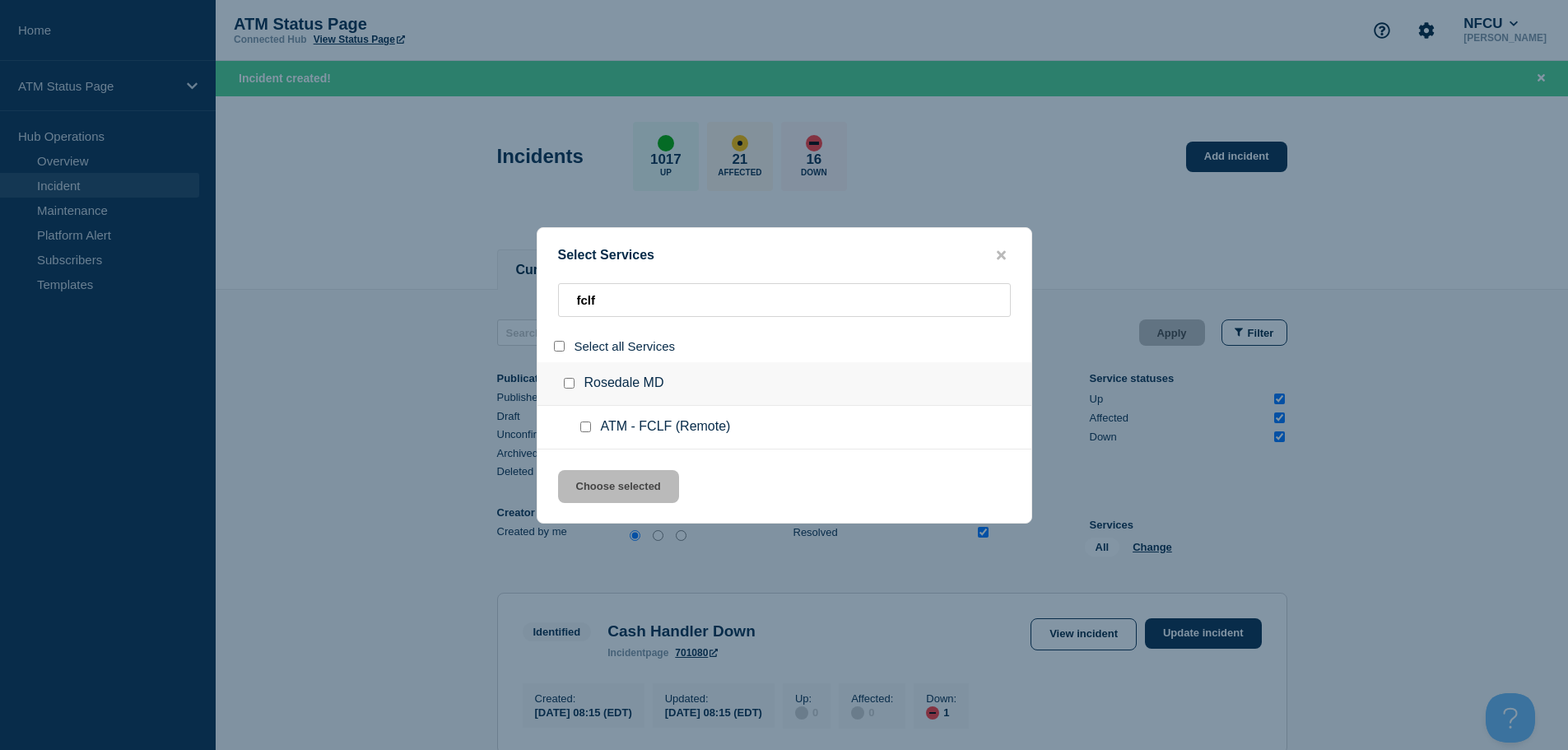
click at [583, 422] on div at bounding box center [589, 428] width 24 height 16
click at [585, 432] on input "service: ATM - FCLF (Remote)" at bounding box center [586, 428] width 11 height 11
click at [615, 488] on button "Choose selected" at bounding box center [618, 487] width 121 height 33
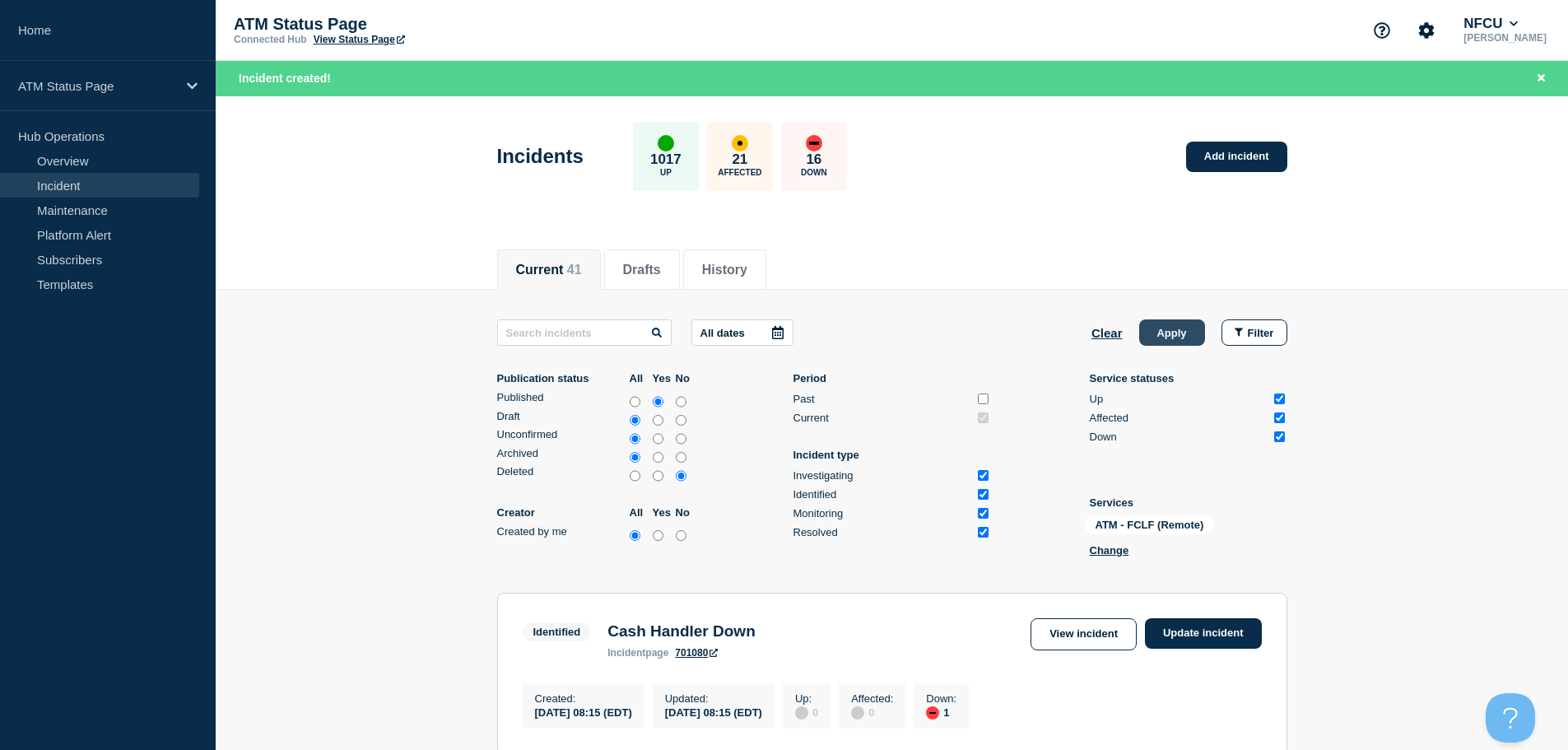
click at [1174, 333] on button "Apply" at bounding box center [1173, 333] width 66 height 26
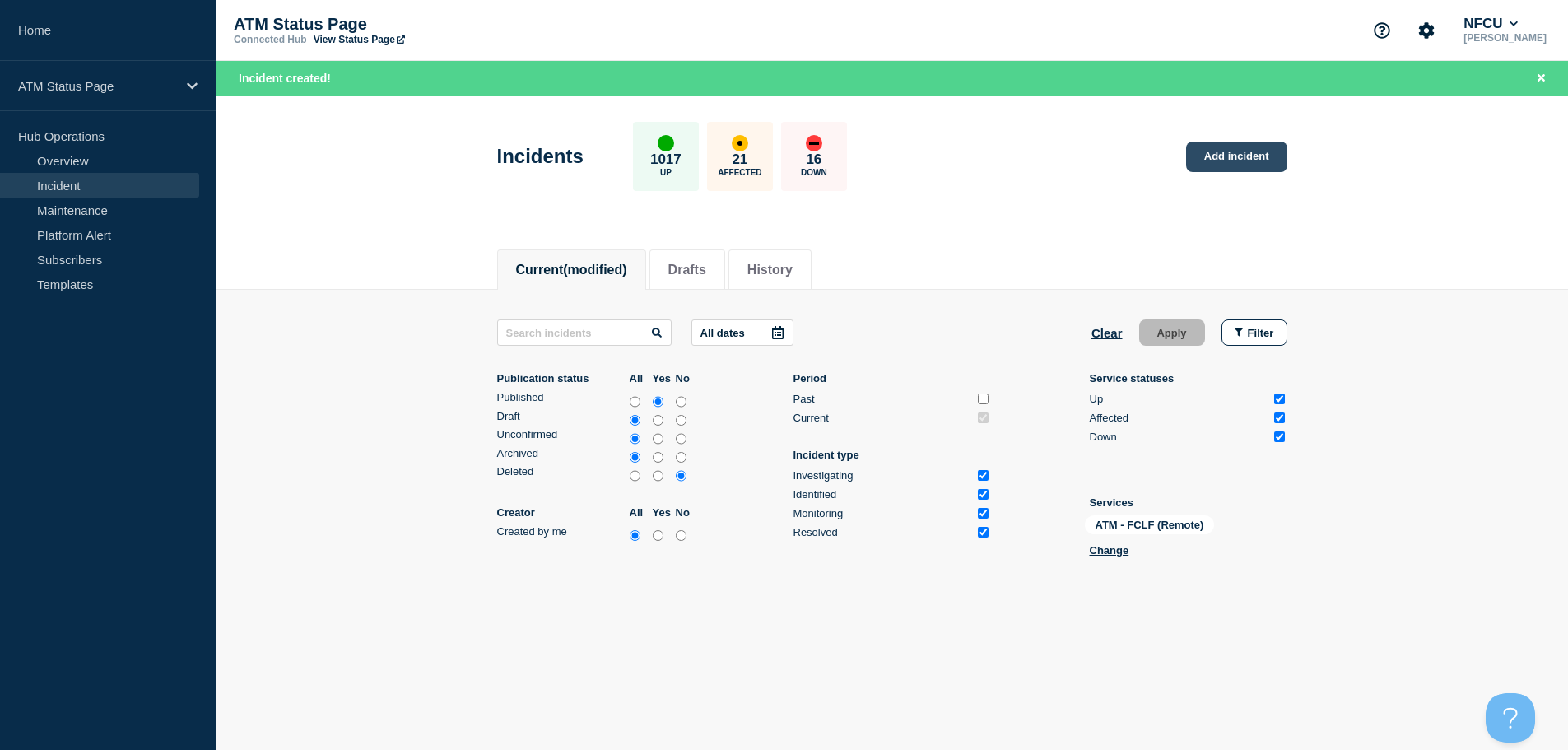
click at [1217, 149] on link "Add incident" at bounding box center [1237, 156] width 101 height 30
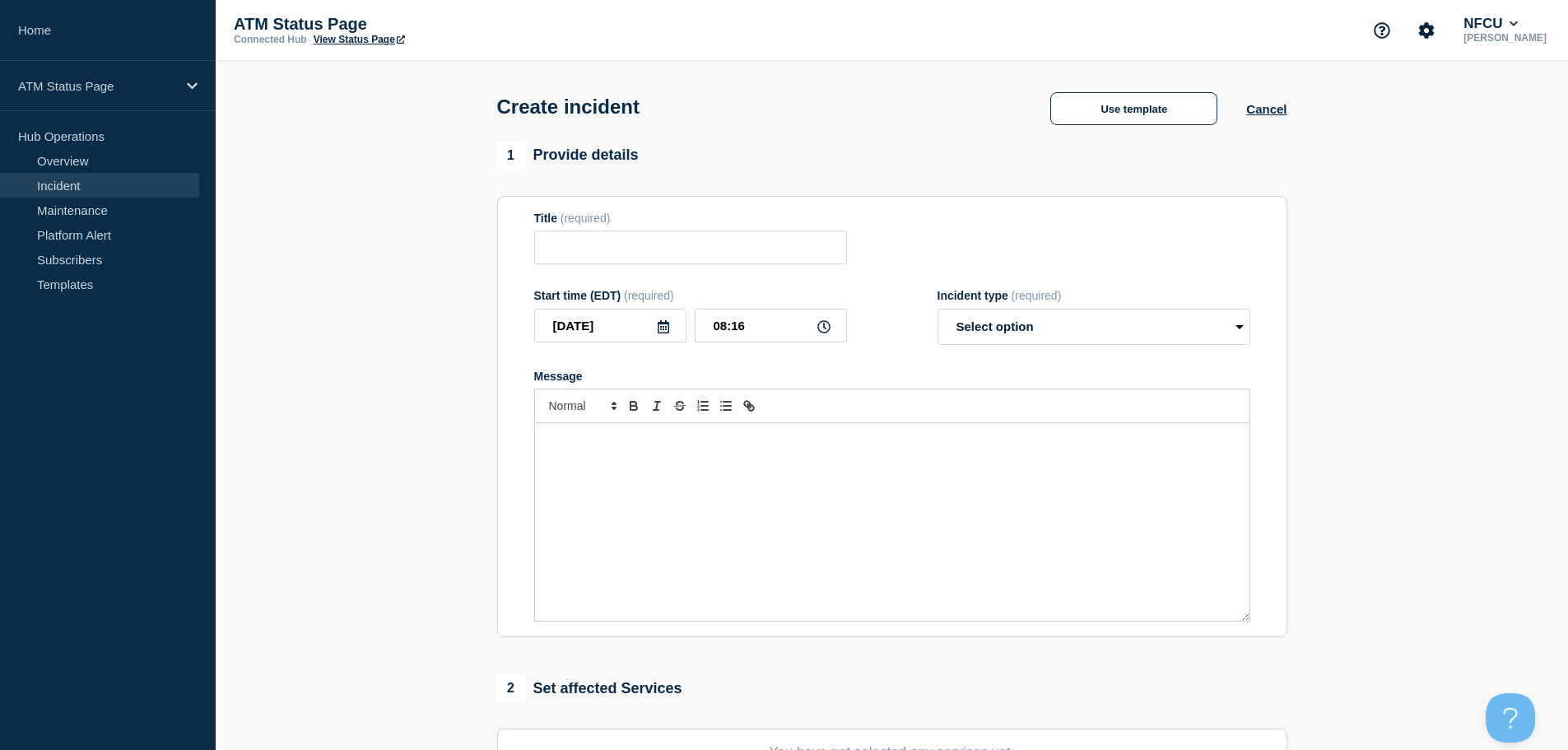
click at [1144, 92] on div "Use template Cancel" at bounding box center [1154, 108] width 265 height 35
click at [1140, 107] on button "Use template" at bounding box center [1133, 109] width 167 height 33
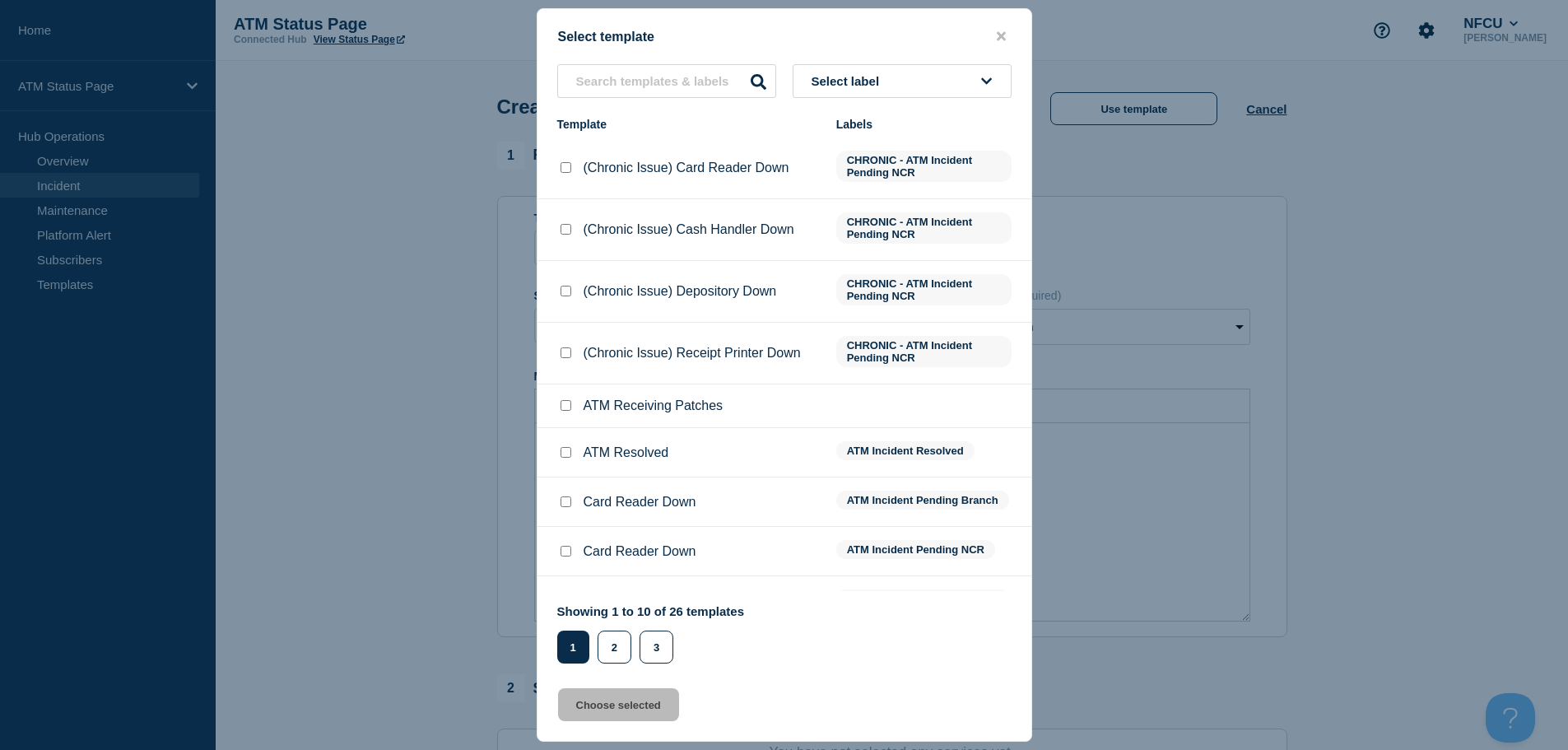
click at [946, 71] on button "Select label" at bounding box center [902, 80] width 219 height 34
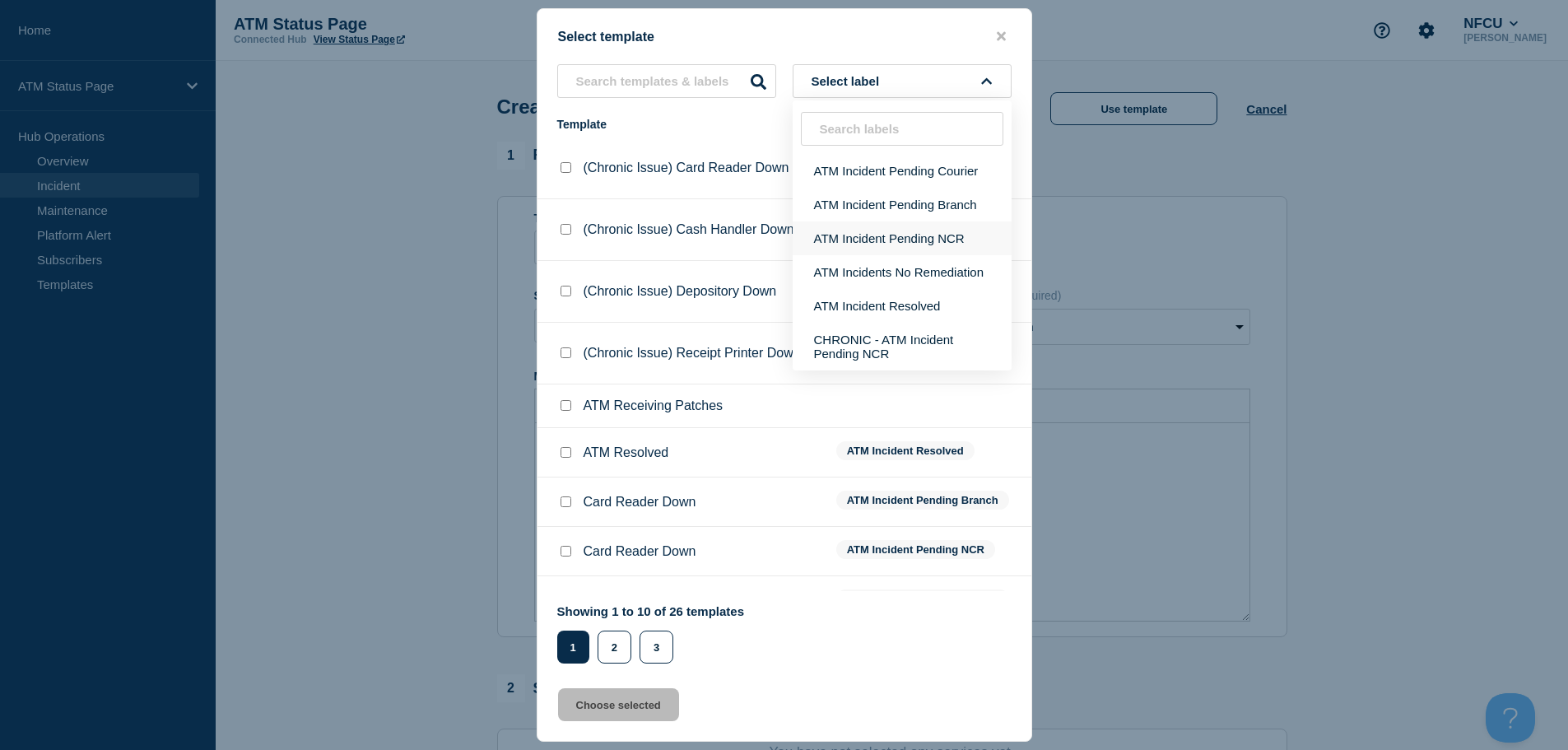
click at [961, 247] on button "ATM Incident Pending NCR" at bounding box center [902, 238] width 219 height 34
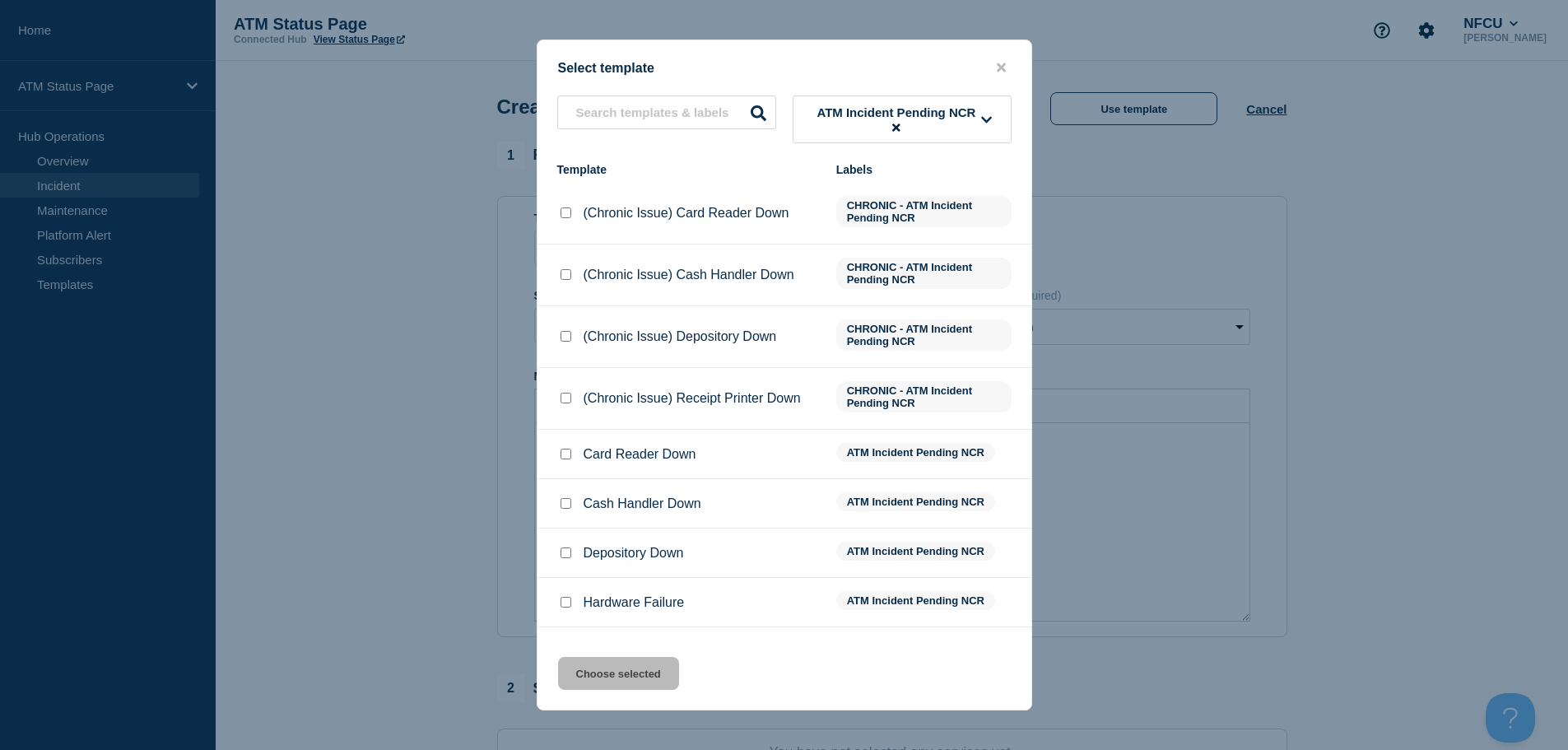
click at [566, 554] on input "Depository Down checkbox" at bounding box center [566, 553] width 11 height 11
click at [619, 690] on button "Choose selected" at bounding box center [618, 673] width 121 height 33
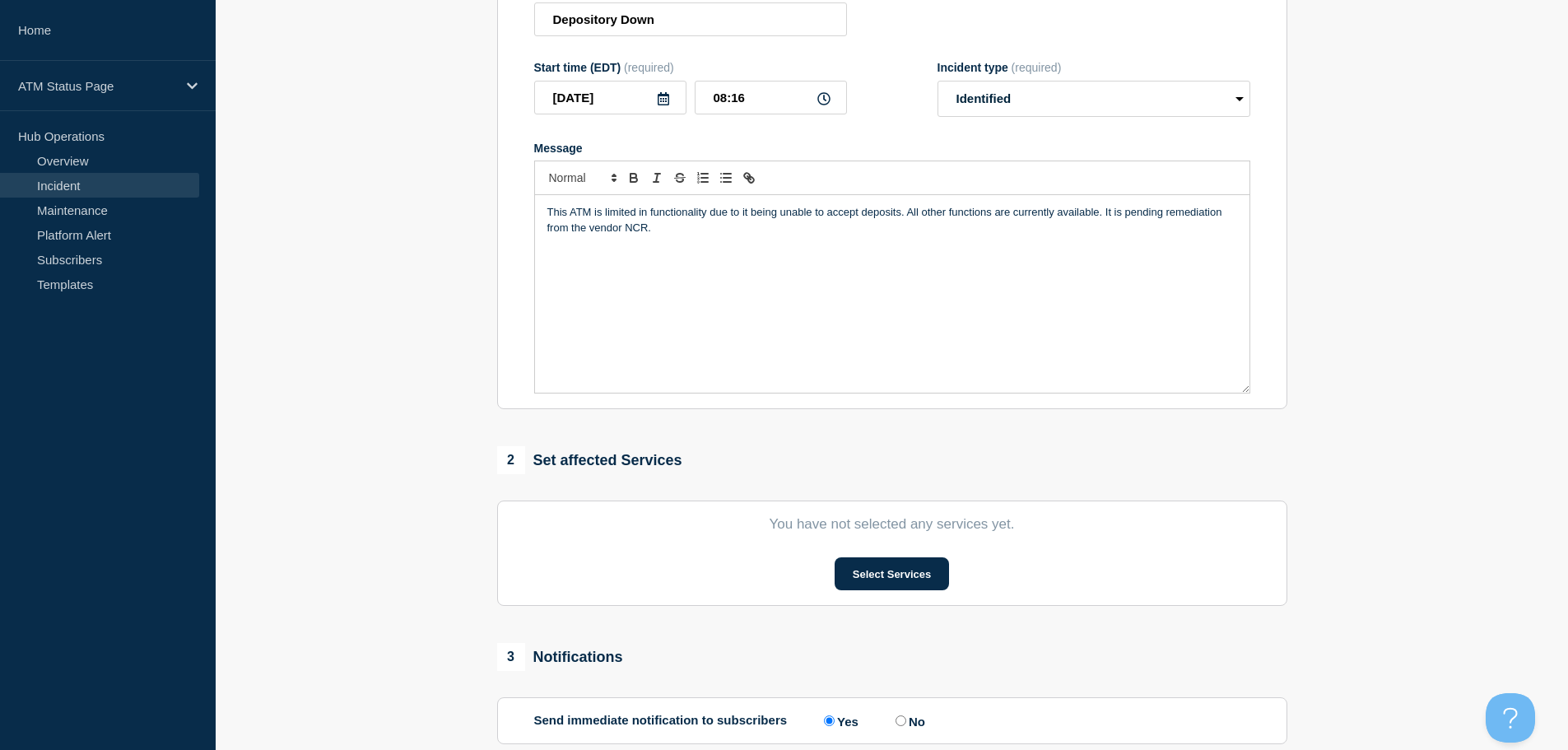
scroll to position [404, 0]
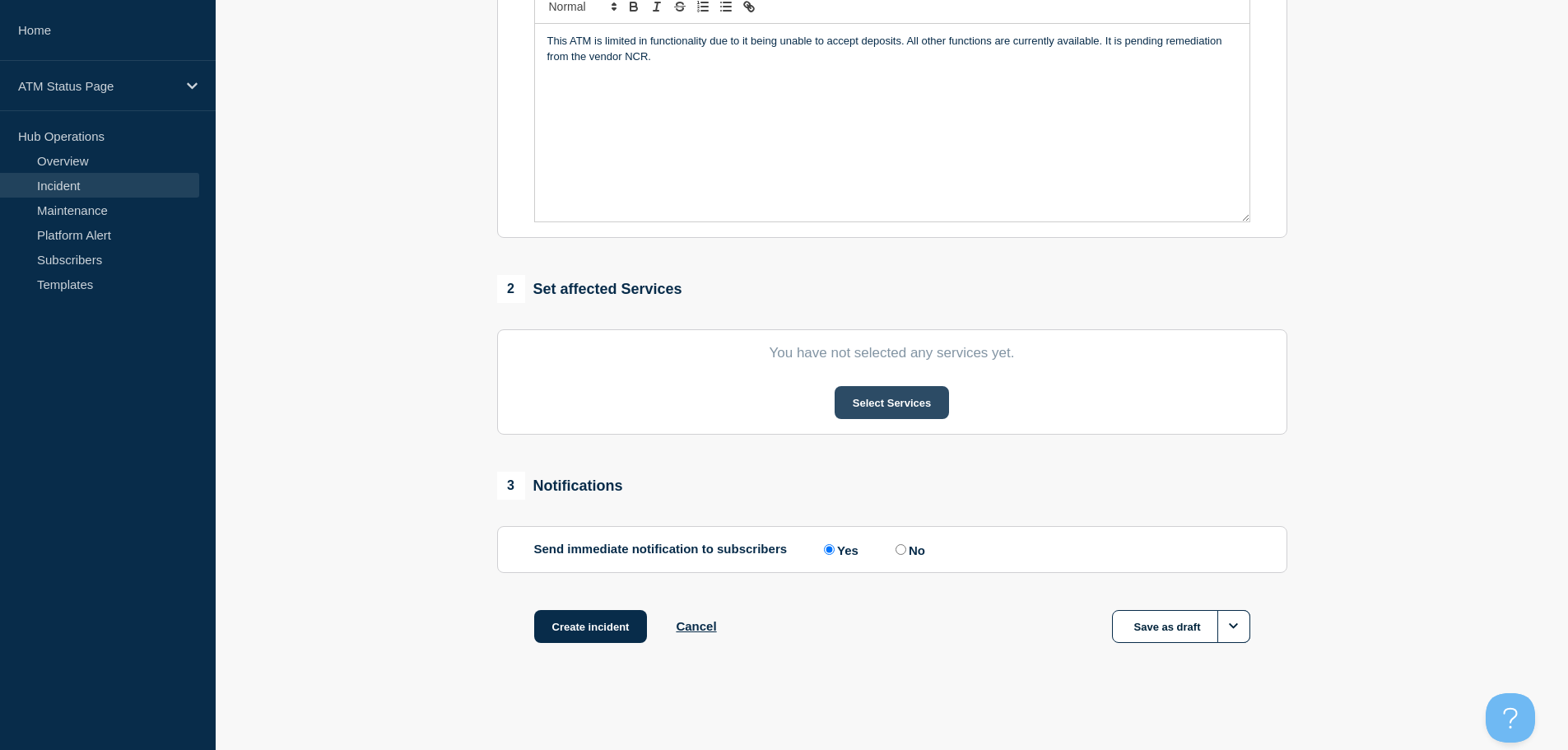
click at [890, 414] on button "Select Services" at bounding box center [891, 403] width 114 height 33
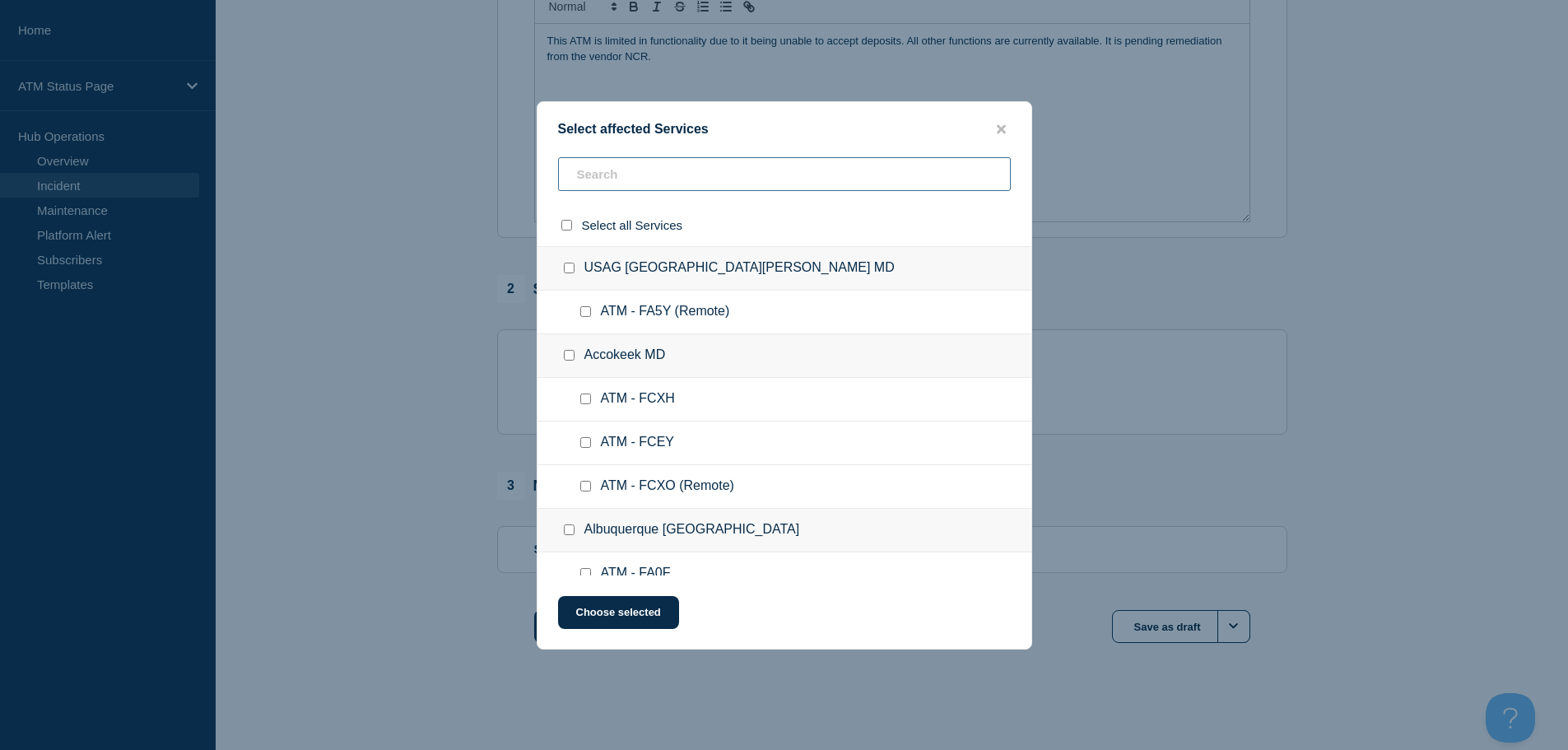
click at [781, 165] on input "text" at bounding box center [784, 174] width 453 height 34
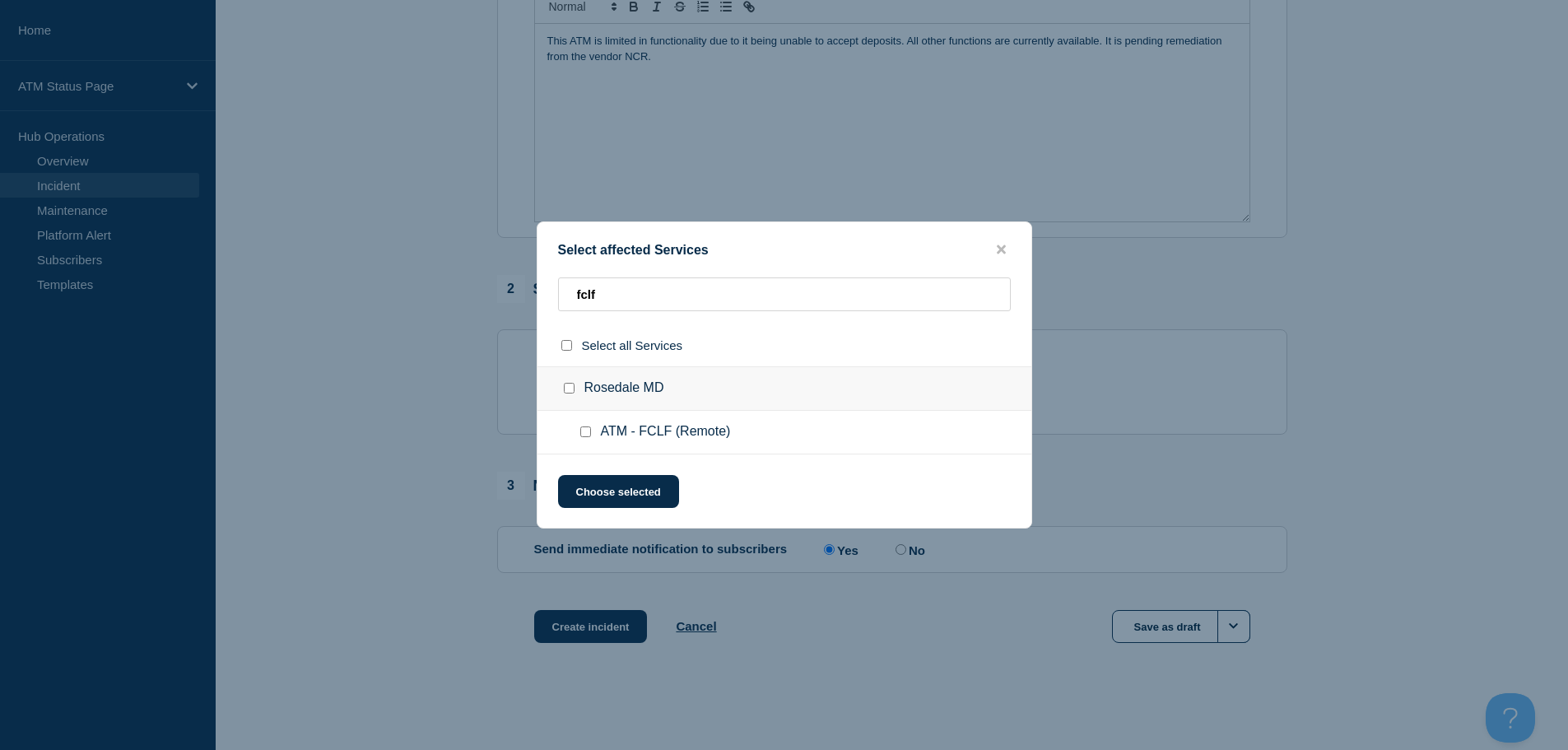
click at [581, 429] on input "ATM - FCLF (Remote) checkbox" at bounding box center [586, 432] width 11 height 11
click at [614, 491] on button "Choose selected" at bounding box center [618, 491] width 121 height 33
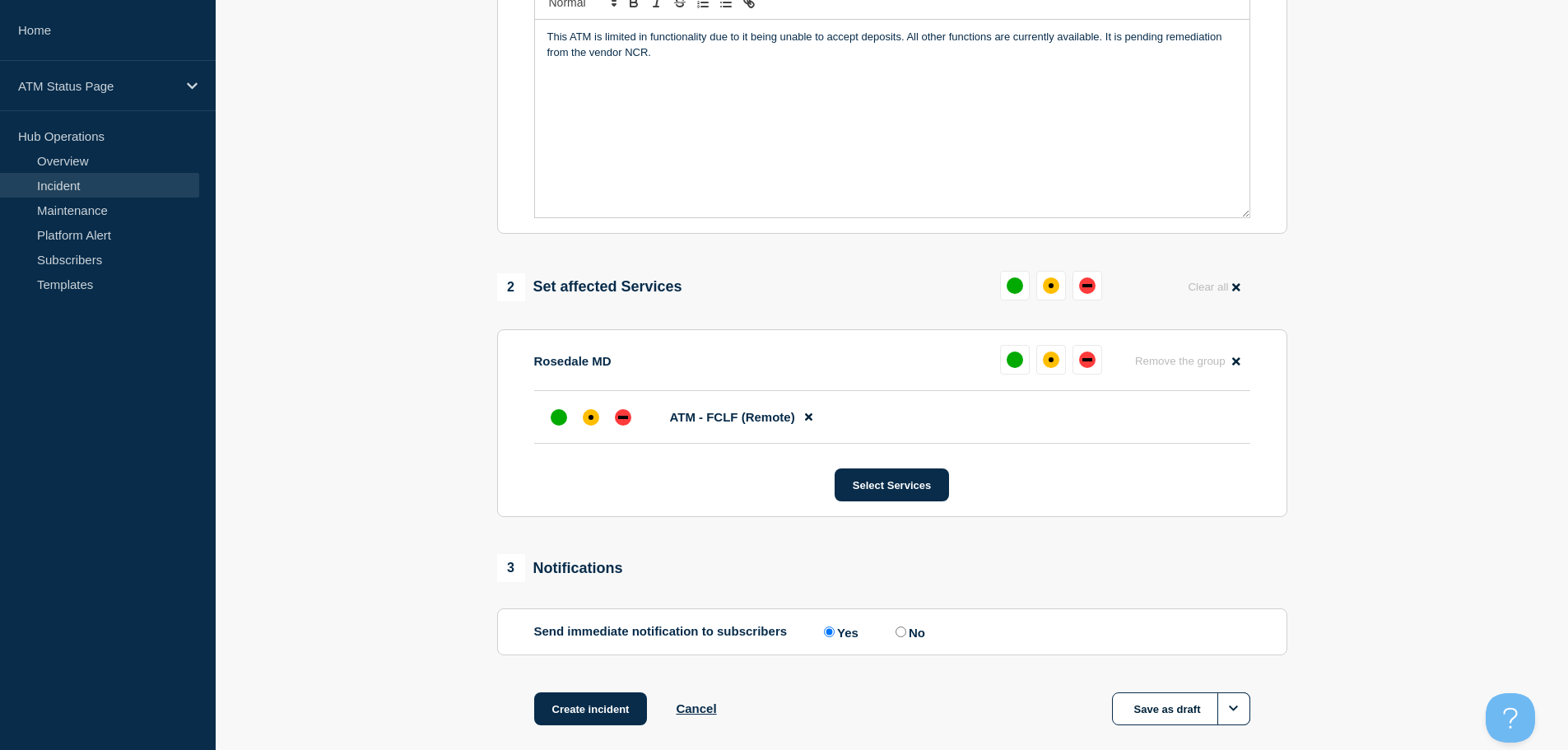
drag, startPoint x: 595, startPoint y: 442, endPoint x: 581, endPoint y: 472, distance: 33.1
click at [581, 472] on section "Rosedale MD Remove the group Remove ATM - FCLF (Remote) Select Services" at bounding box center [891, 424] width 790 height 188
click at [595, 426] on div "affected" at bounding box center [591, 417] width 16 height 16
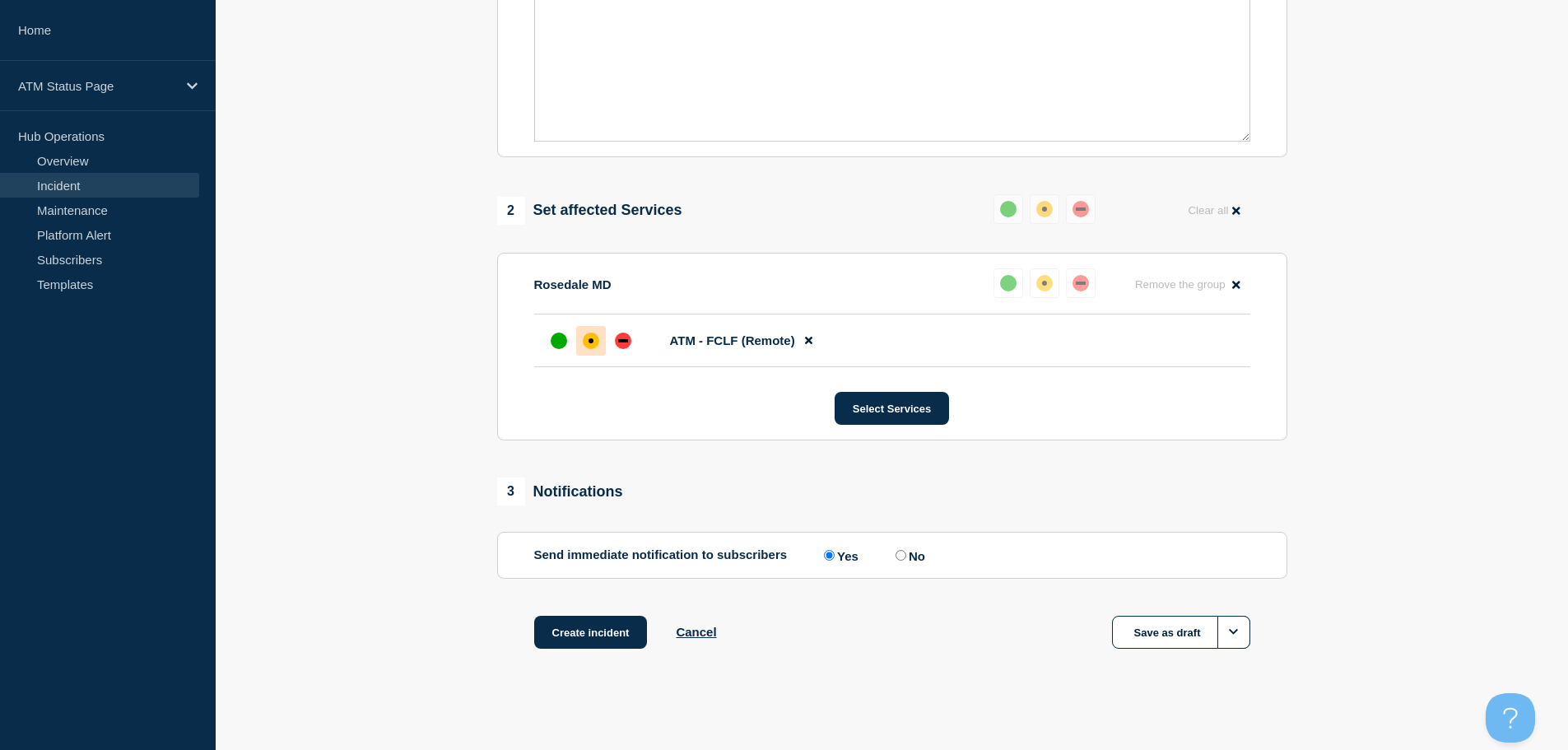
scroll to position [490, 0]
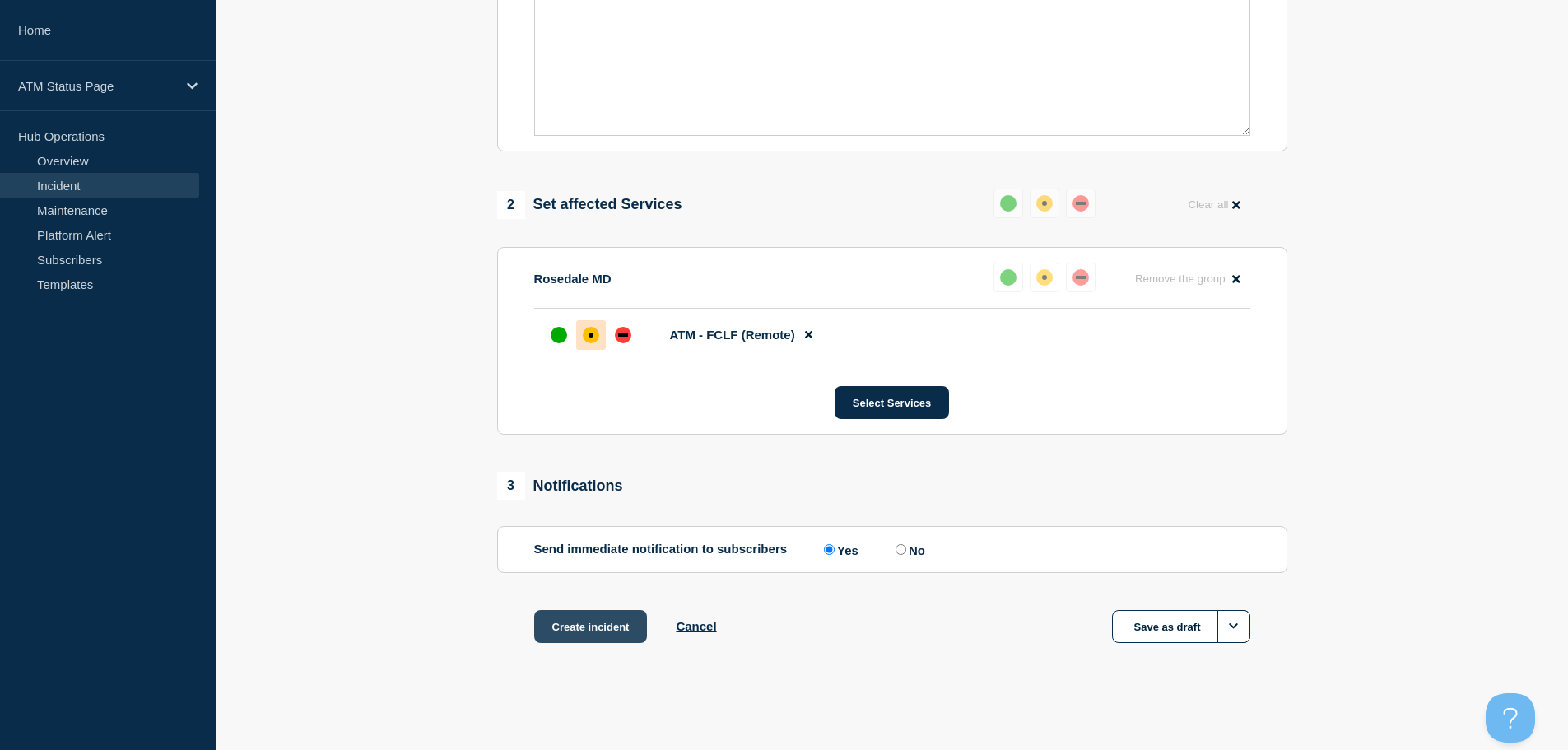
click at [583, 632] on button "Create incident" at bounding box center [591, 627] width 113 height 33
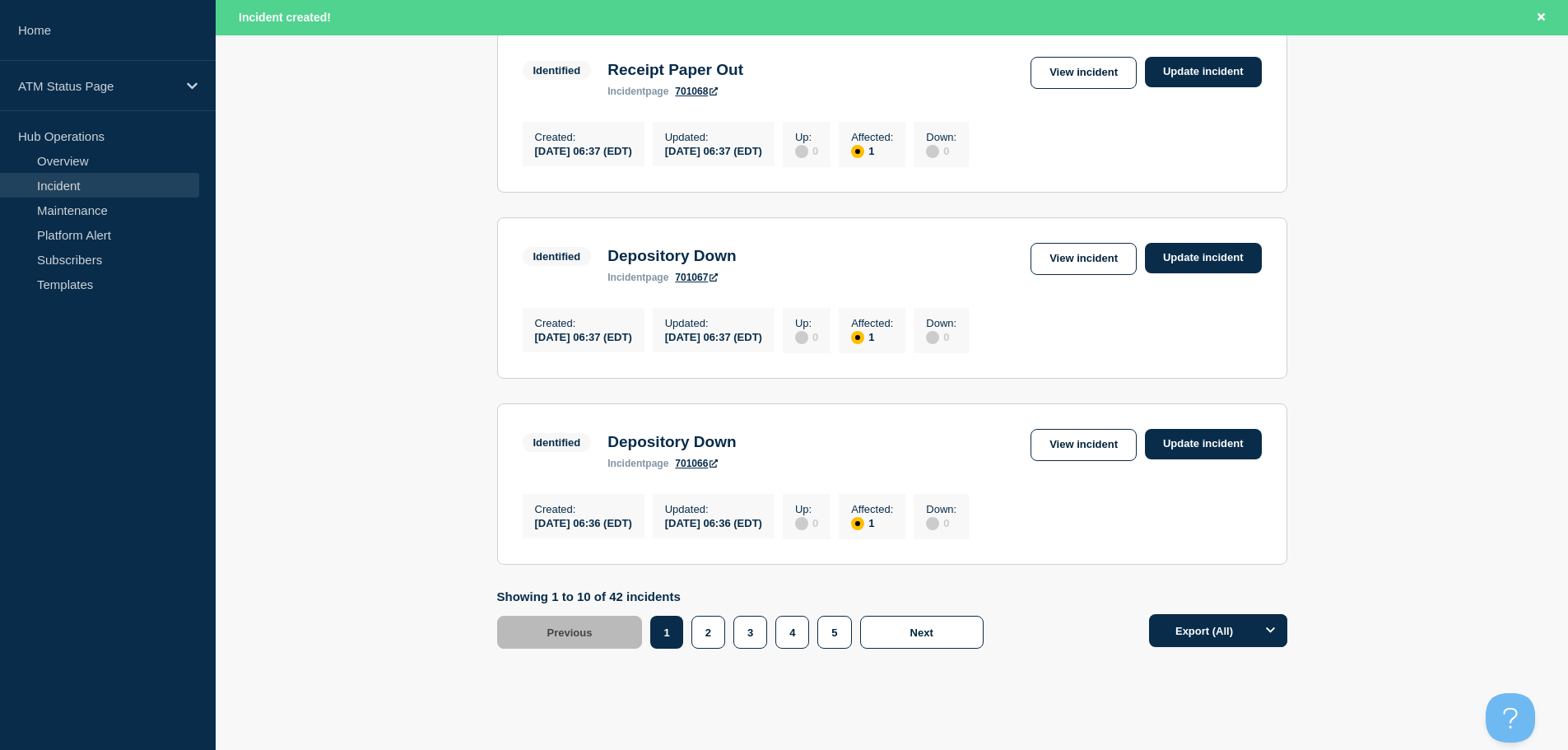
scroll to position [1751, 0]
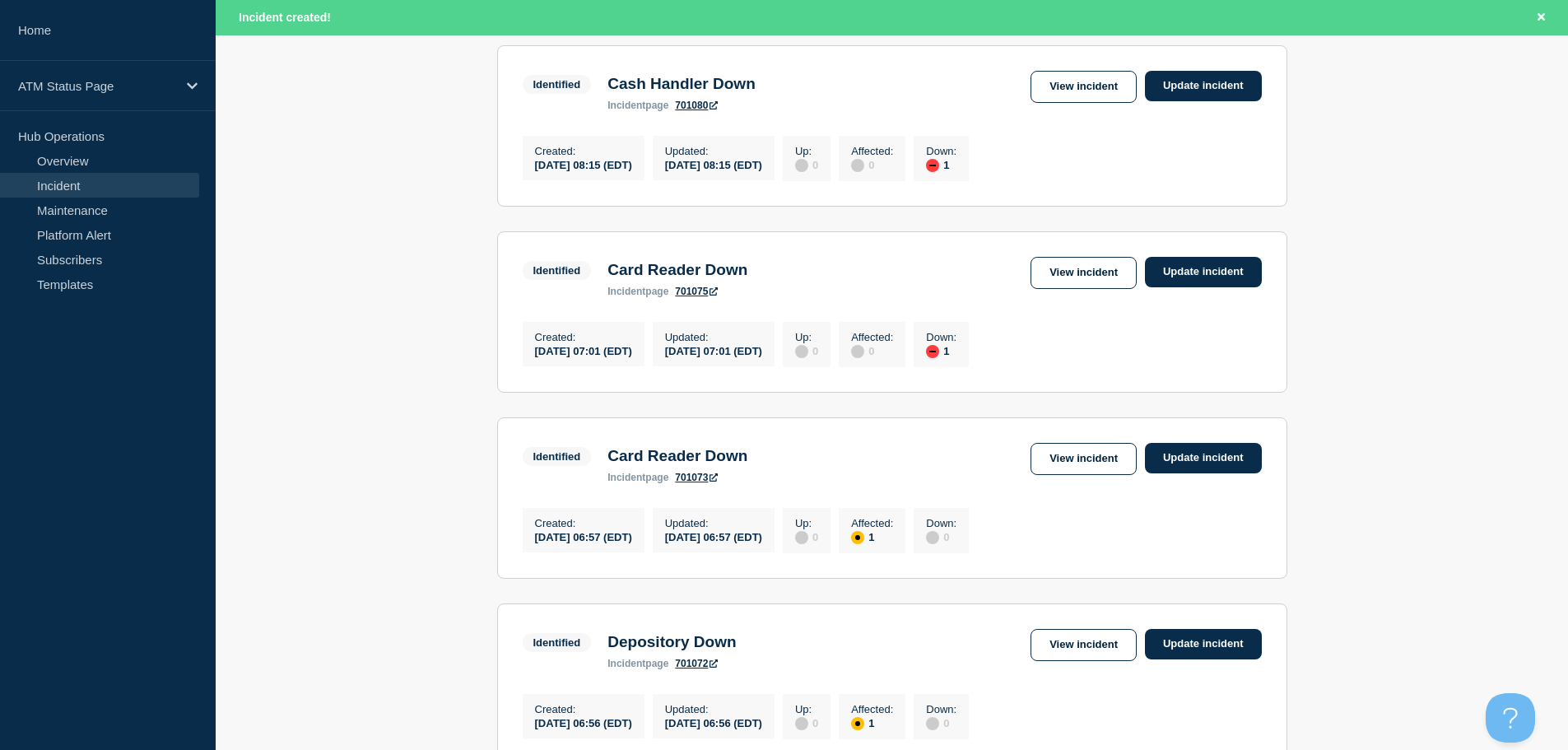
scroll to position [0, 0]
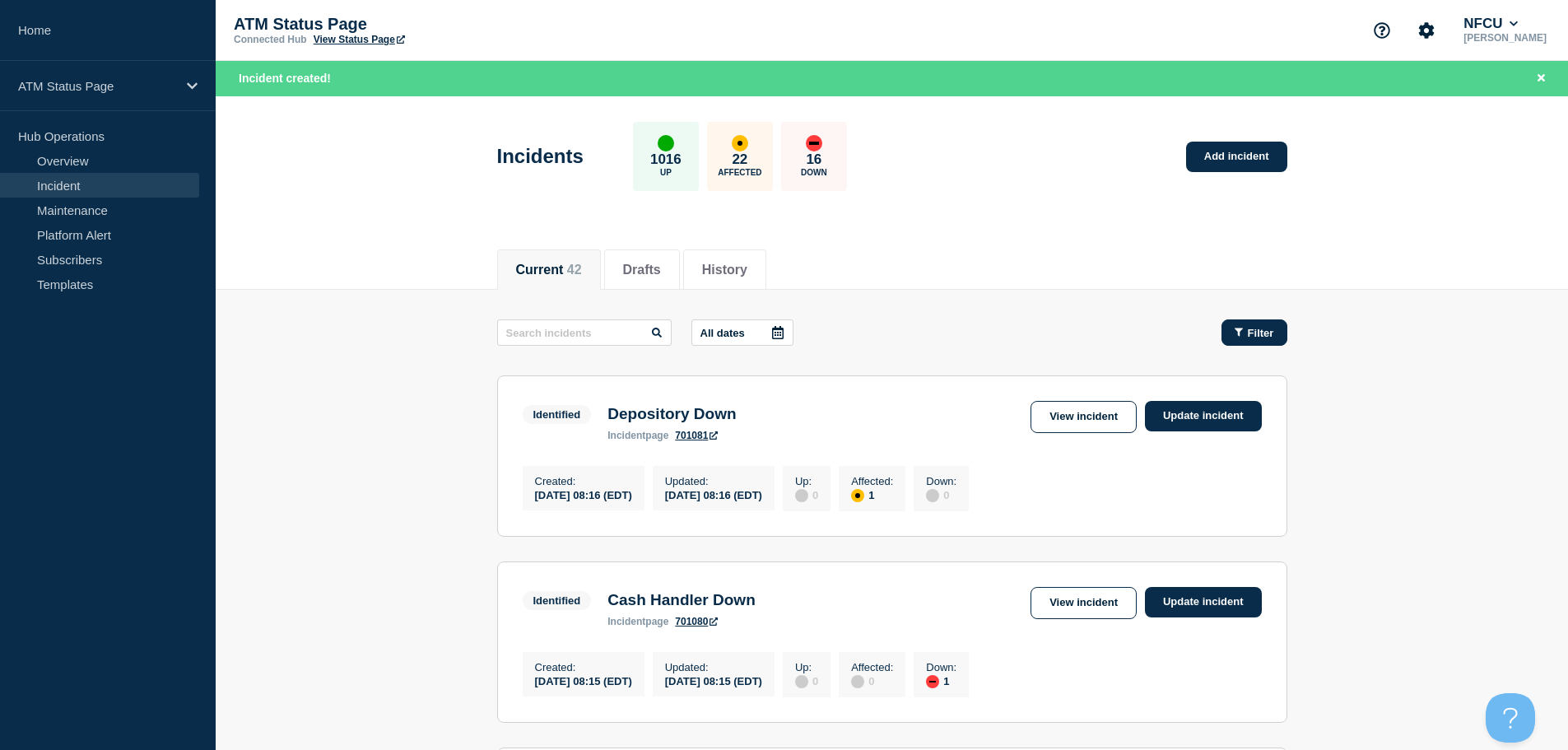
click at [1254, 336] on span "Filter" at bounding box center [1261, 333] width 26 height 13
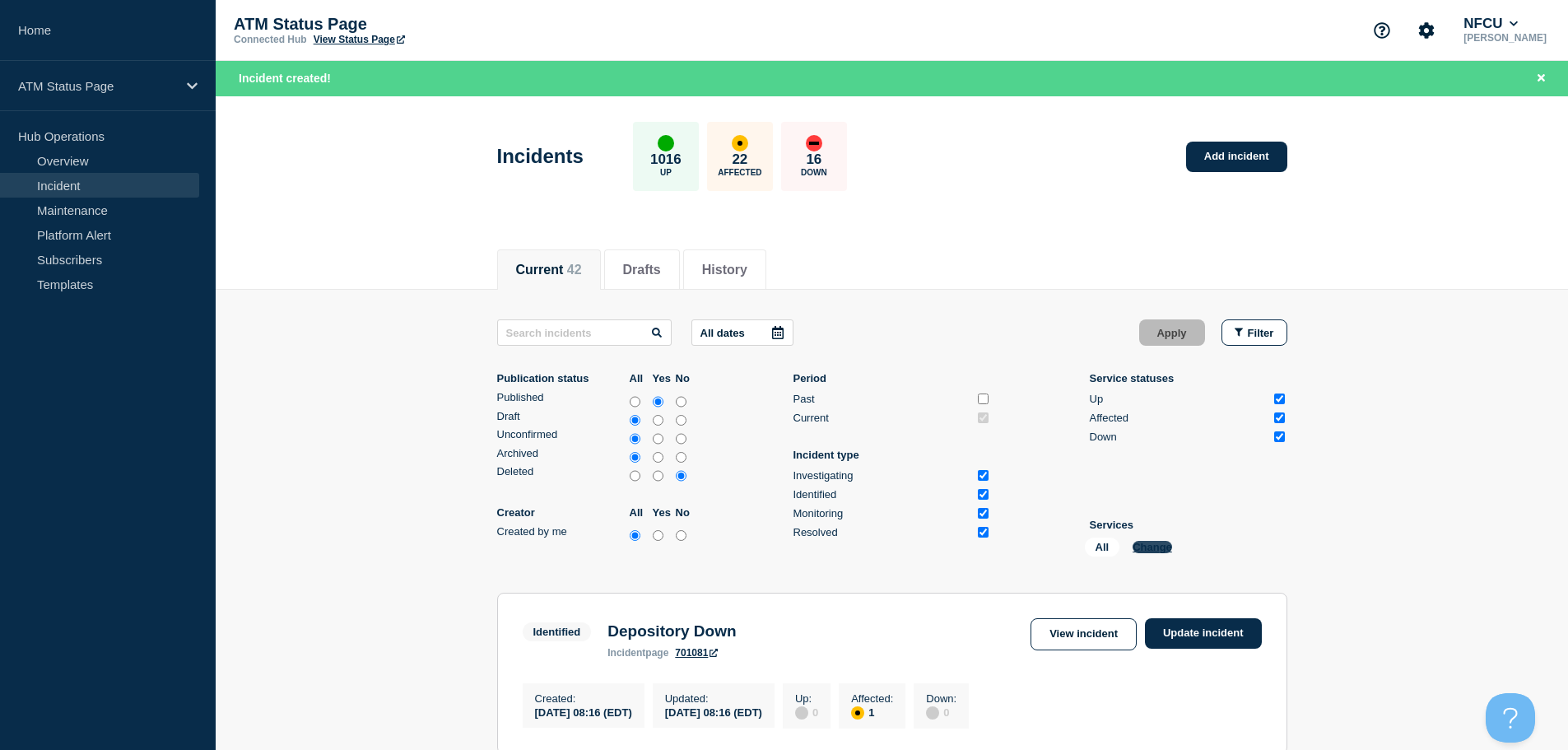
click at [1147, 550] on button "Change" at bounding box center [1152, 547] width 39 height 13
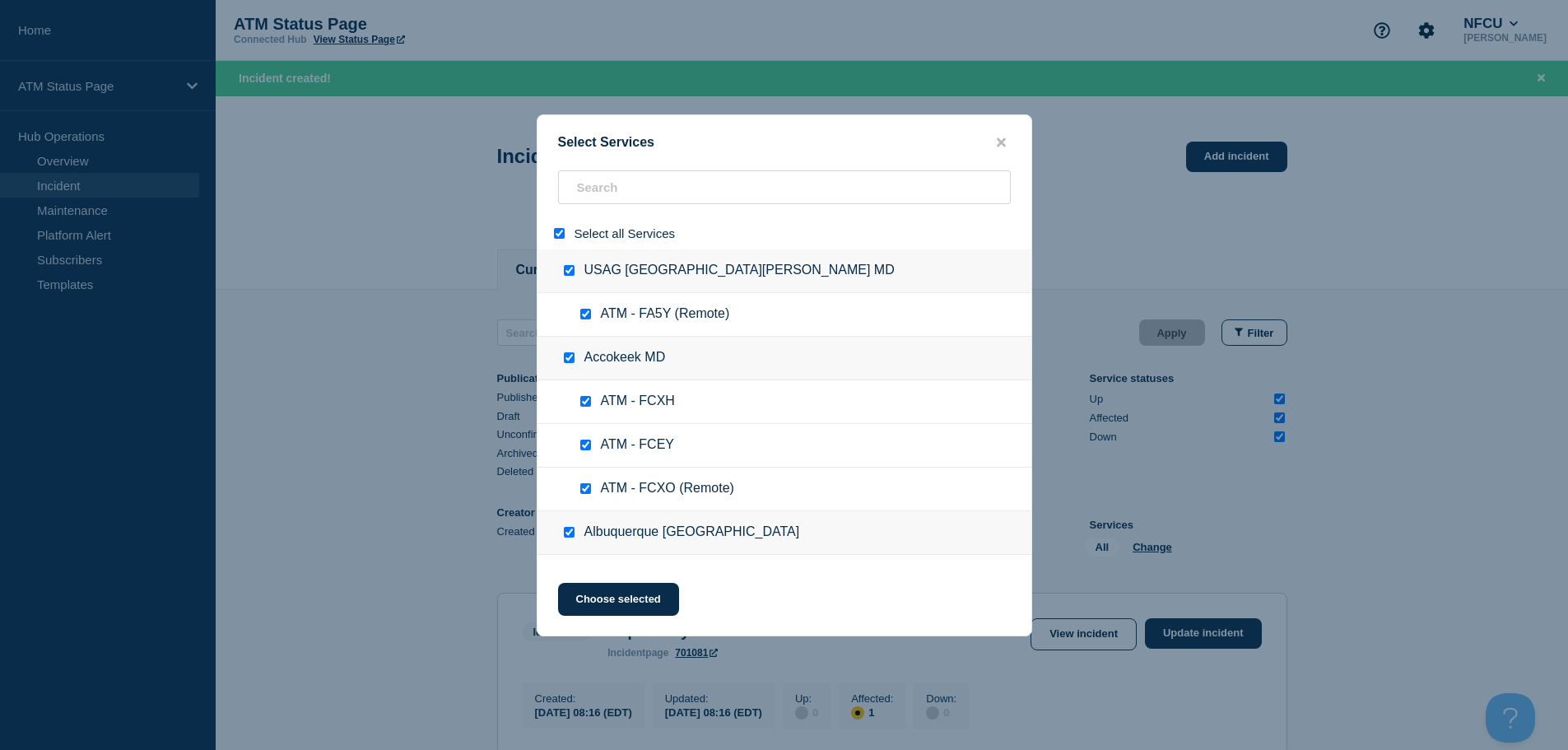
click at [557, 236] on input "select all" at bounding box center [560, 234] width 11 height 11
click at [610, 193] on input "search" at bounding box center [784, 187] width 453 height 34
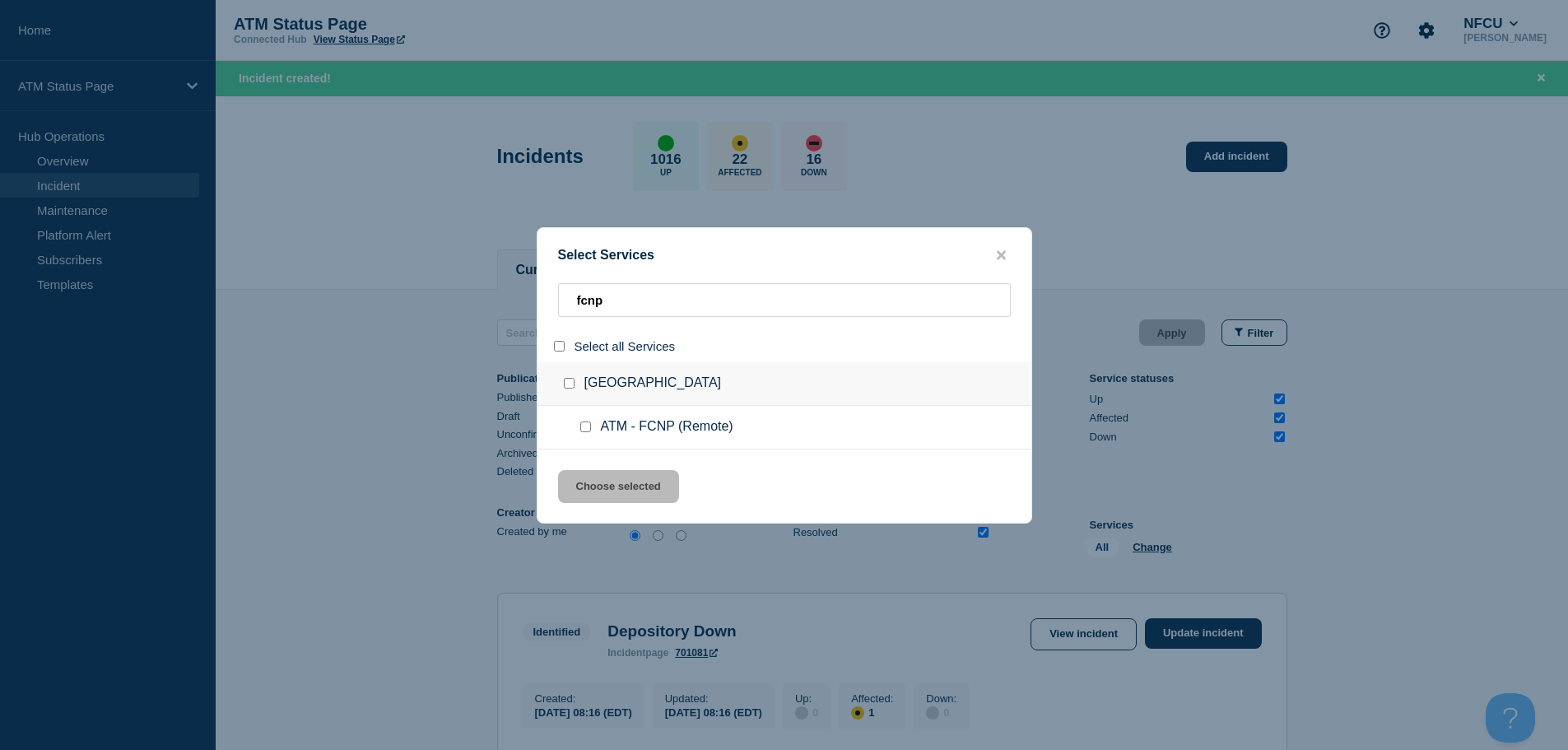
click at [587, 429] on input "service: ATM - FCNP (Remote)" at bounding box center [586, 428] width 11 height 11
click at [605, 481] on button "Choose selected" at bounding box center [618, 487] width 121 height 33
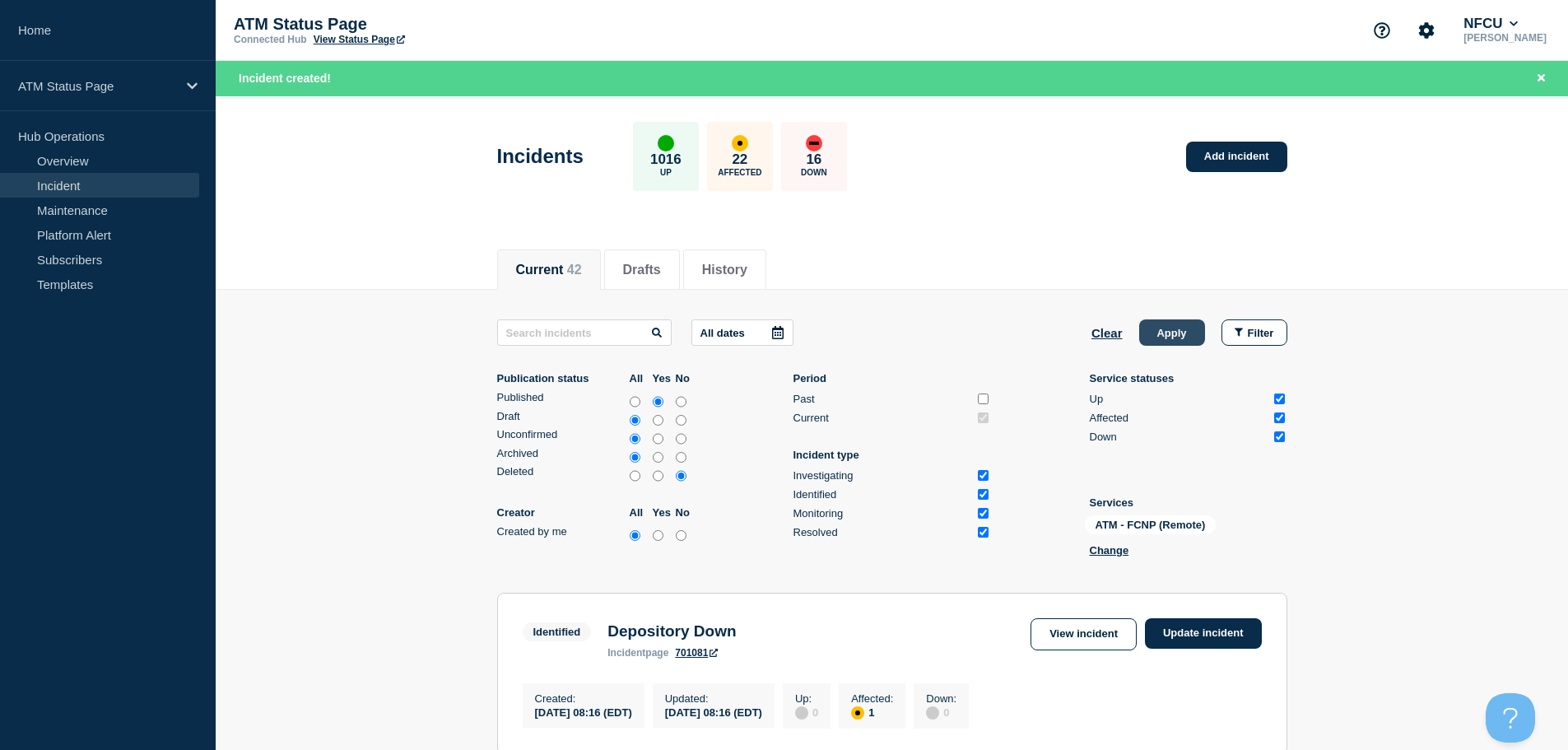
click at [1174, 331] on button "Apply" at bounding box center [1173, 333] width 66 height 26
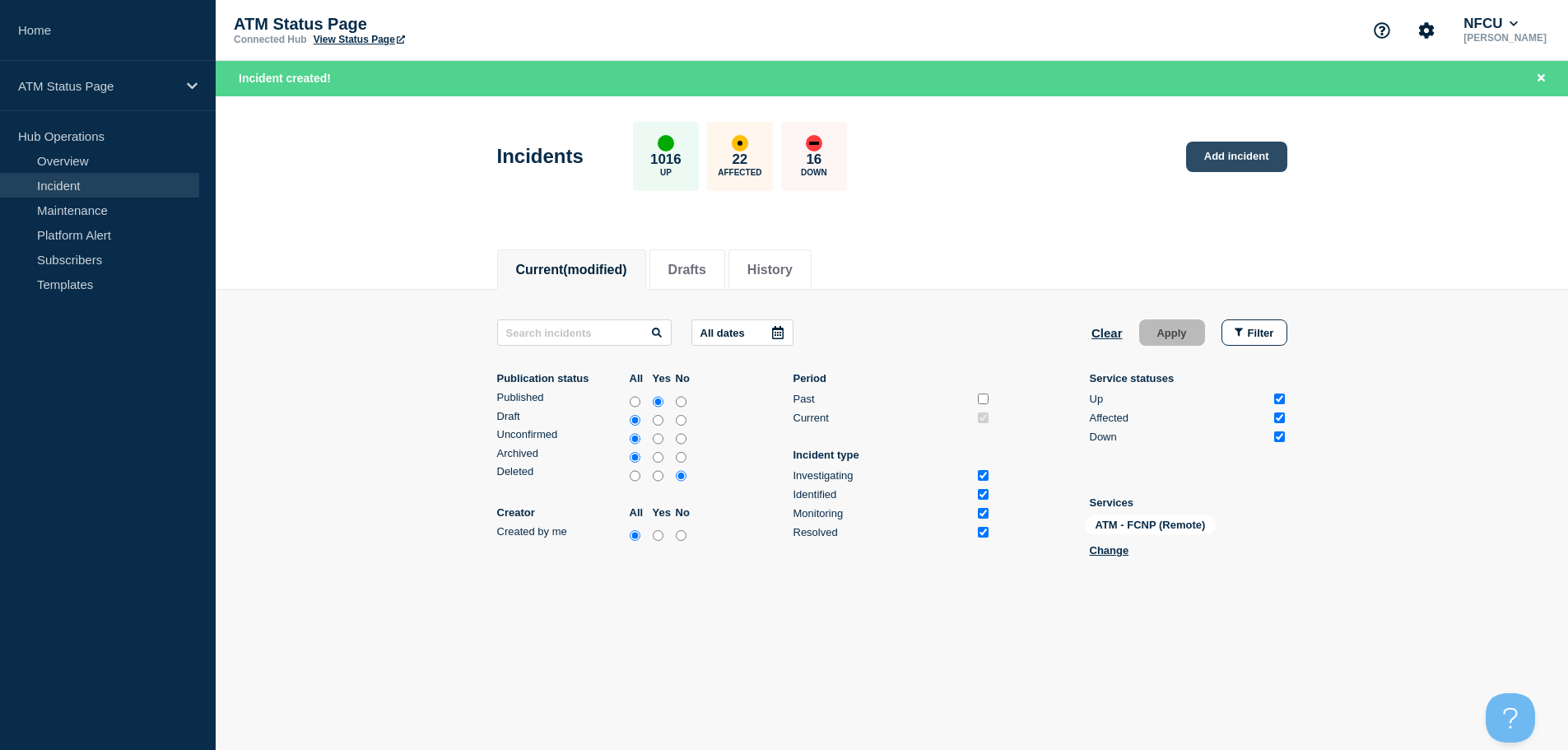
click at [1221, 159] on link "Add incident" at bounding box center [1237, 156] width 101 height 30
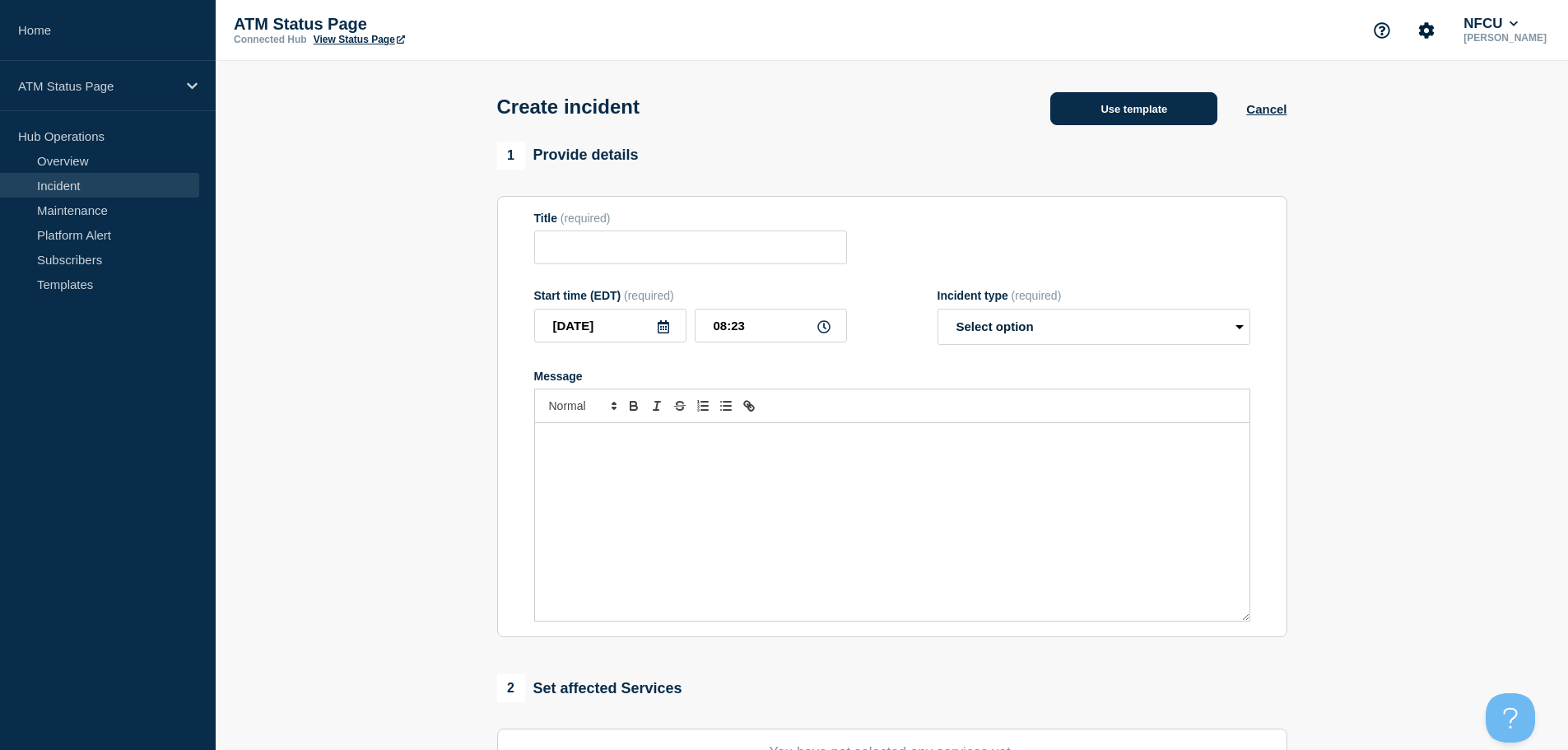
click at [1146, 123] on button "Use template" at bounding box center [1133, 109] width 167 height 33
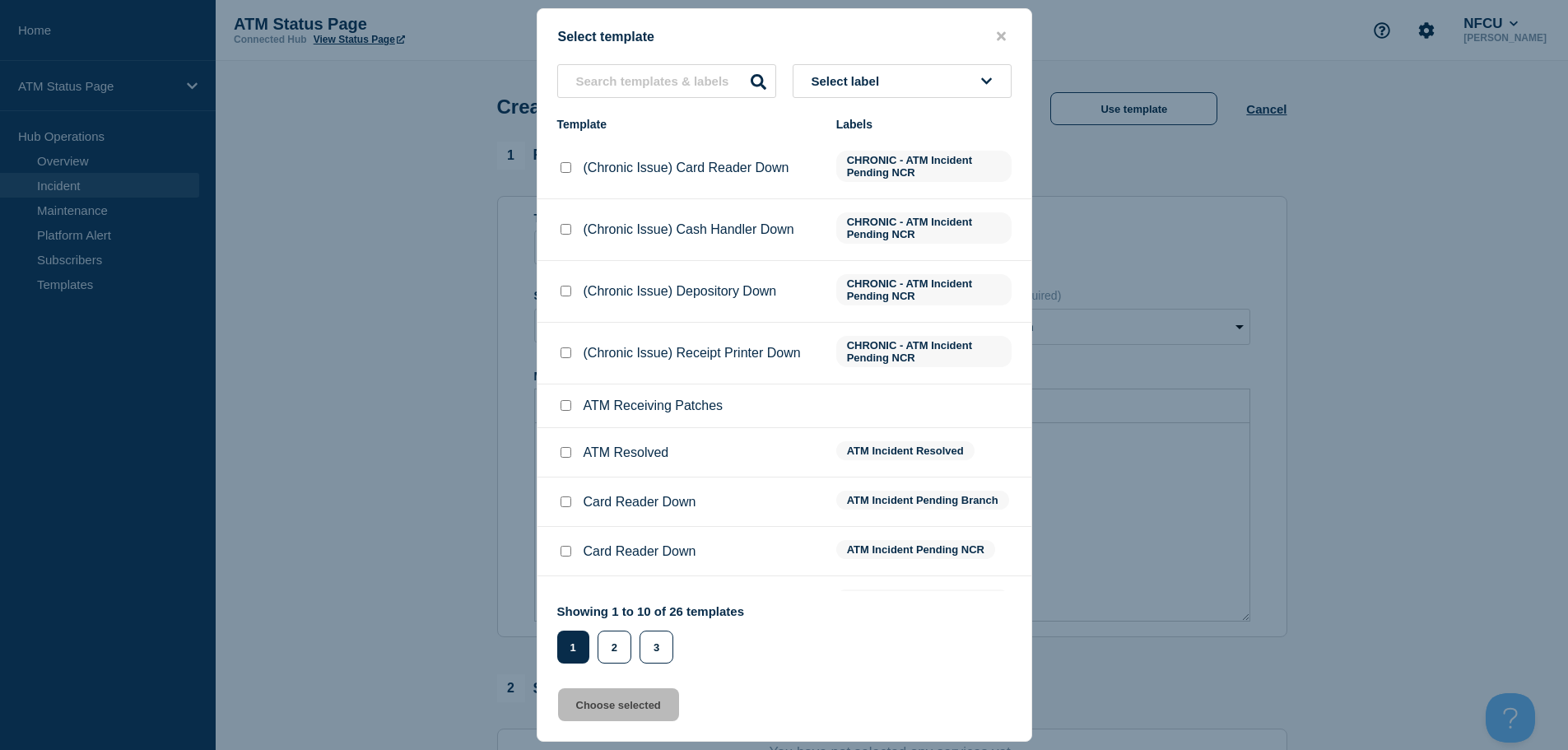
click at [882, 87] on span "Select label" at bounding box center [849, 80] width 75 height 14
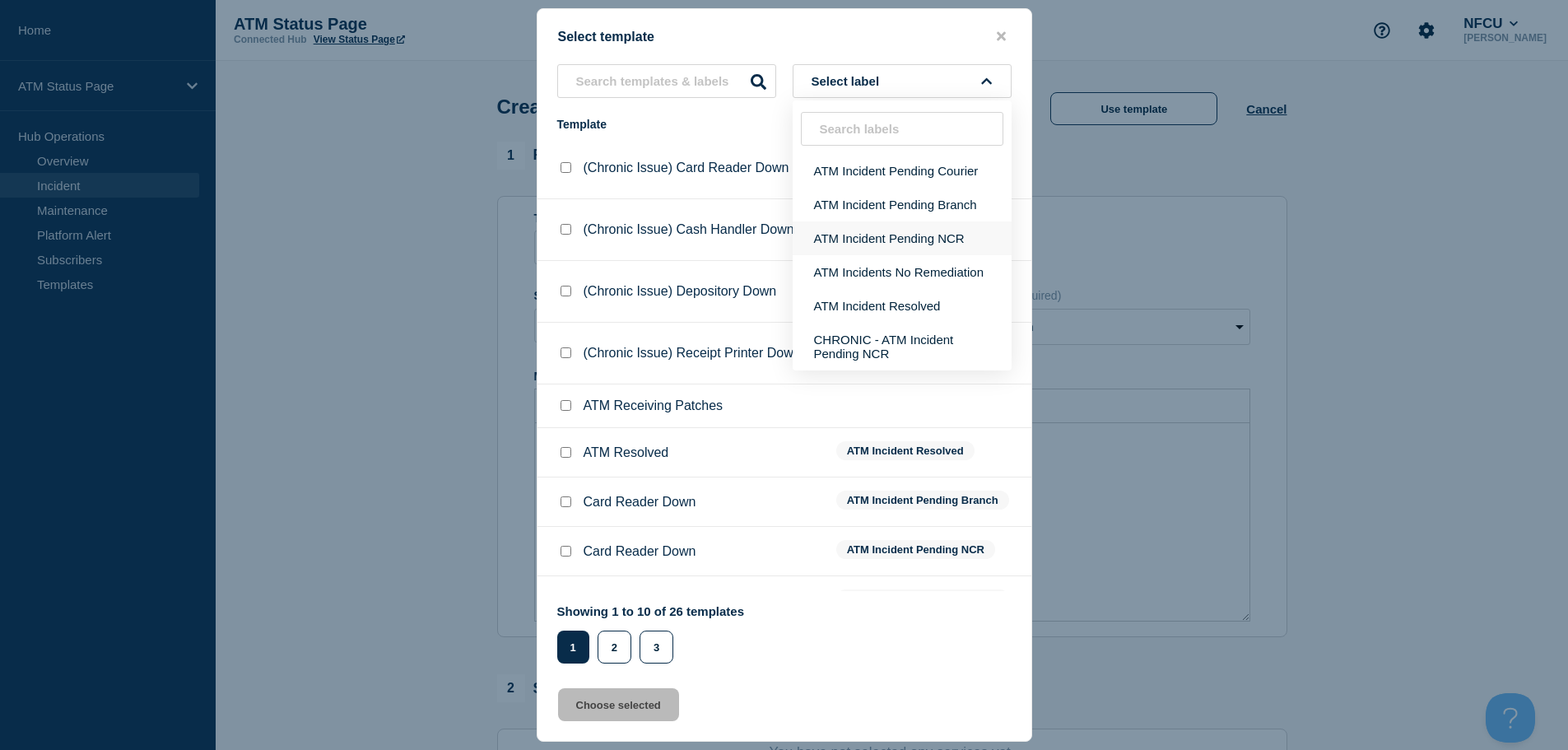
click at [905, 238] on button "ATM Incident Pending NCR" at bounding box center [902, 238] width 219 height 34
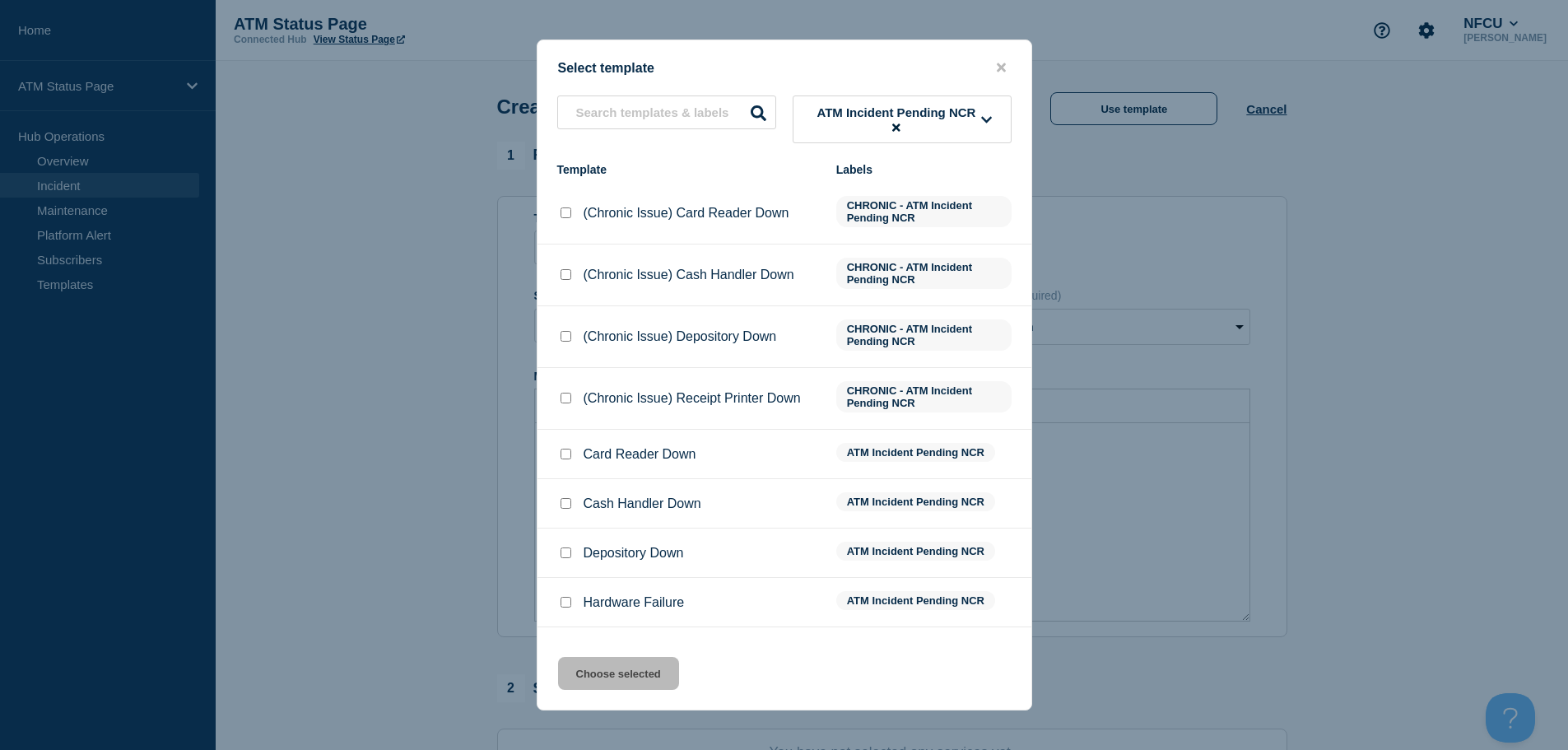
click at [566, 555] on input "Depository Down checkbox" at bounding box center [566, 553] width 11 height 11
click at [630, 664] on button "Choose selected" at bounding box center [618, 673] width 121 height 33
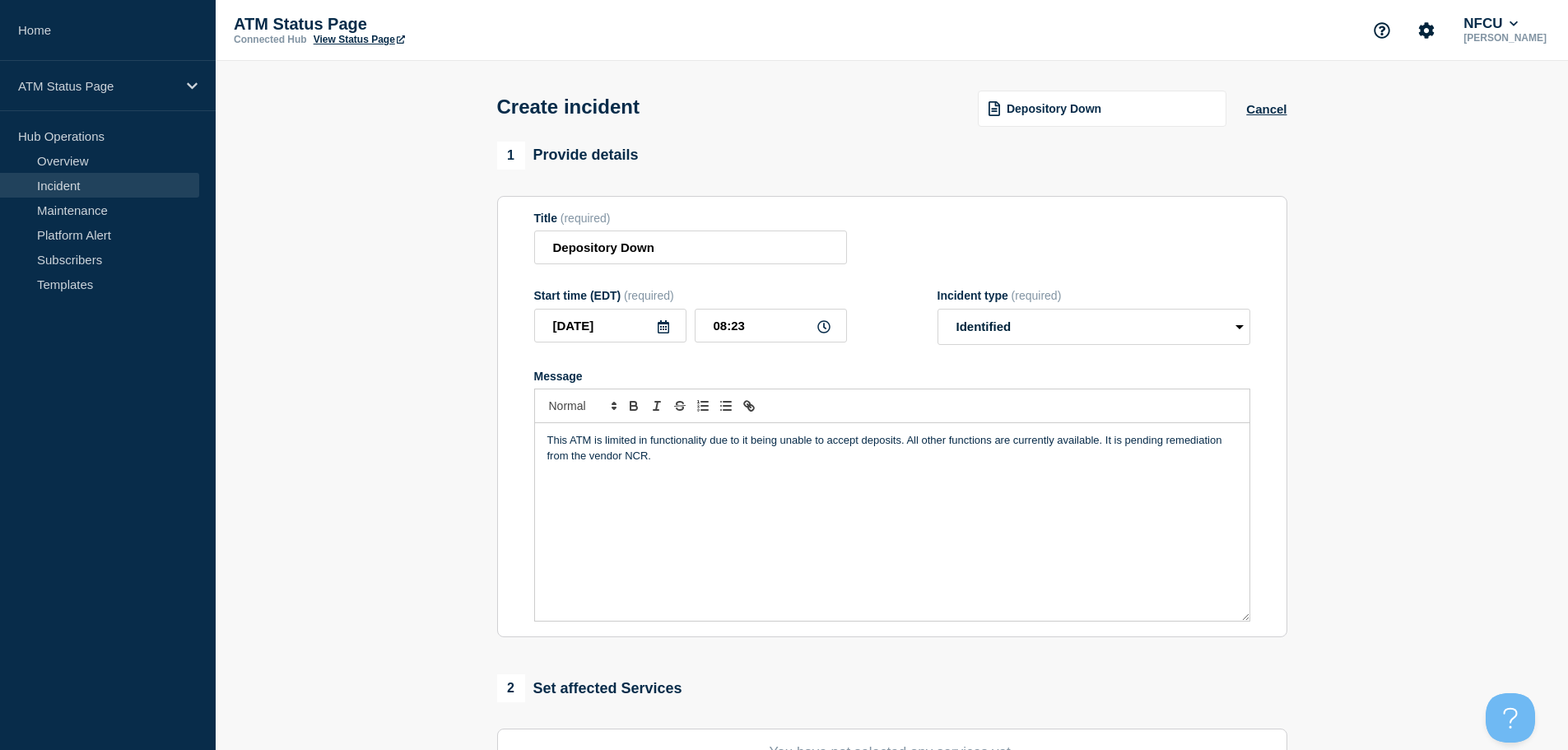
scroll to position [404, 0]
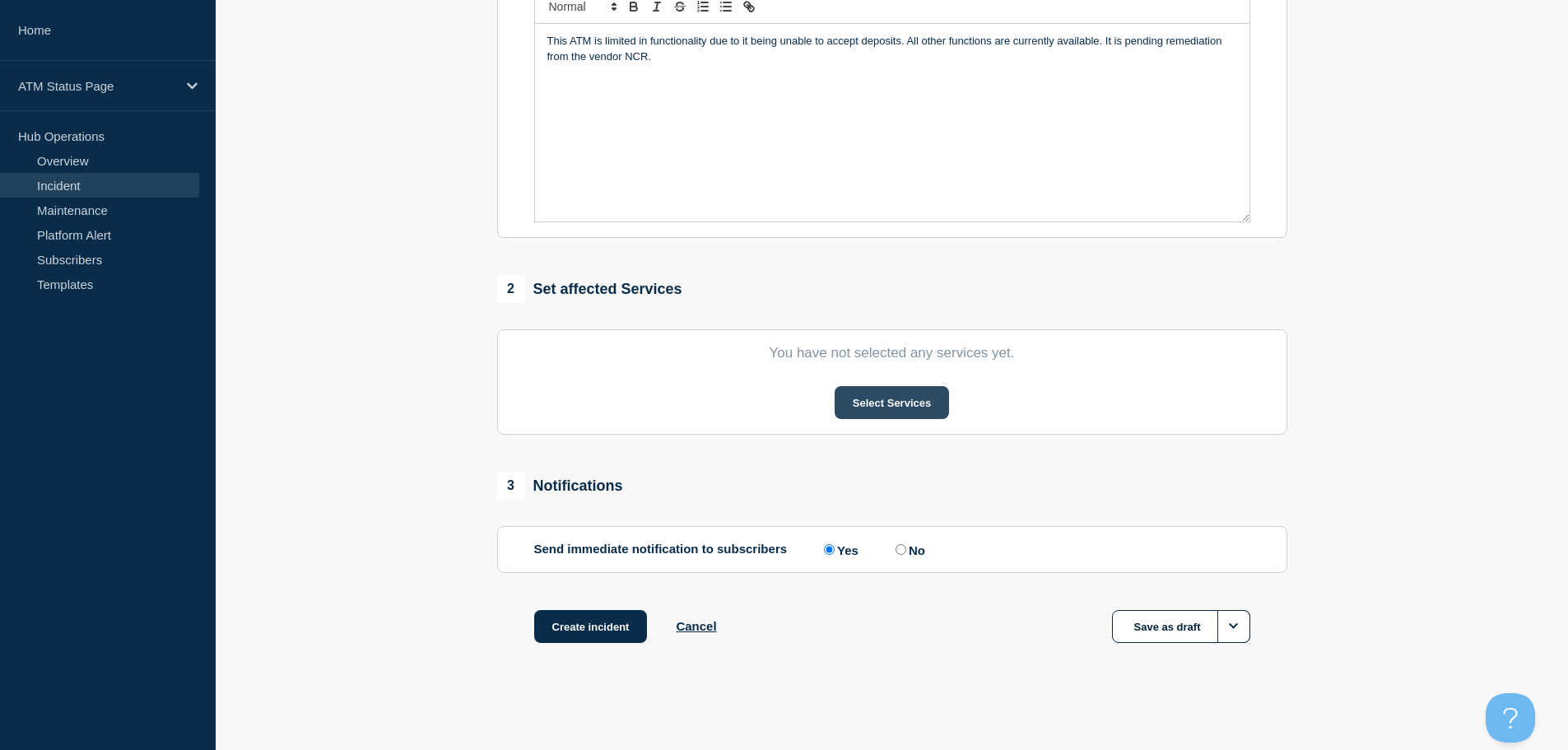
click at [873, 410] on button "Select Services" at bounding box center [891, 403] width 114 height 33
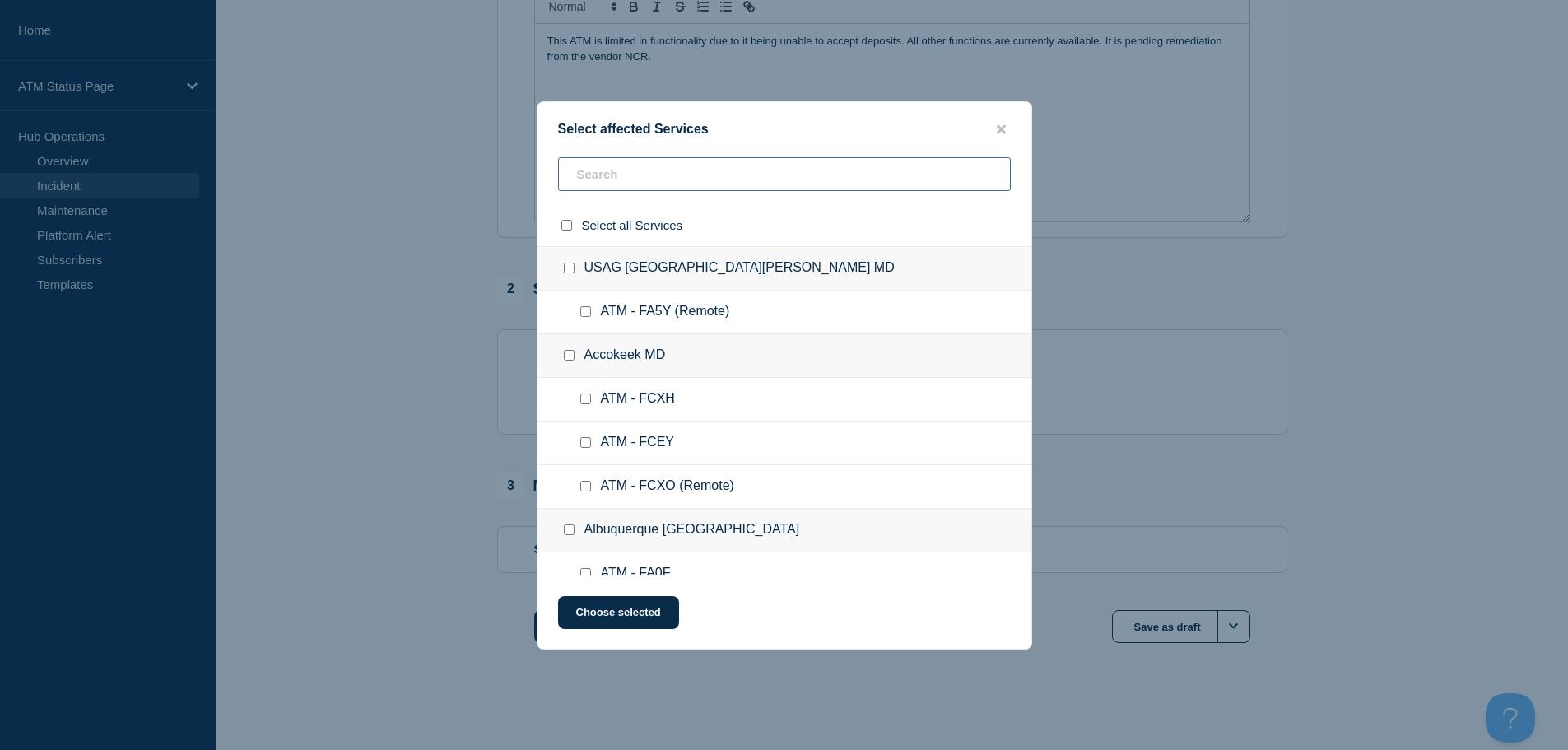
click at [700, 181] on input "text" at bounding box center [784, 174] width 453 height 34
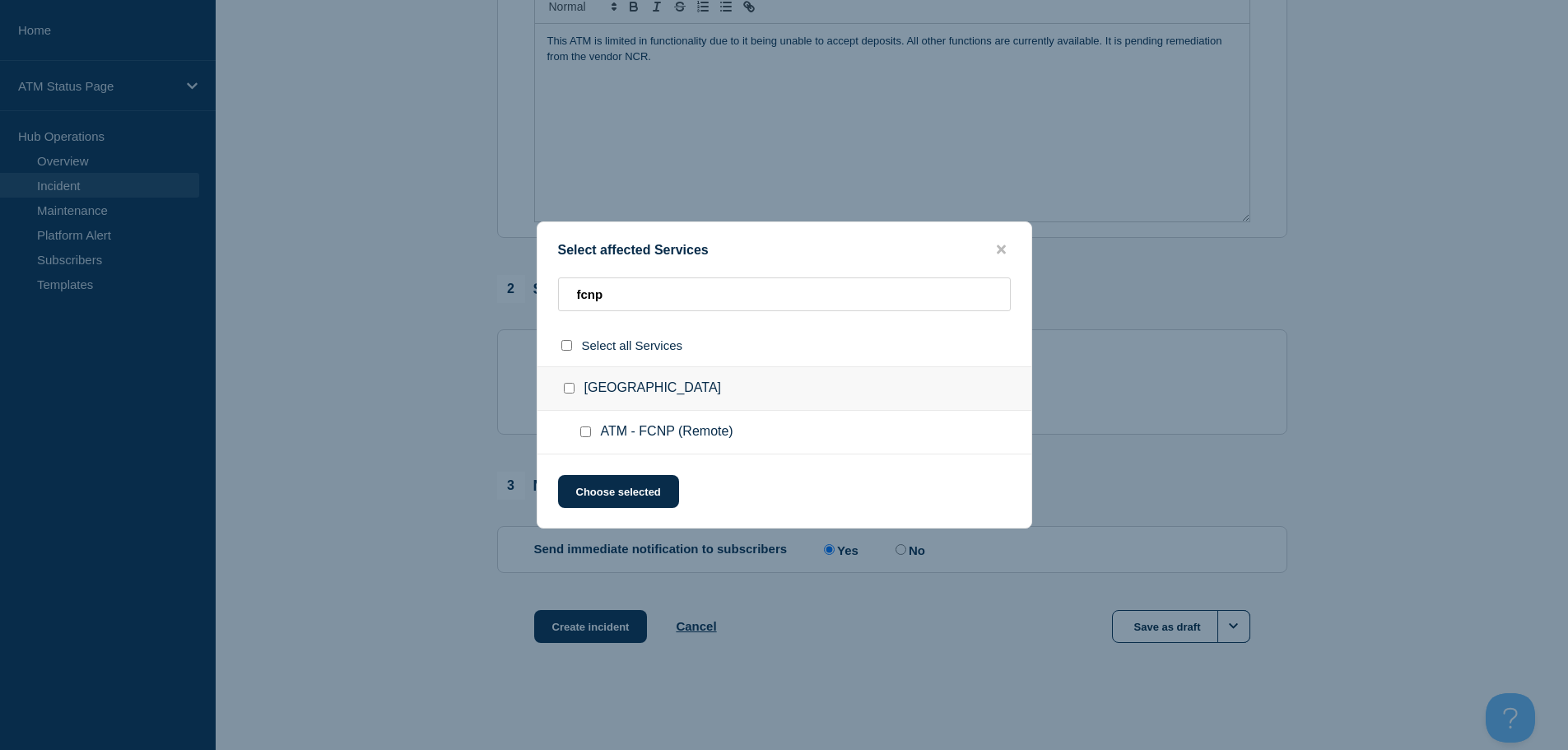
click at [584, 432] on input "ATM - FCNP (Remote) checkbox" at bounding box center [586, 432] width 11 height 11
click at [603, 494] on button "Choose selected" at bounding box center [618, 491] width 121 height 33
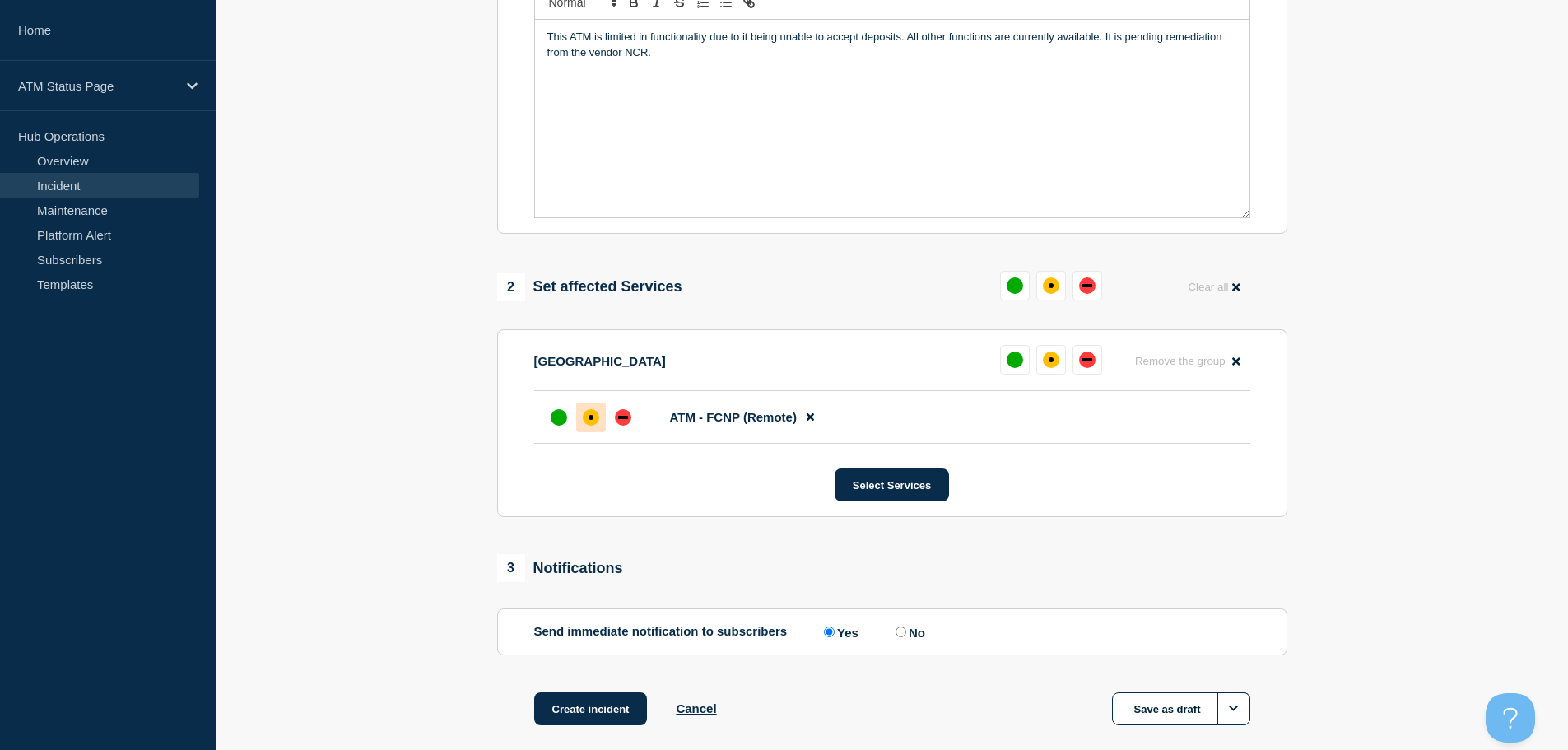
click at [594, 424] on div "affected" at bounding box center [591, 417] width 16 height 16
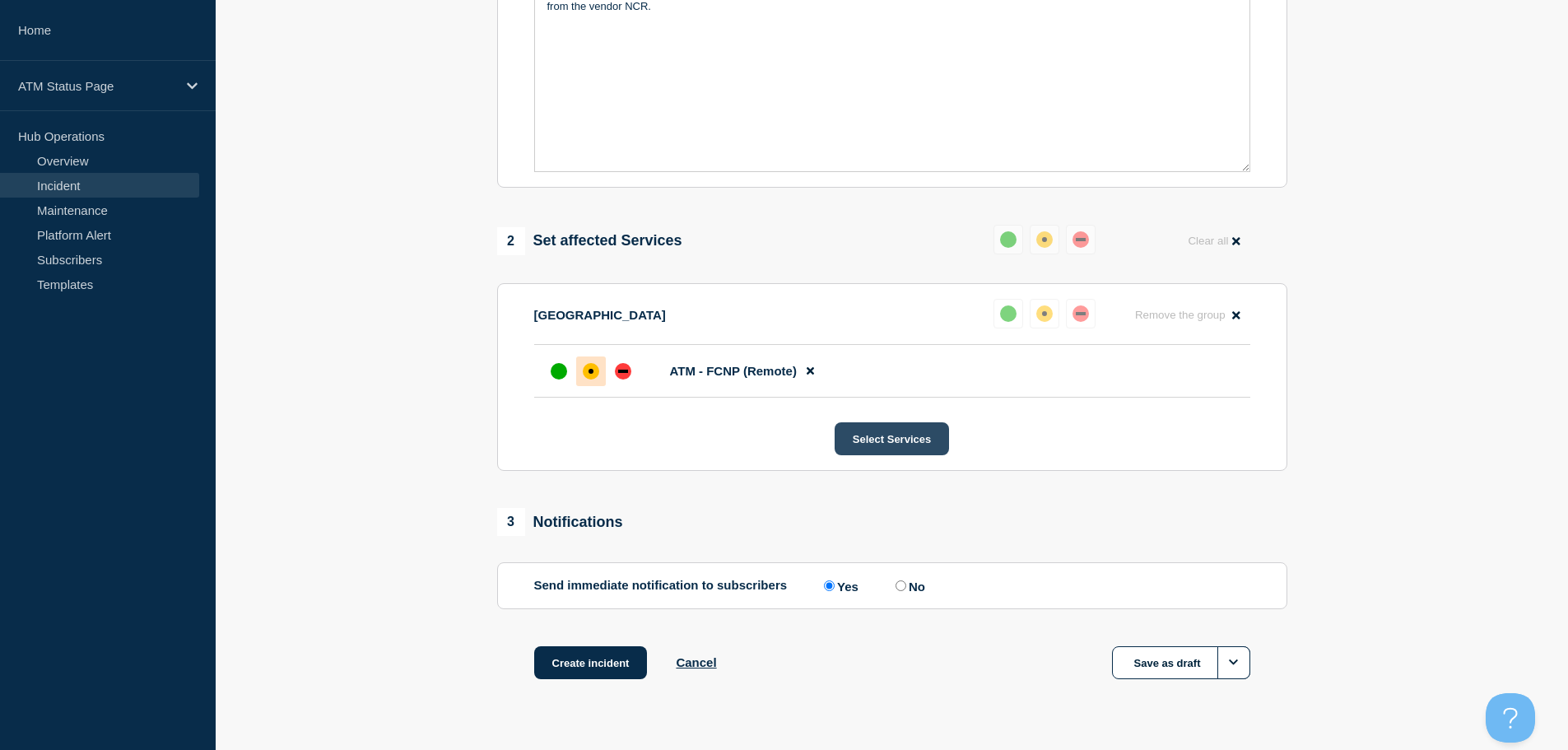
scroll to position [490, 0]
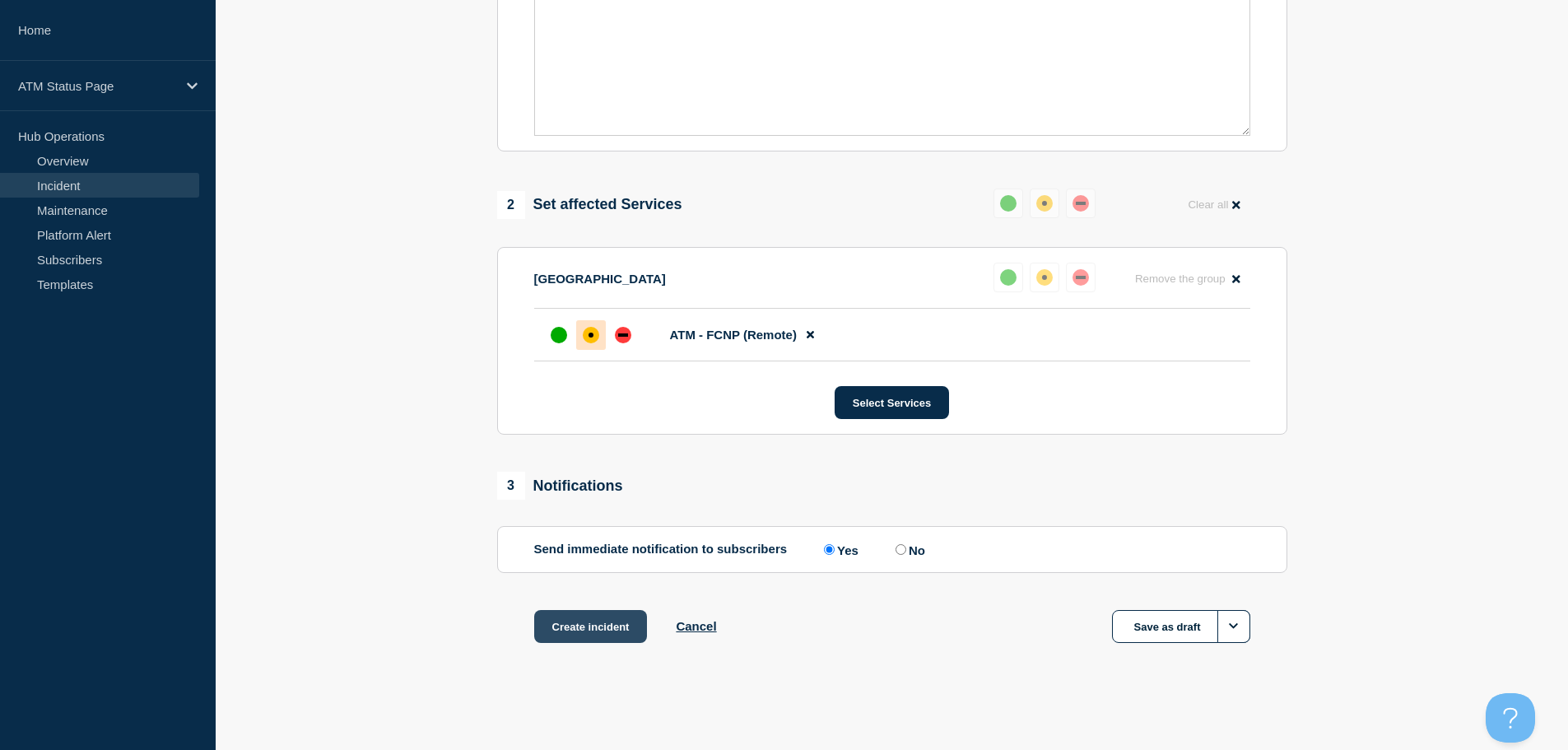
click at [566, 638] on button "Create incident" at bounding box center [591, 627] width 113 height 33
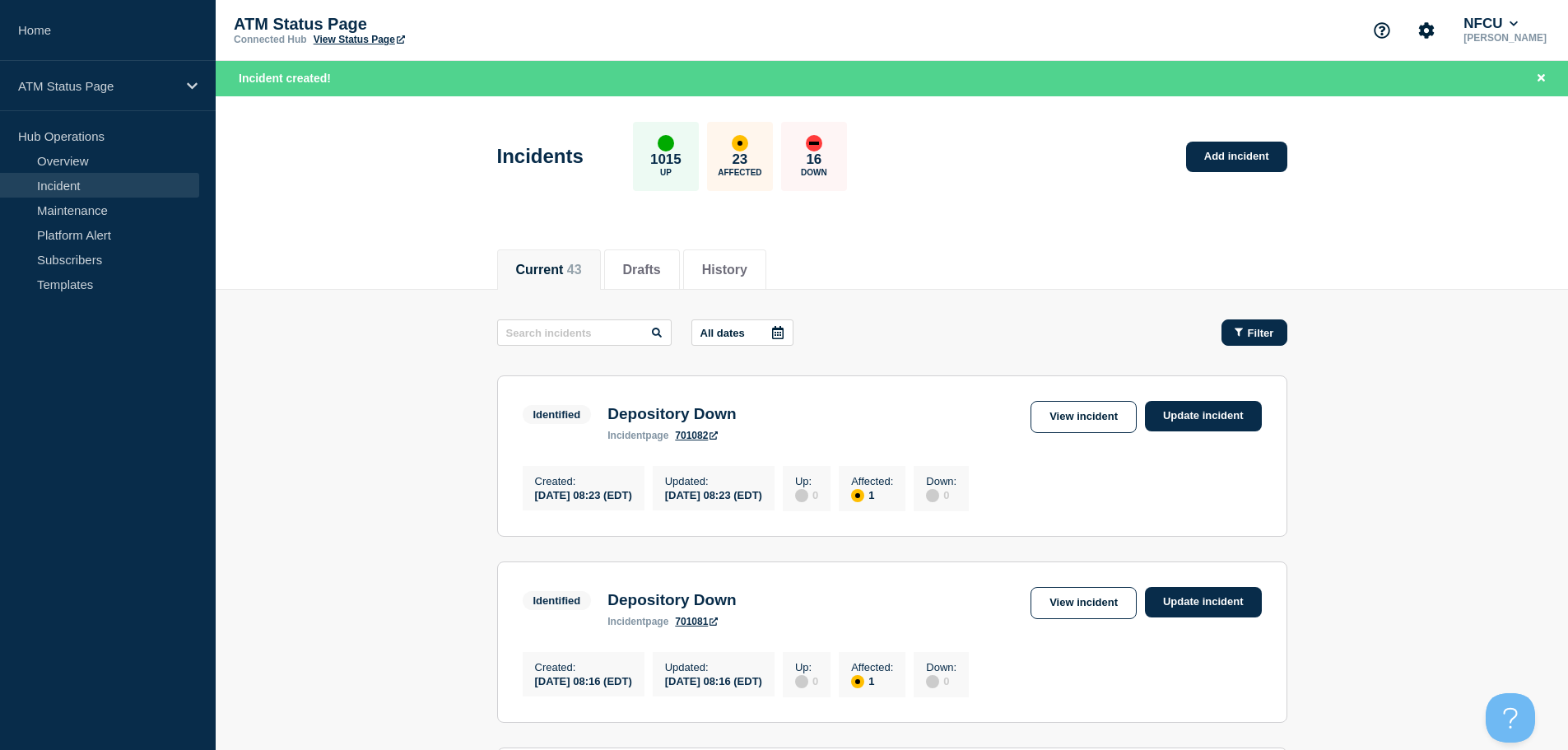
click at [1248, 337] on span "Filter" at bounding box center [1261, 333] width 26 height 13
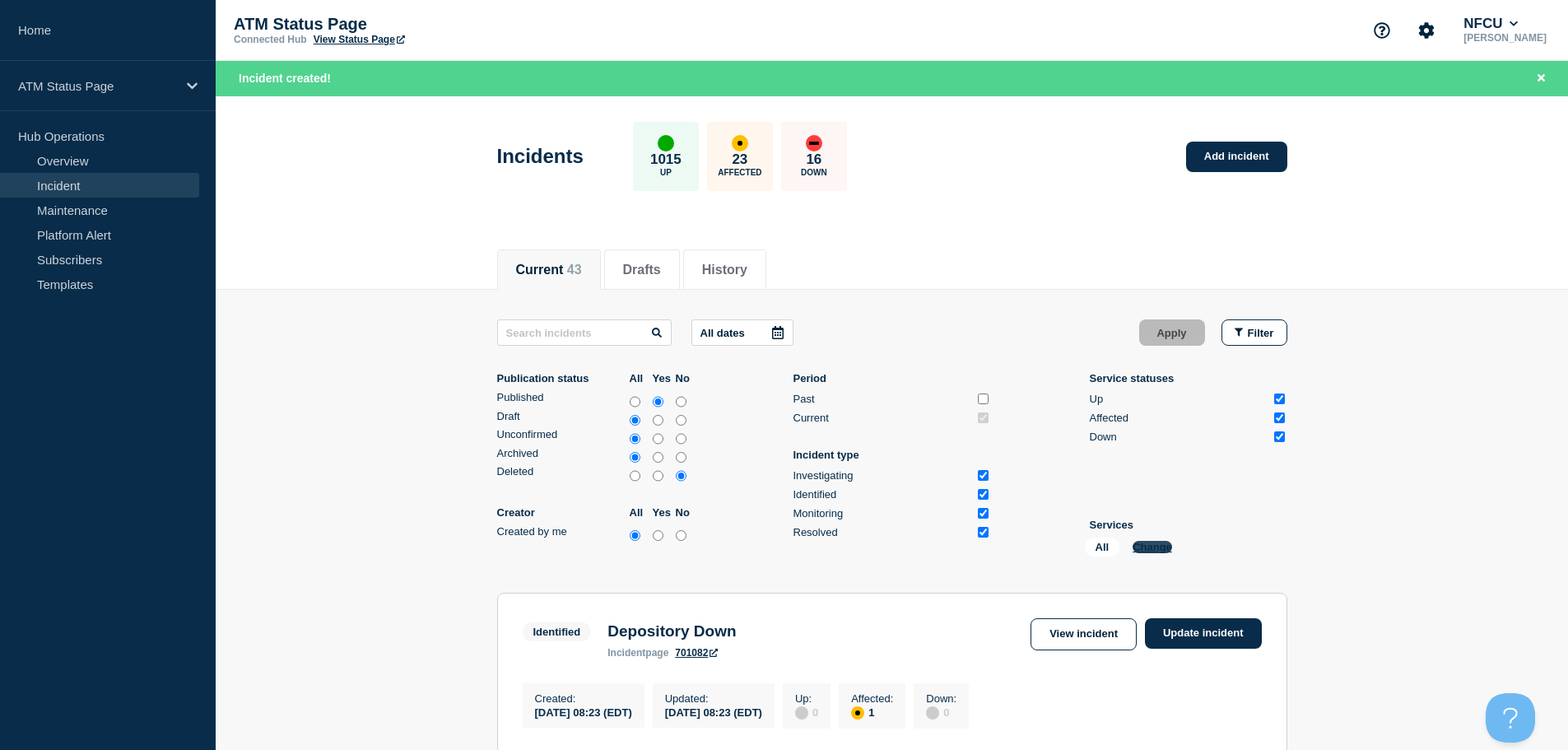
click at [1148, 544] on button "Change" at bounding box center [1152, 547] width 39 height 13
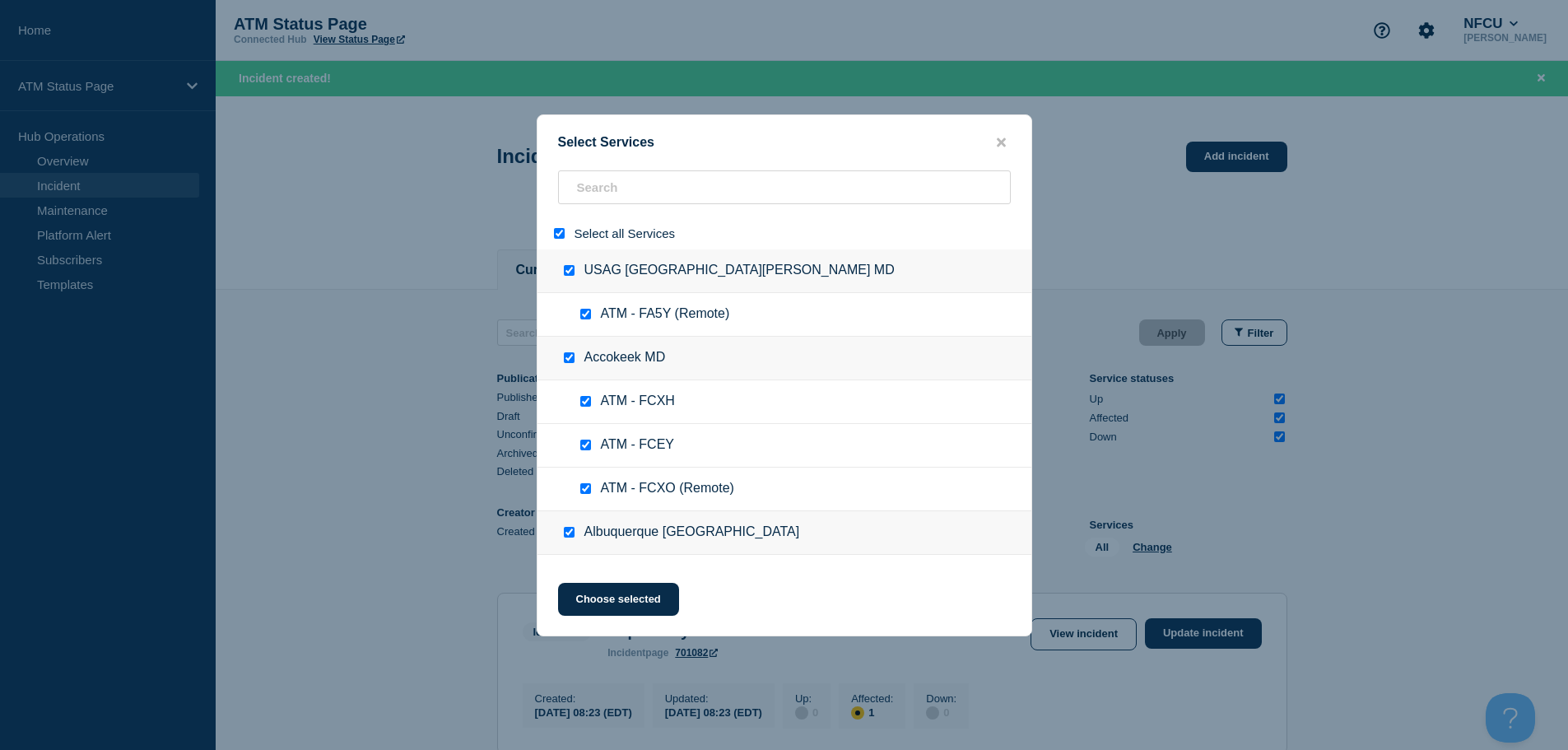
click at [558, 231] on input "select all" at bounding box center [560, 234] width 11 height 11
click at [605, 195] on input "search" at bounding box center [784, 187] width 453 height 34
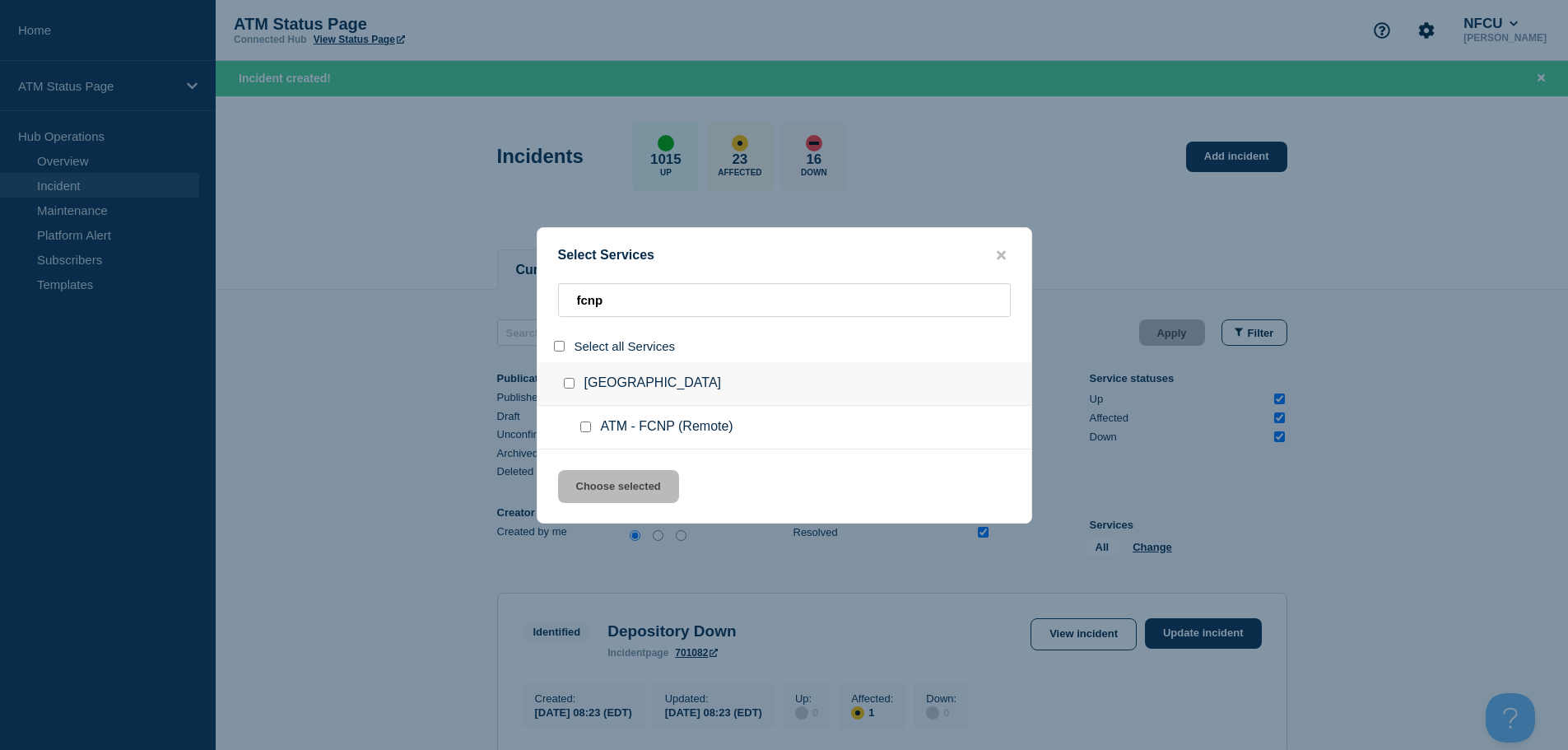
click at [583, 426] on input "service: ATM - FCNP (Remote)" at bounding box center [586, 428] width 11 height 11
click at [617, 492] on button "Choose selected" at bounding box center [618, 487] width 121 height 33
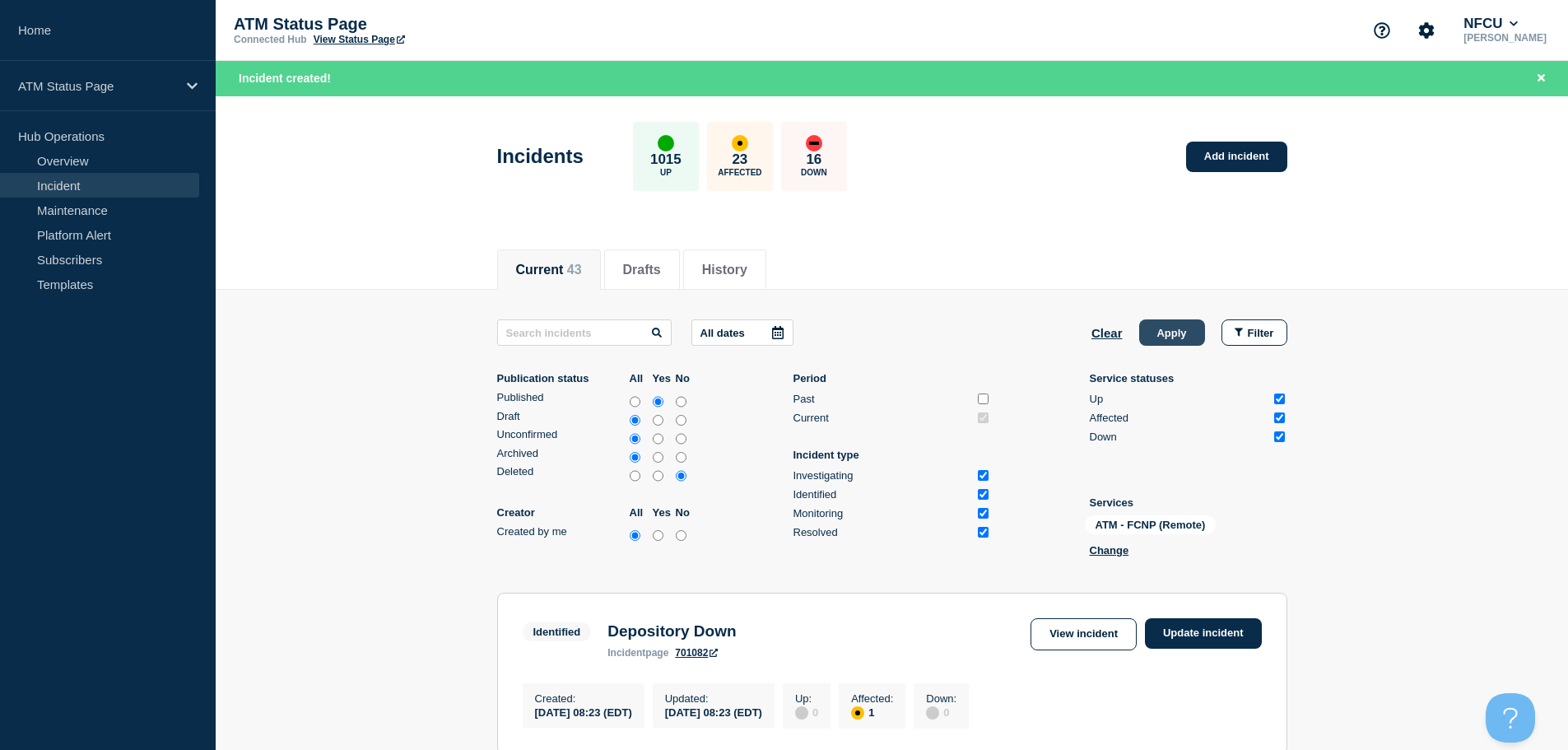
click at [1177, 331] on button "Apply" at bounding box center [1173, 333] width 66 height 26
click at [1111, 338] on button "Clear" at bounding box center [1107, 333] width 31 height 26
click at [1149, 544] on button "Change" at bounding box center [1152, 547] width 39 height 13
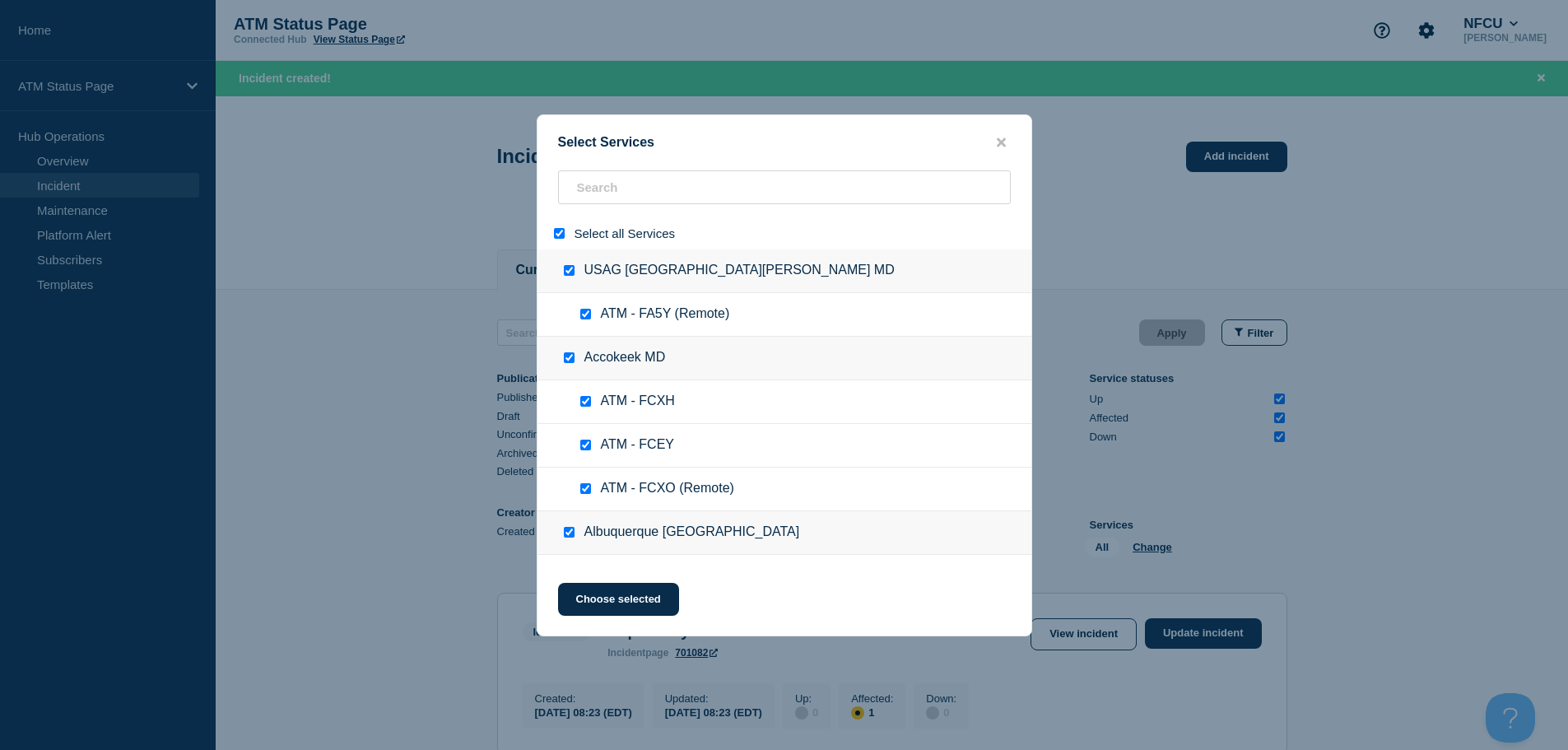
click at [563, 232] on input "select all" at bounding box center [560, 234] width 11 height 11
click at [616, 179] on input "search" at bounding box center [784, 187] width 453 height 34
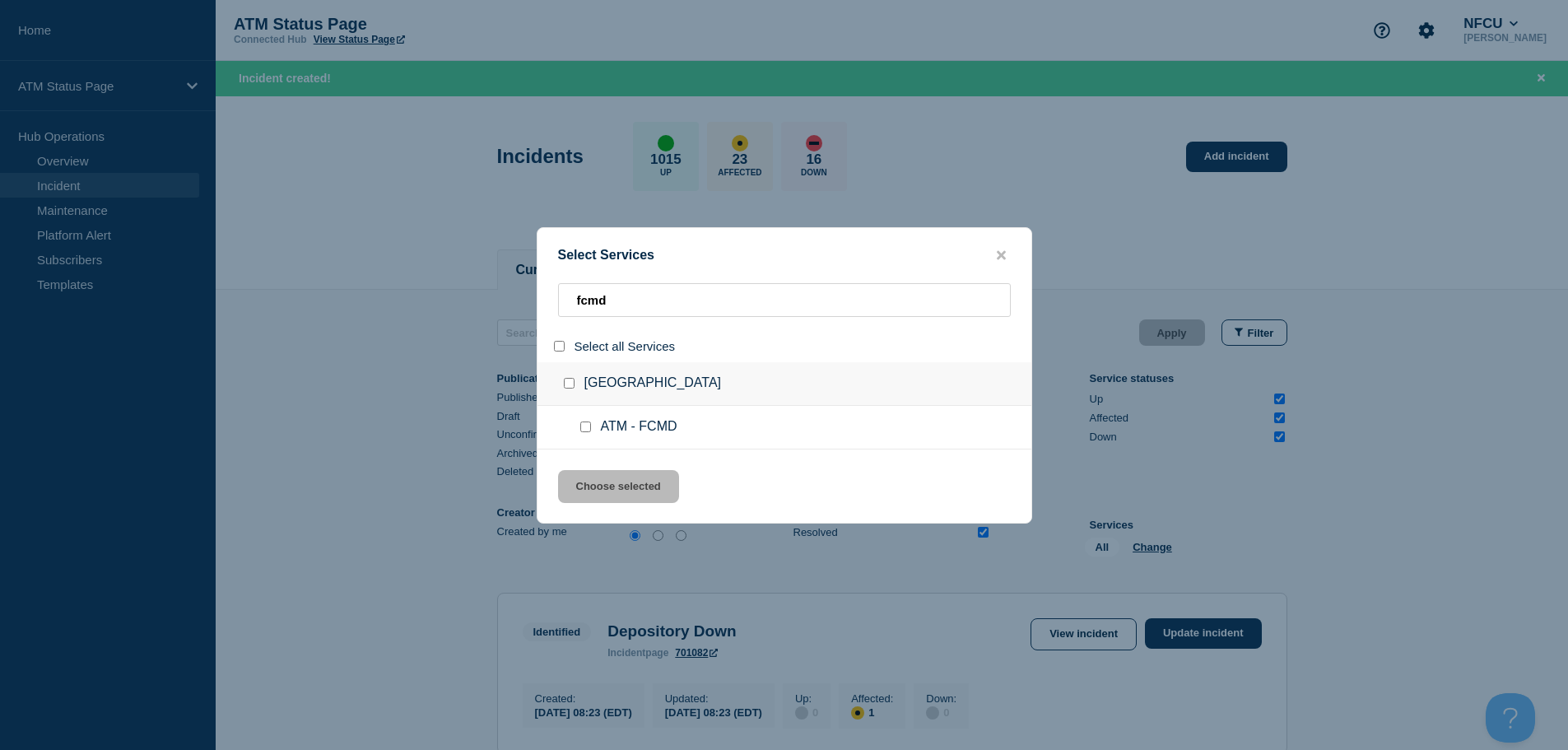
click at [590, 430] on input "service: ATM - FCMD" at bounding box center [586, 428] width 11 height 11
click at [603, 481] on button "Choose selected" at bounding box center [618, 487] width 121 height 33
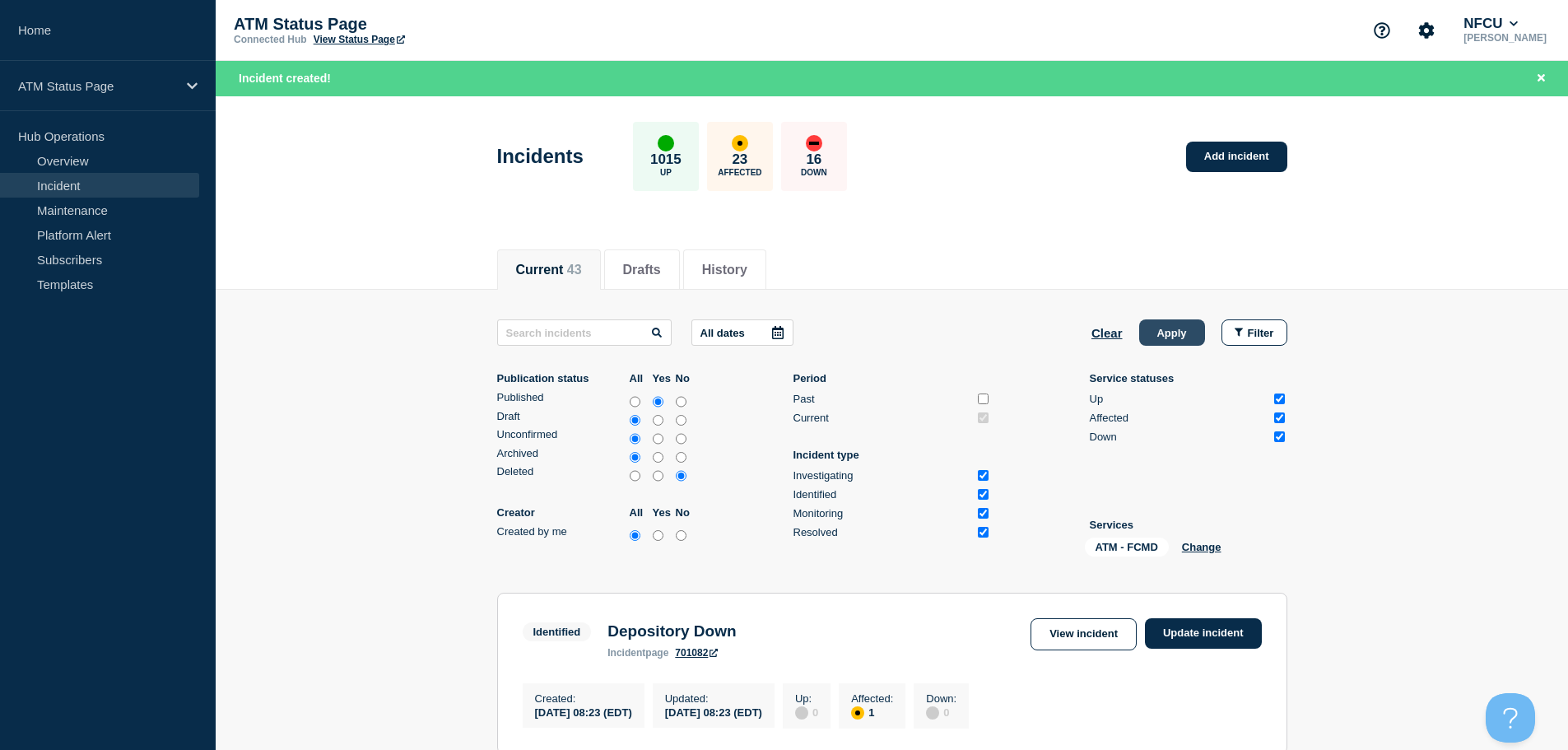
click at [1184, 335] on button "Apply" at bounding box center [1173, 333] width 66 height 26
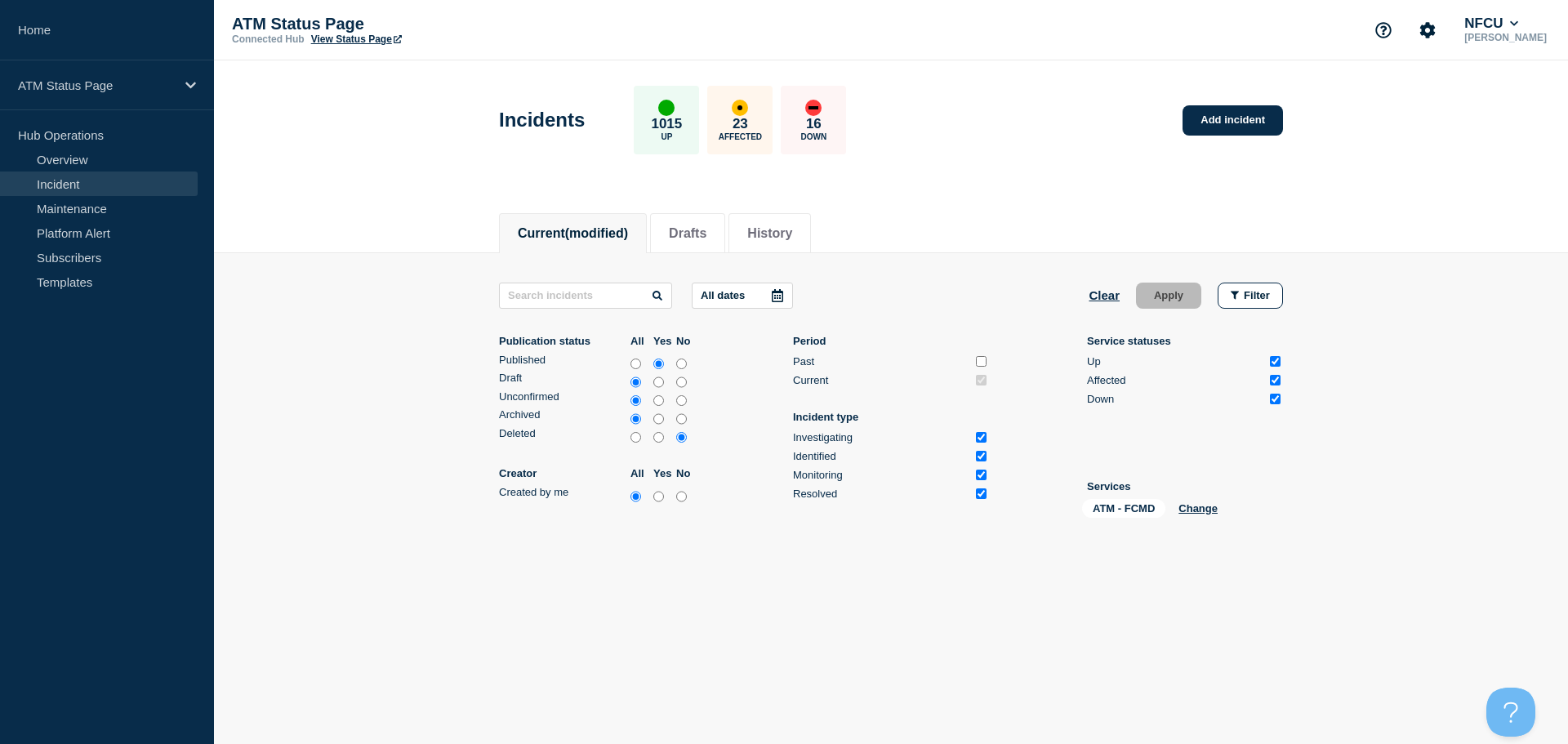
click at [1062, 143] on div "Incidents 1015 Up 23 Affected 16 Down Add incident" at bounding box center [891, 114] width 821 height 100
click at [1105, 291] on button "Clear" at bounding box center [1104, 295] width 31 height 26
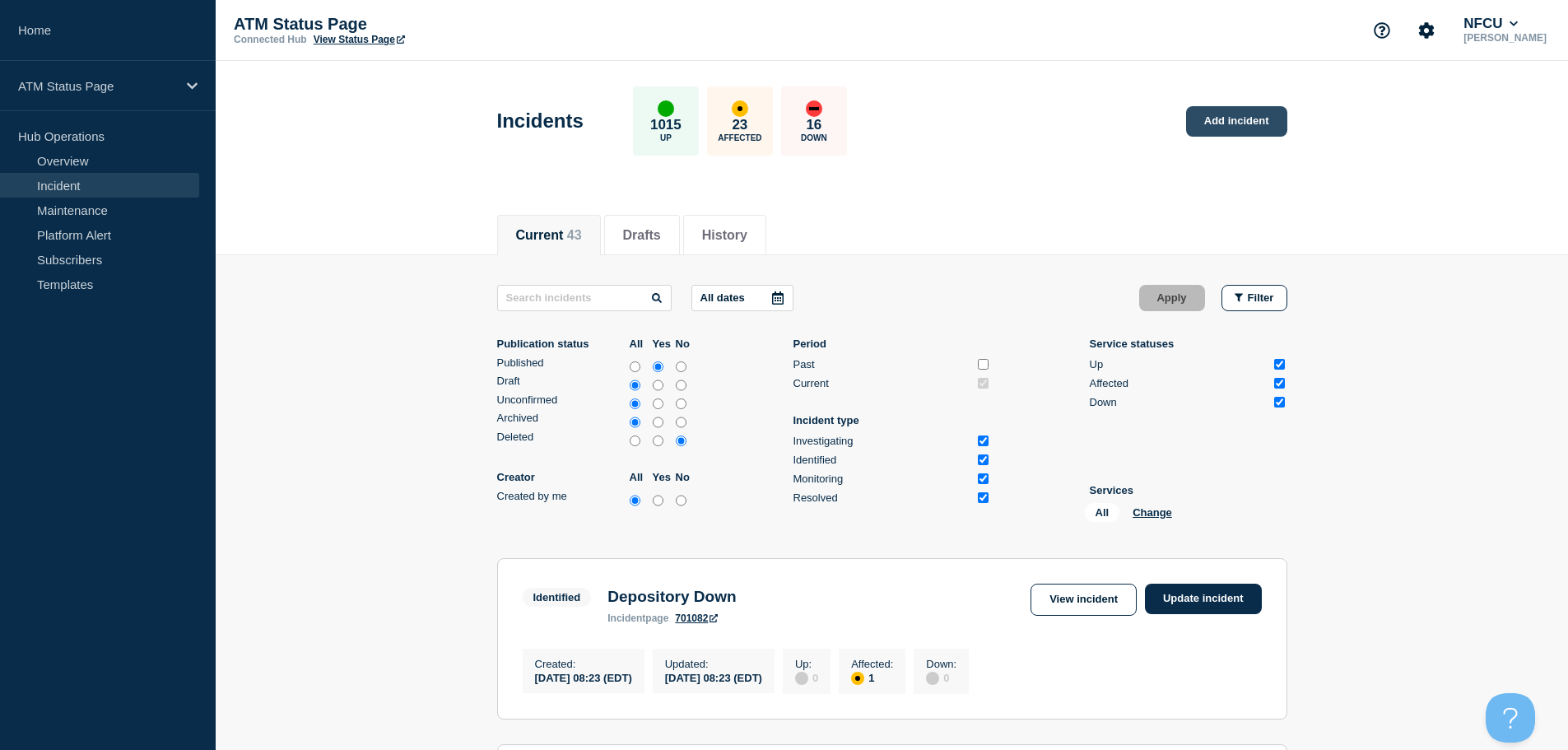
click at [1226, 123] on link "Add incident" at bounding box center [1237, 121] width 101 height 30
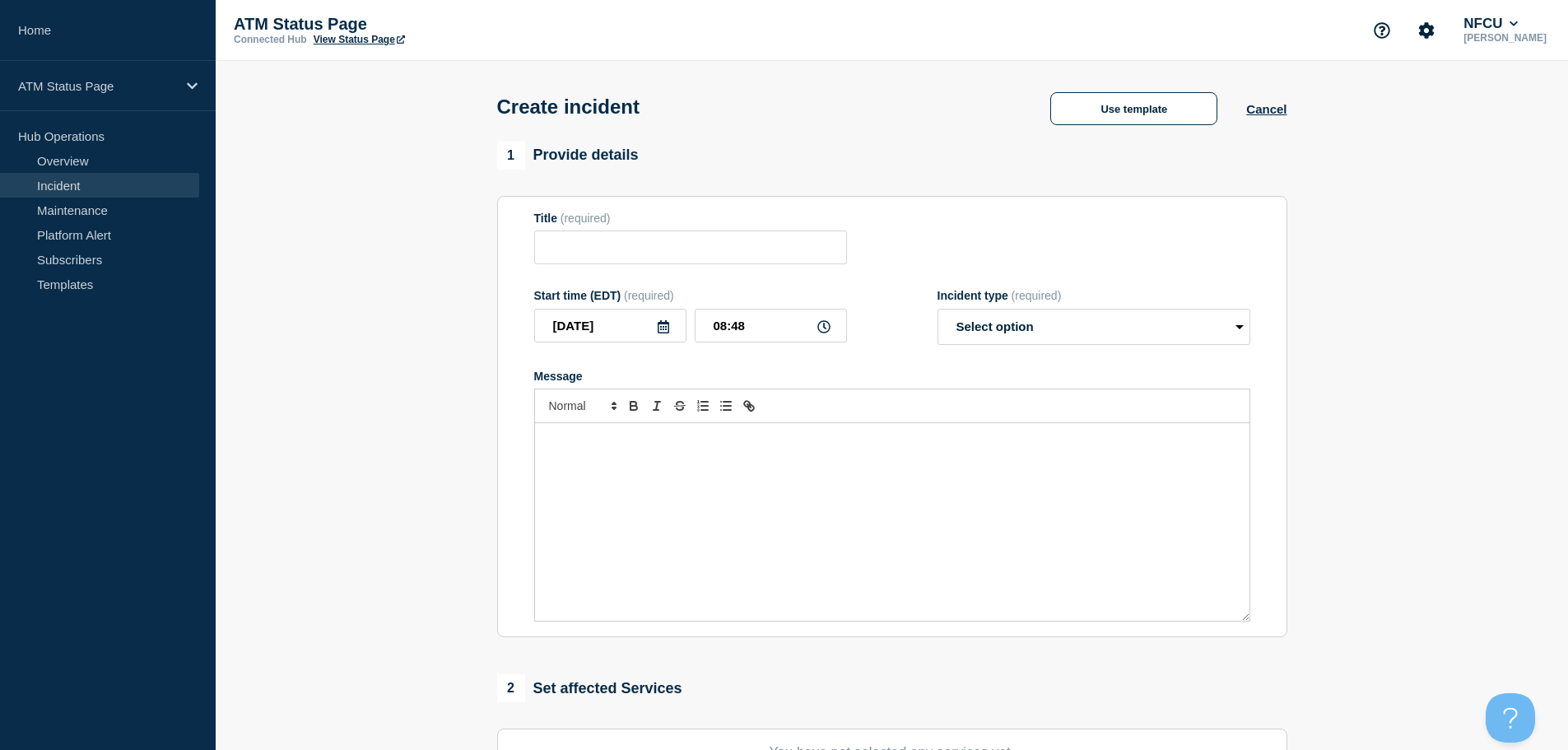
click at [1146, 79] on div "Create incident Use template Cancel" at bounding box center [892, 101] width 827 height 80
click at [1144, 104] on button "Use template" at bounding box center [1133, 109] width 167 height 33
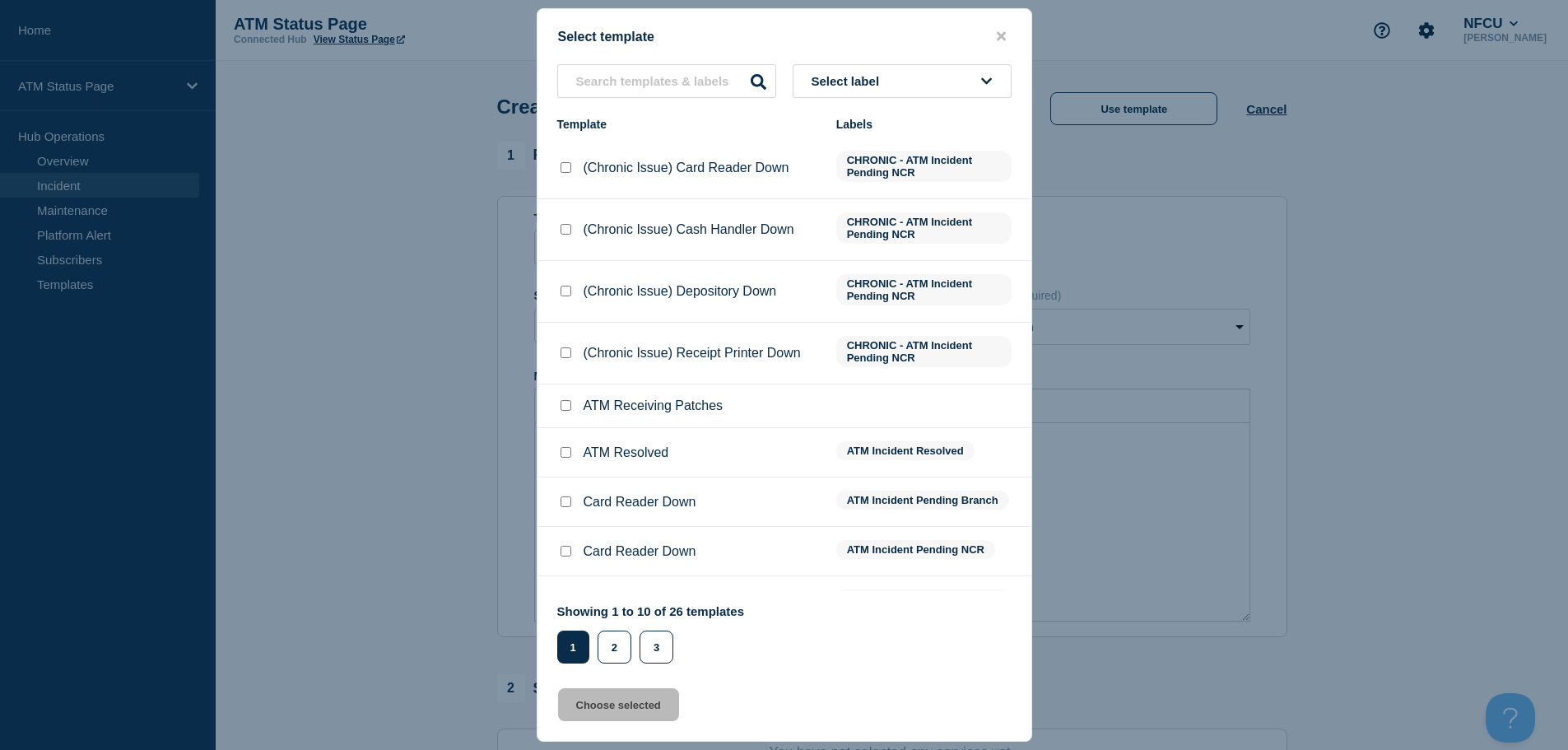
click at [897, 72] on button "Select label" at bounding box center [902, 80] width 219 height 34
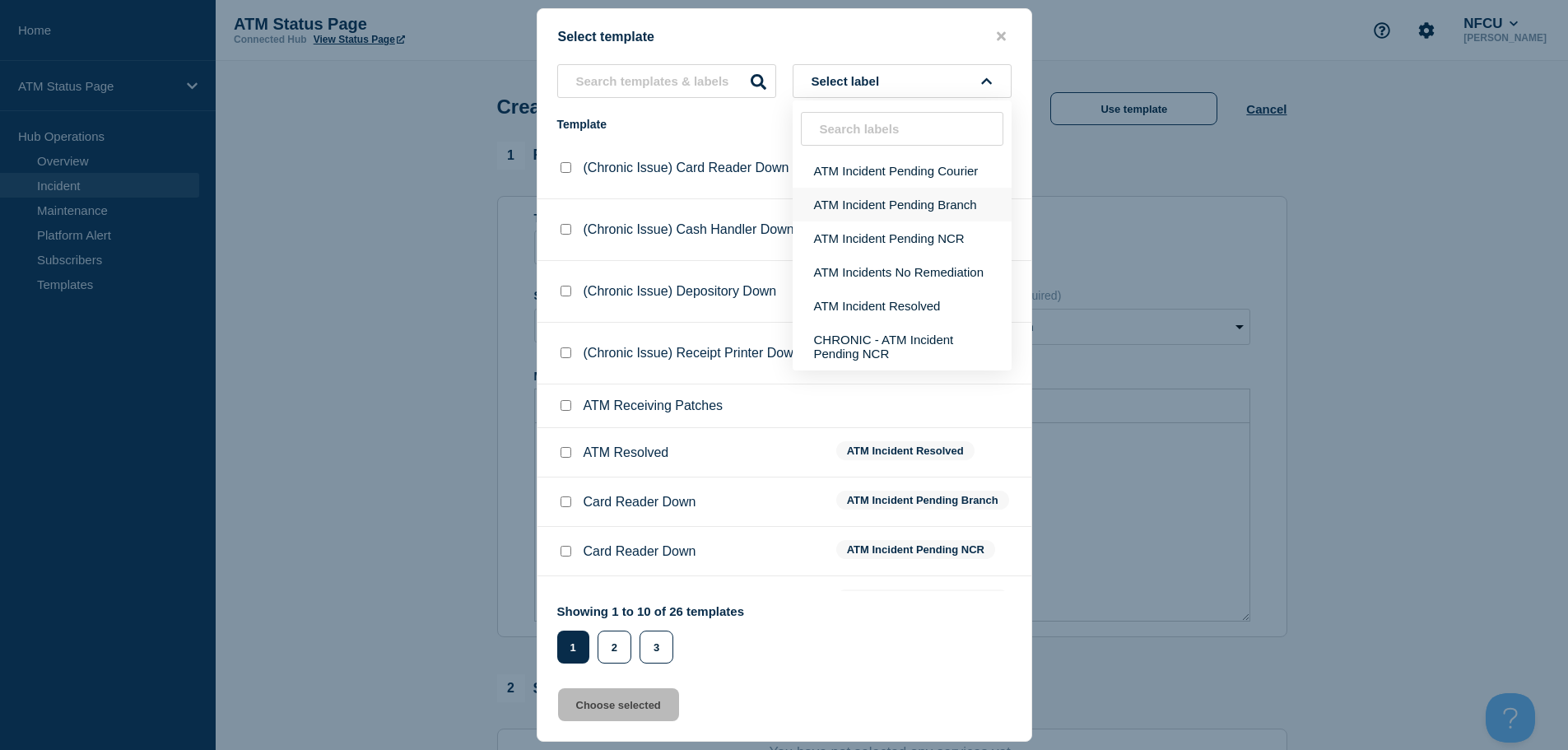
click at [948, 207] on button "ATM Incident Pending Branch" at bounding box center [902, 205] width 219 height 34
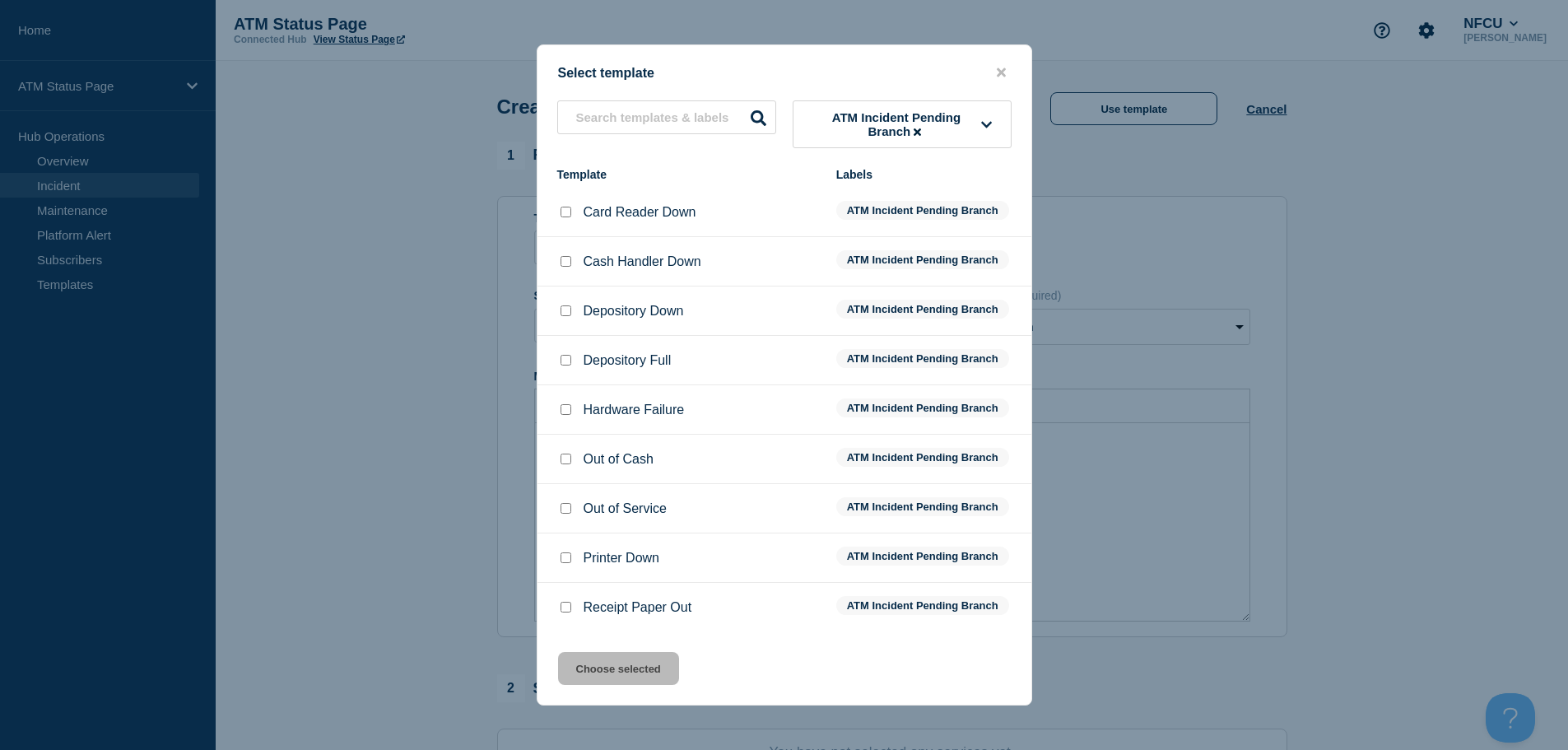
click at [563, 263] on input "Cash Handler Down checkbox" at bounding box center [566, 261] width 11 height 11
click at [643, 671] on button "Choose selected" at bounding box center [618, 669] width 121 height 33
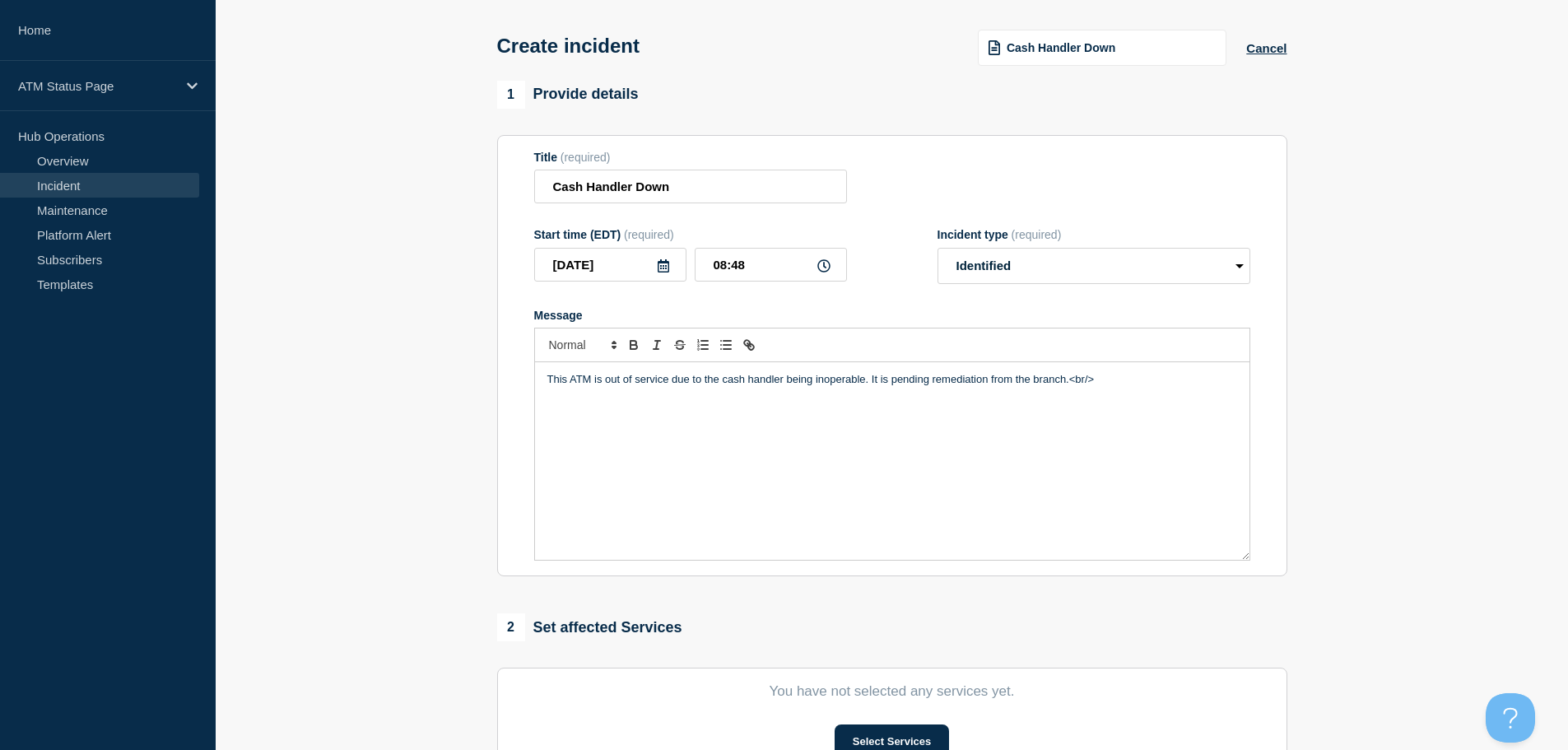
scroll to position [164, 0]
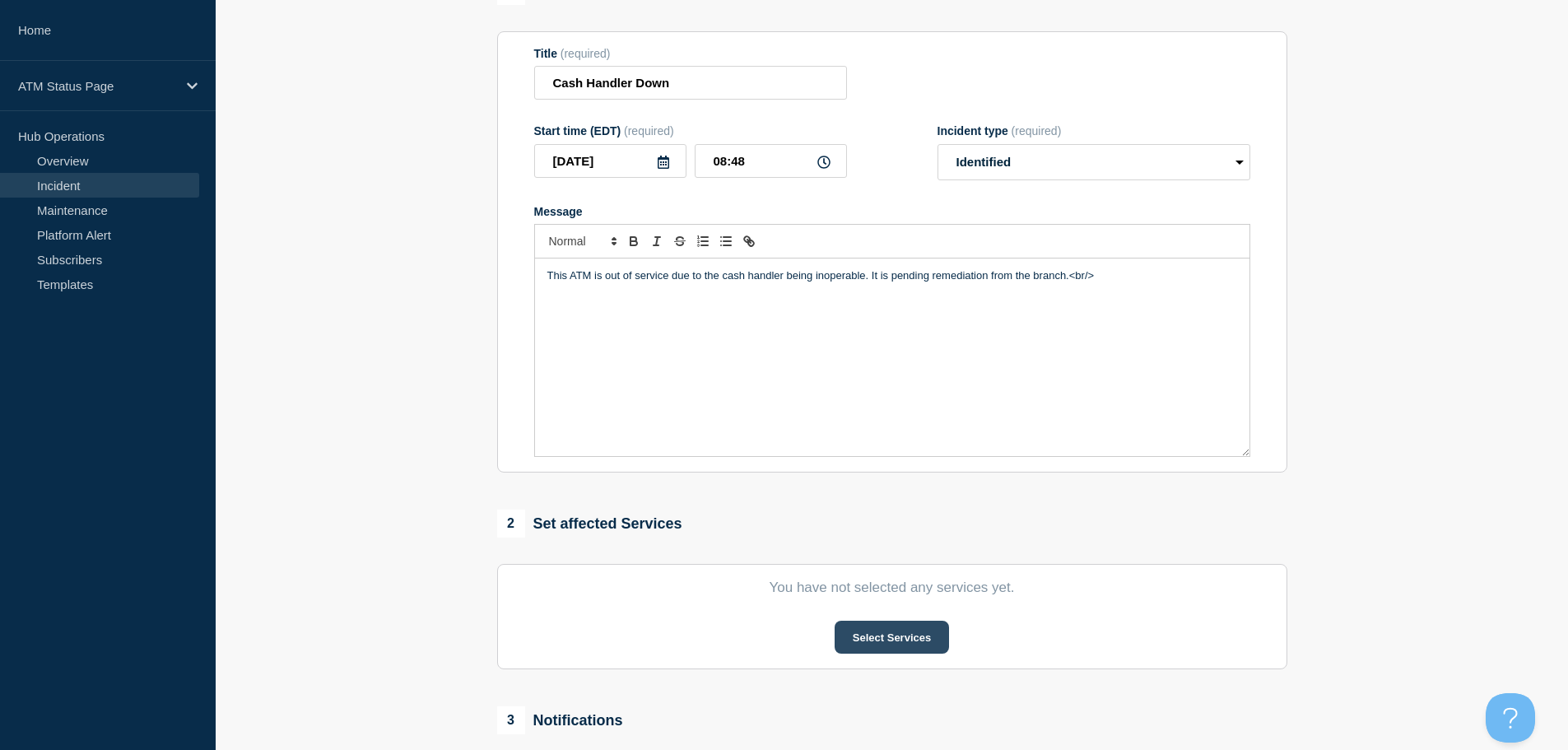
click at [875, 640] on button "Select Services" at bounding box center [891, 638] width 114 height 33
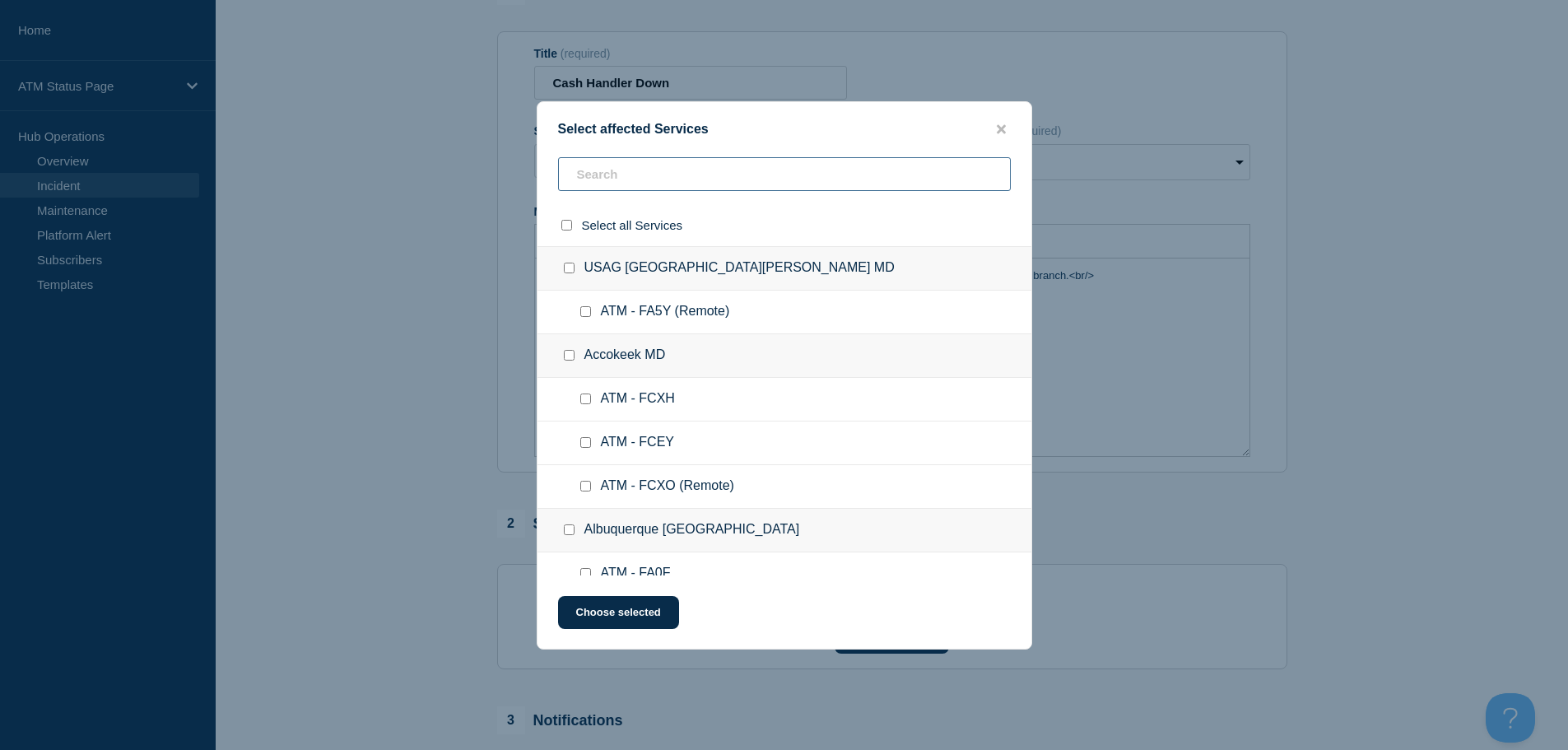
click at [626, 181] on input "text" at bounding box center [784, 174] width 453 height 34
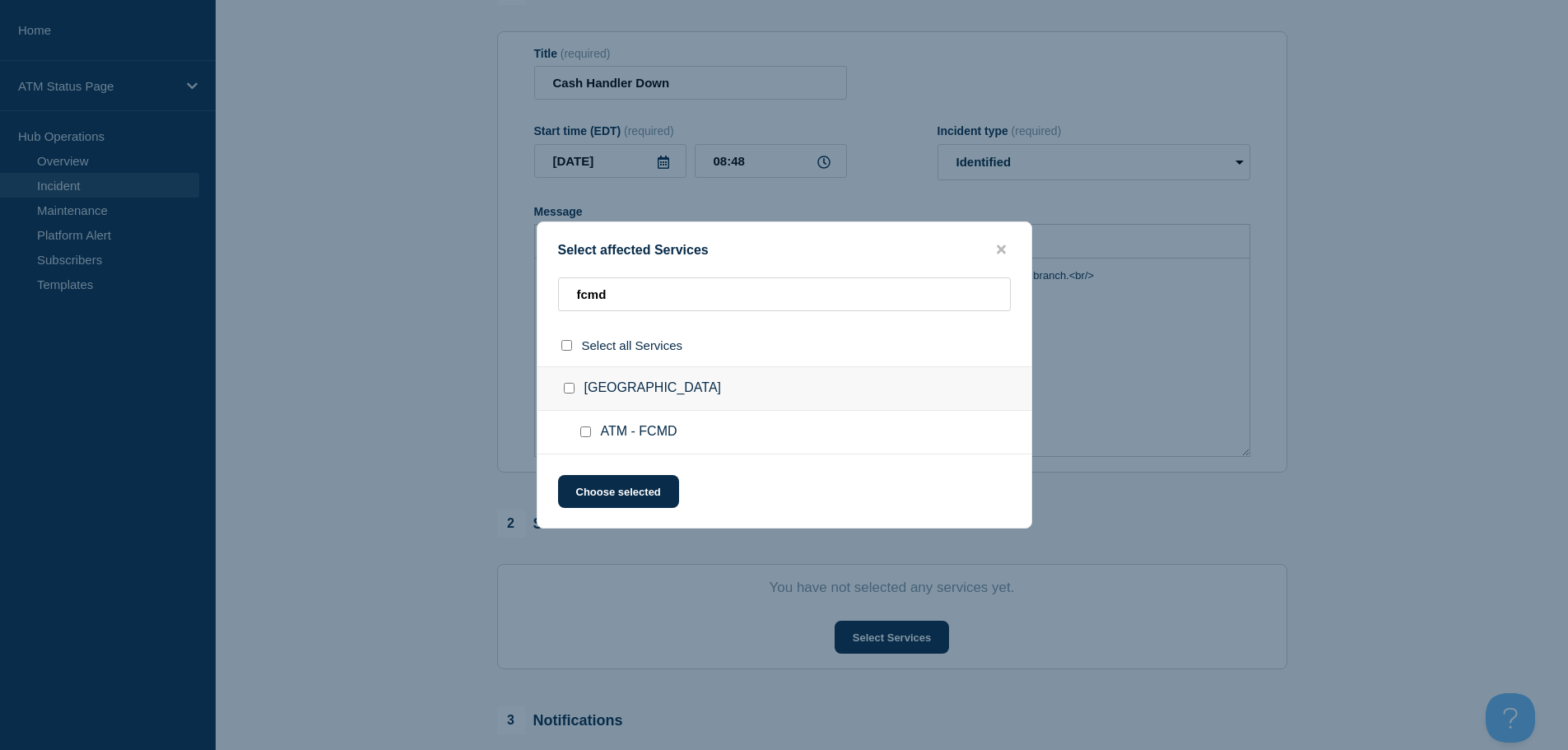
click at [586, 430] on input "ATM - FCMD checkbox" at bounding box center [586, 432] width 11 height 11
click at [600, 489] on button "Choose selected" at bounding box center [618, 491] width 121 height 33
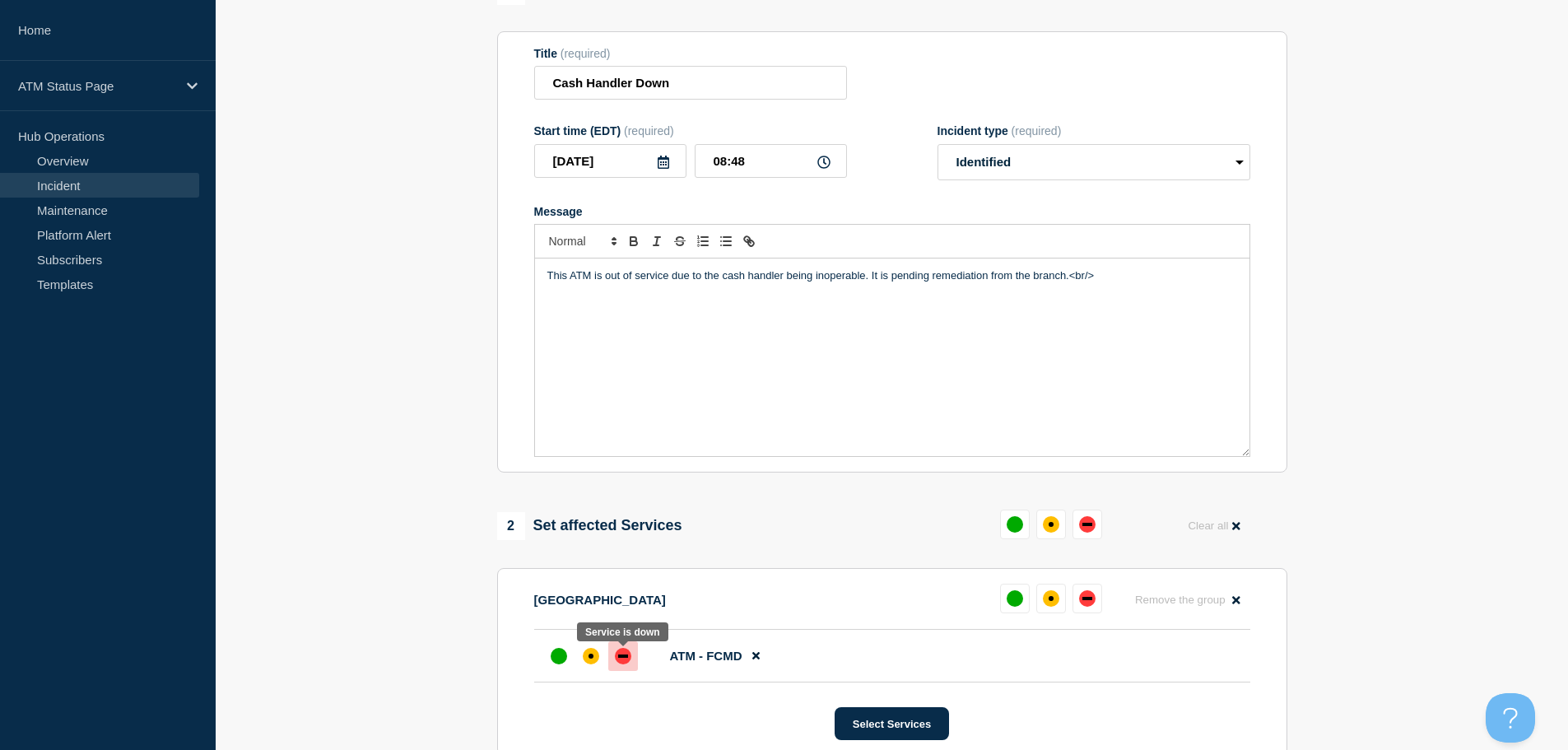
click at [621, 658] on div "down" at bounding box center [623, 657] width 10 height 4
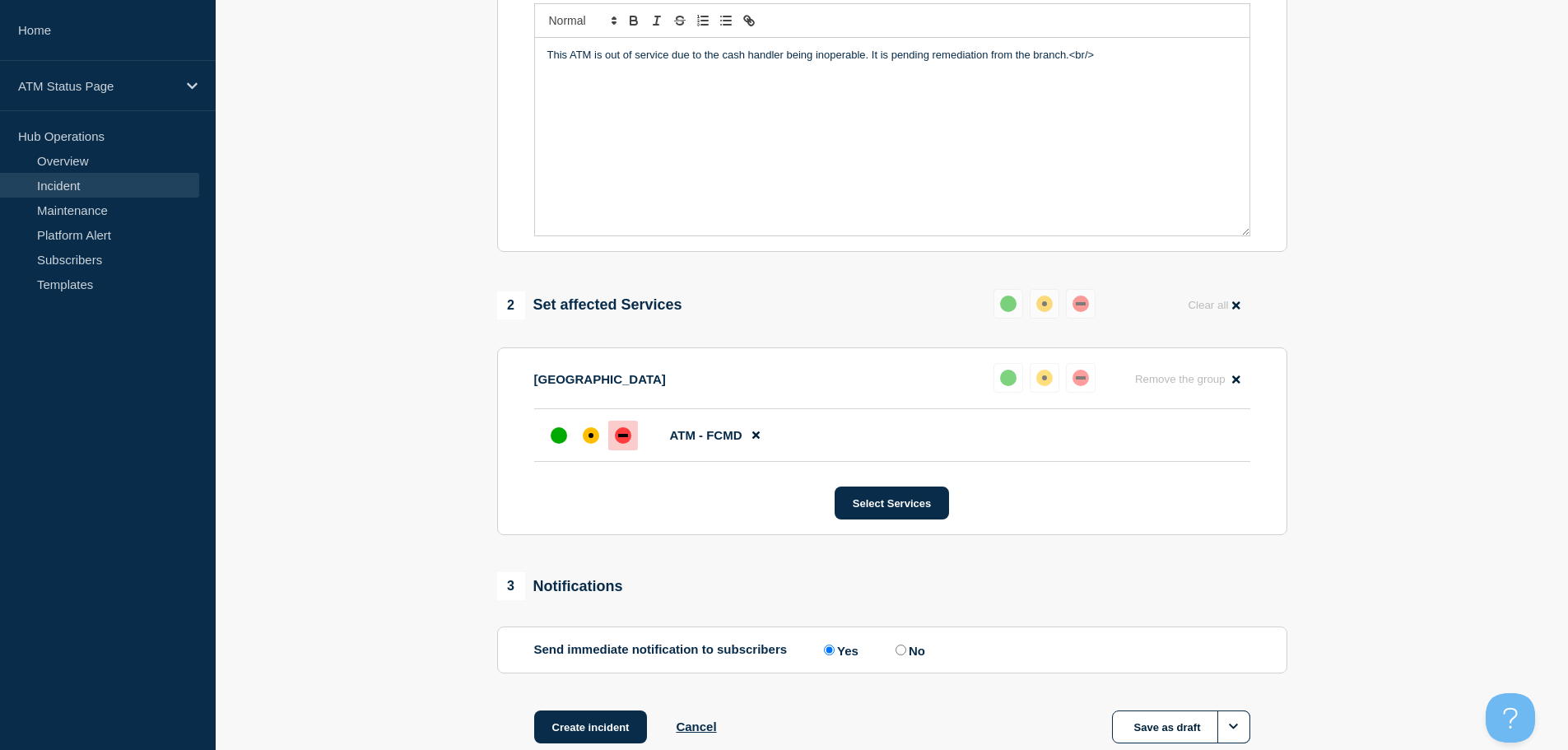
scroll to position [412, 0]
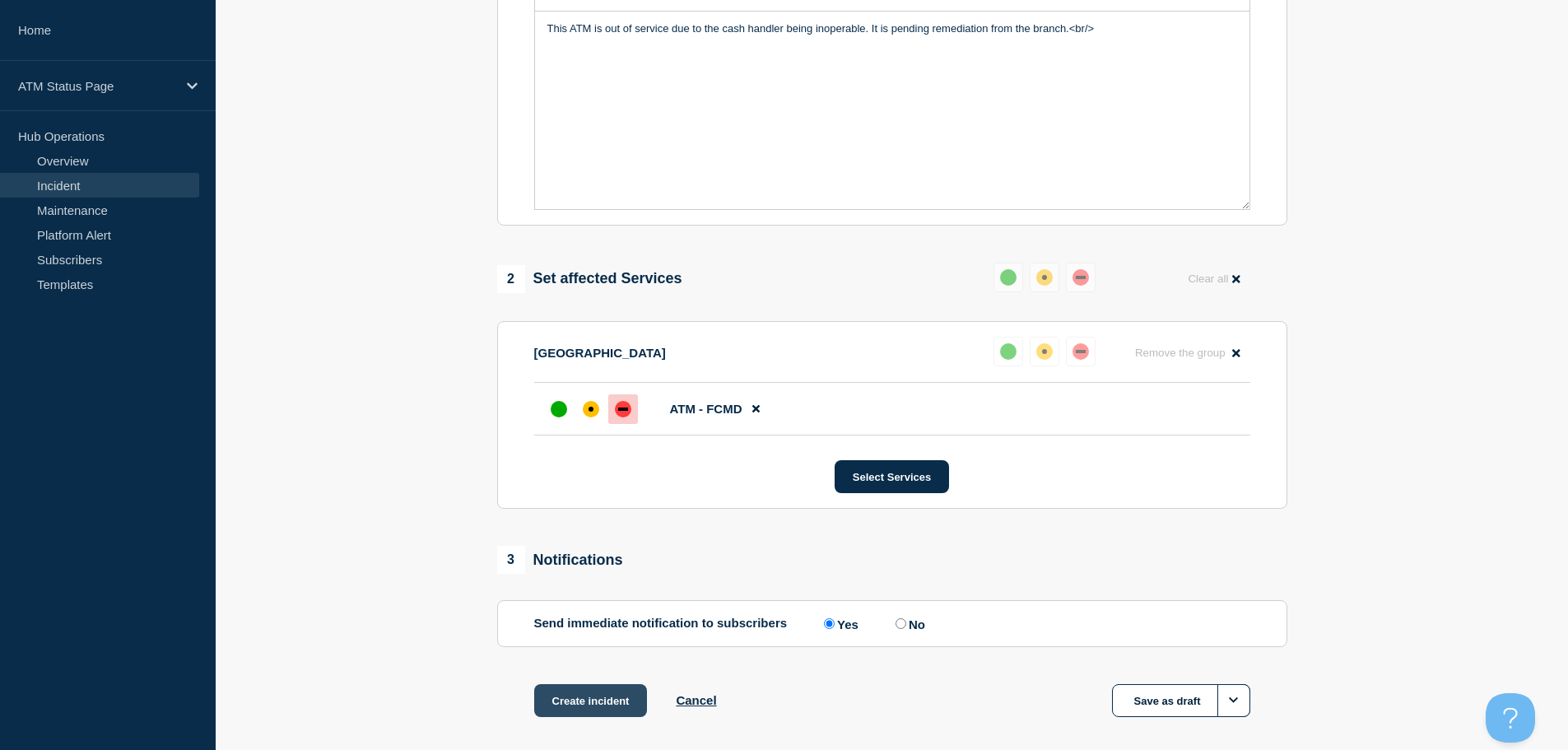
click at [605, 700] on button "Create incident" at bounding box center [591, 701] width 113 height 33
